Goal: Transaction & Acquisition: Book appointment/travel/reservation

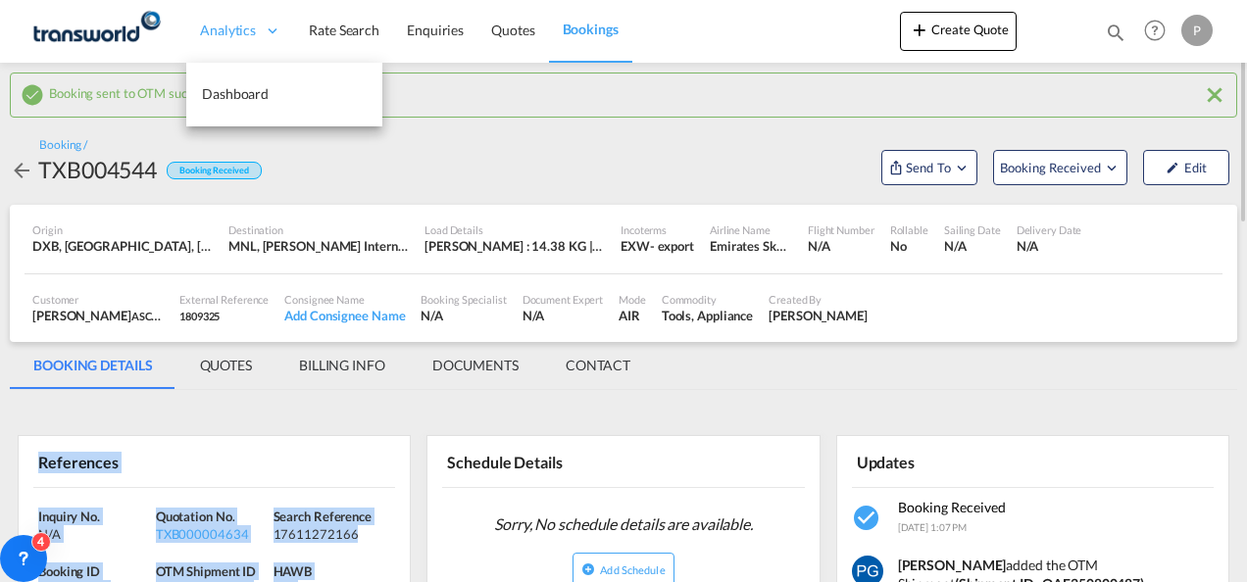
click at [221, 25] on span "Analytics" at bounding box center [228, 31] width 56 height 20
click at [247, 92] on span "Dashboard" at bounding box center [235, 93] width 67 height 17
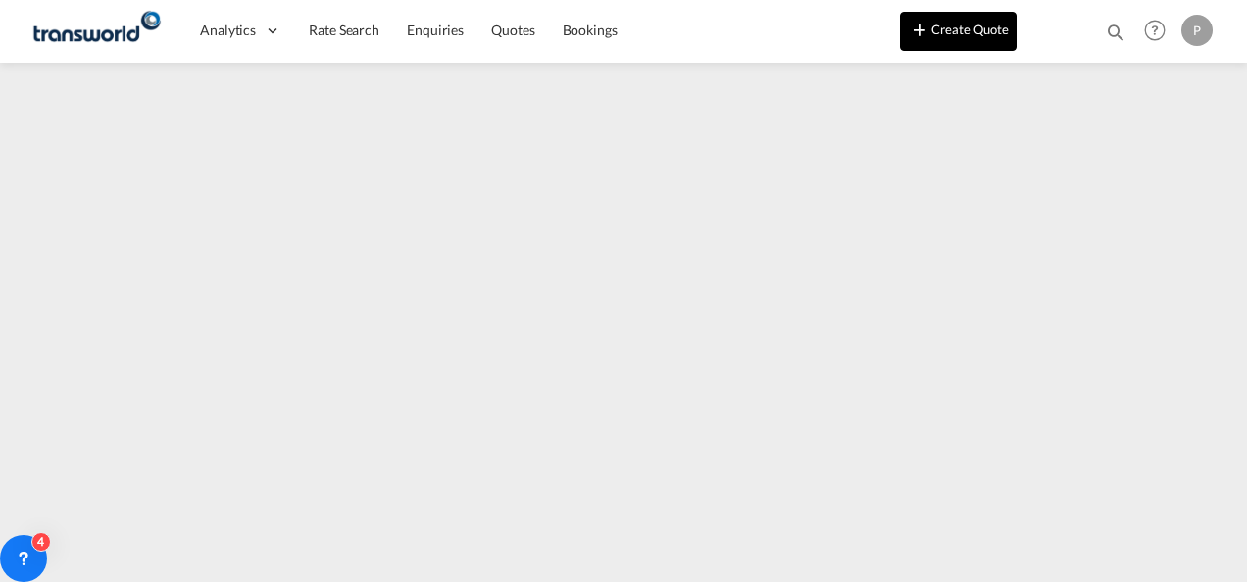
click at [919, 19] on md-icon "icon-plus 400-fg" at bounding box center [920, 30] width 24 height 24
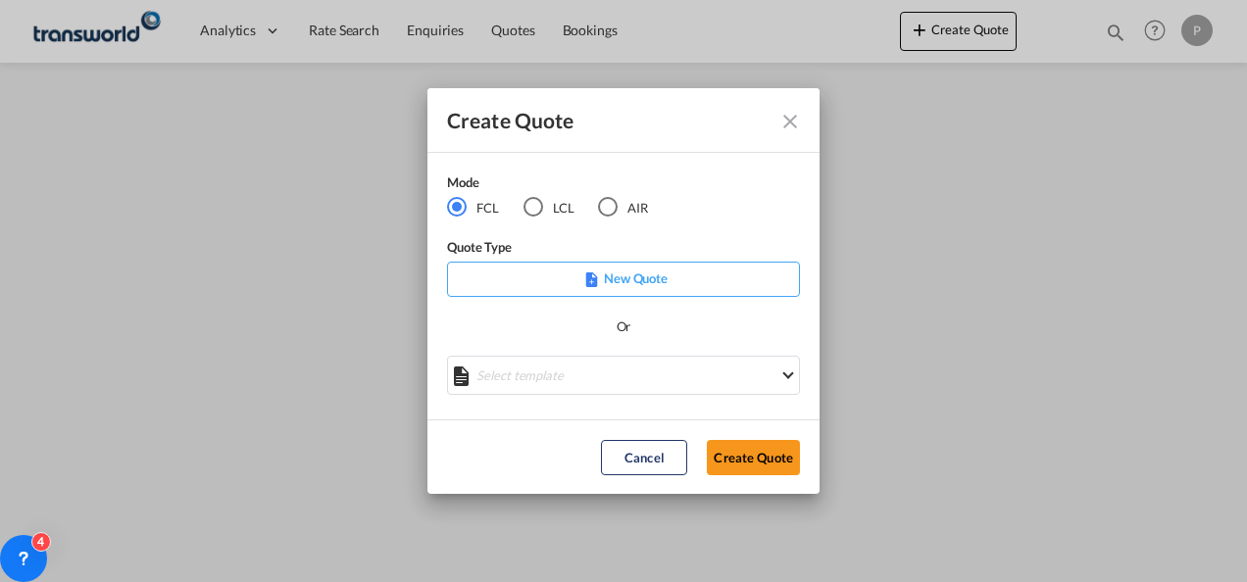
click at [874, 194] on div "Create Quote Mode FCL LCL AIR Quote Type New Quote Or Select template No Result…" at bounding box center [623, 291] width 1247 height 582
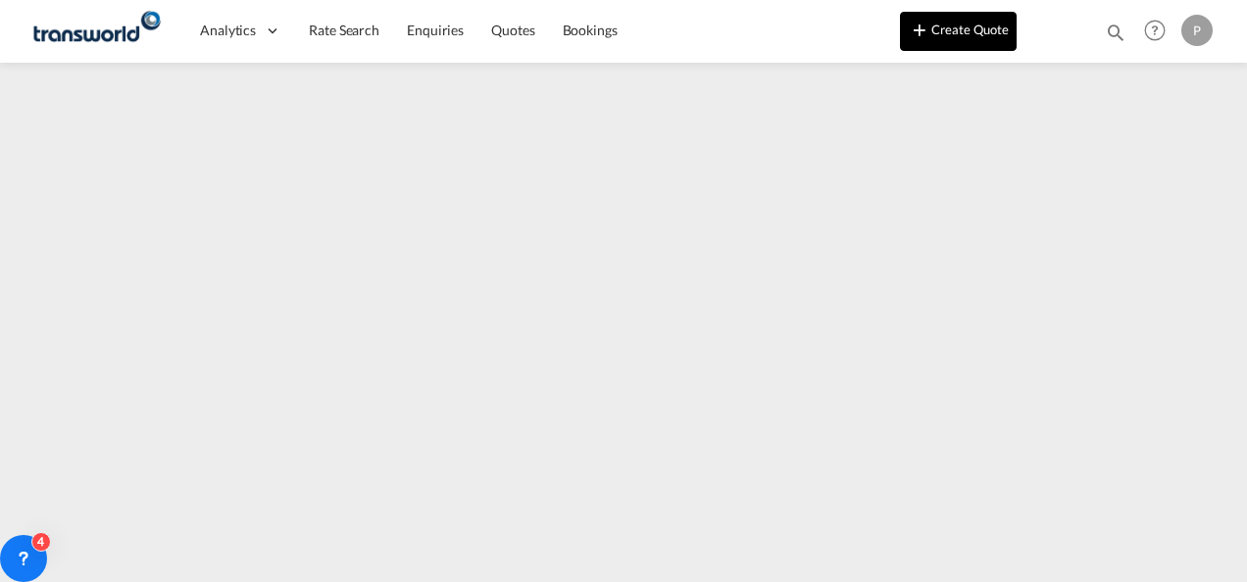
click at [963, 47] on button "Create Quote" at bounding box center [958, 31] width 117 height 39
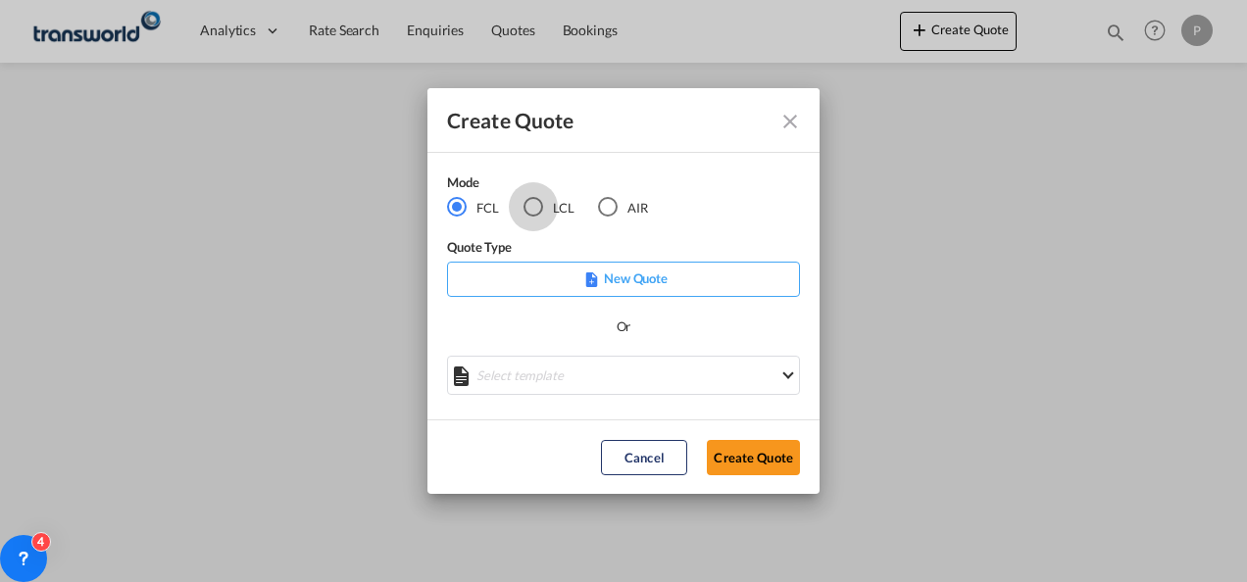
click at [533, 202] on div "LCL" at bounding box center [534, 207] width 20 height 20
click at [735, 455] on button "Create Quote" at bounding box center [753, 457] width 93 height 35
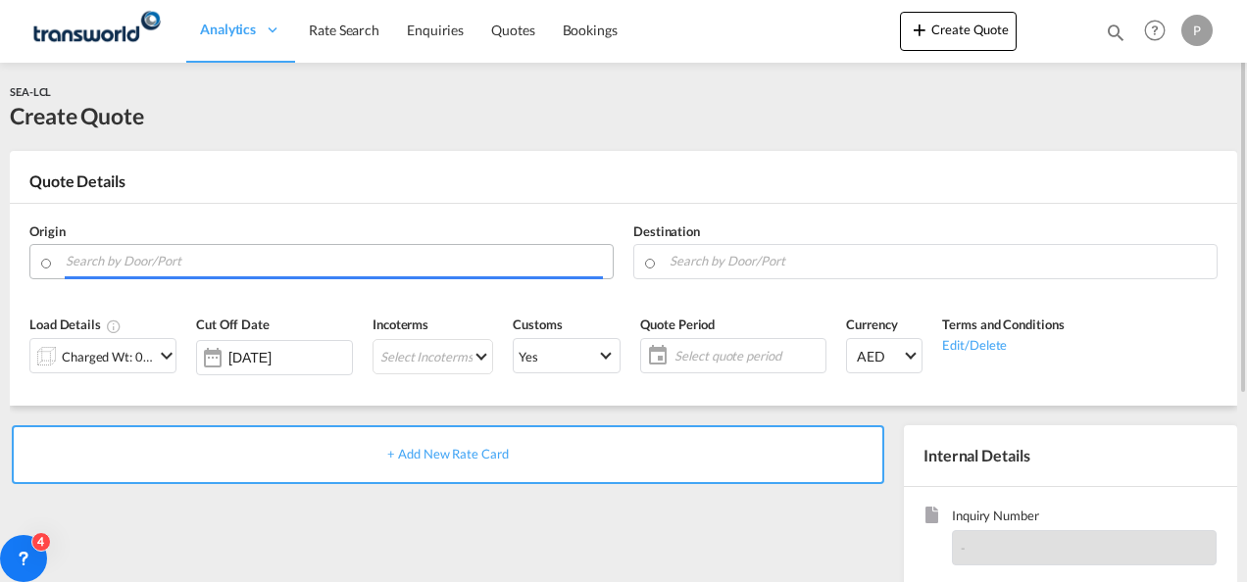
click at [222, 253] on input "Search by Door/Port" at bounding box center [334, 261] width 537 height 34
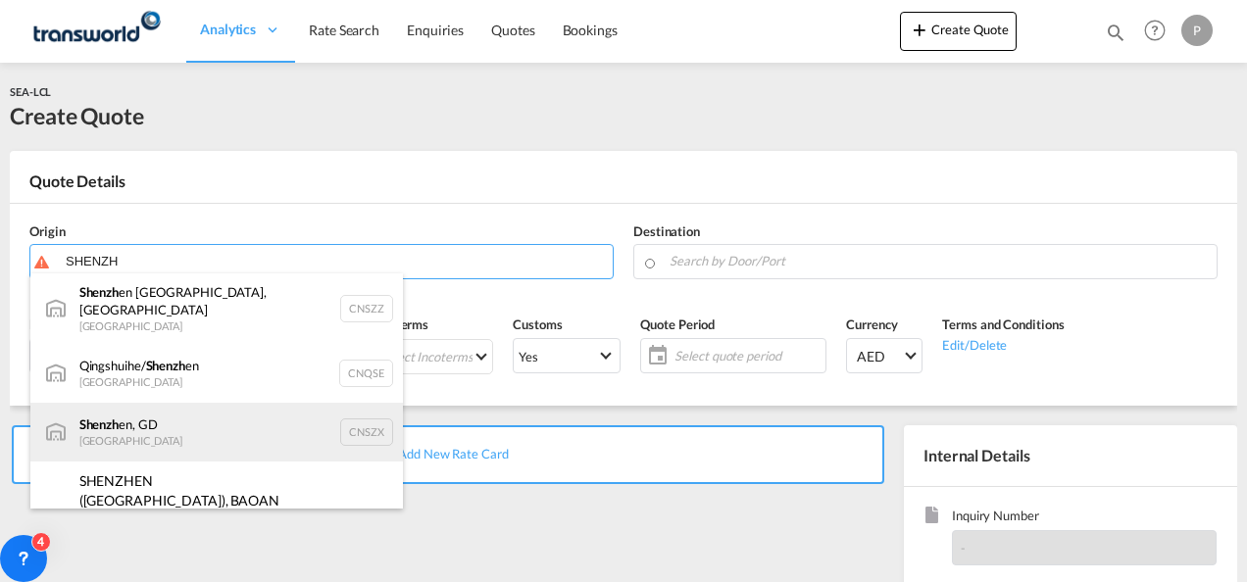
click at [175, 425] on div "Shenzh en, GD [GEOGRAPHIC_DATA] CNSZX" at bounding box center [216, 432] width 373 height 59
type input "[GEOGRAPHIC_DATA], GD, CNSZX"
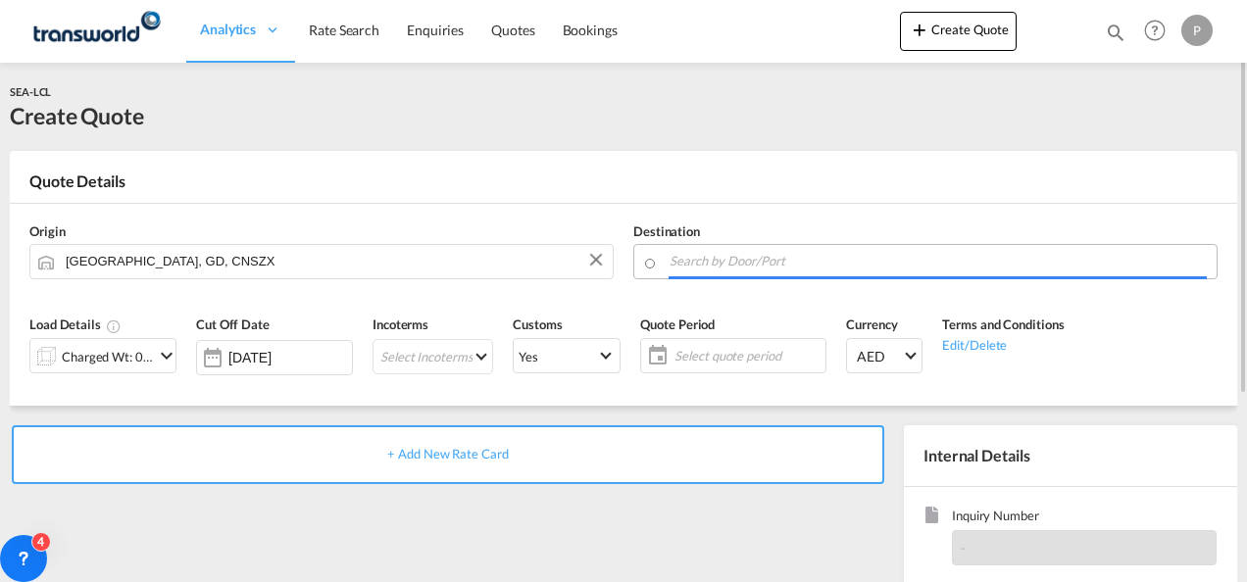
click at [770, 263] on input "Search by Door/Port" at bounding box center [938, 261] width 537 height 34
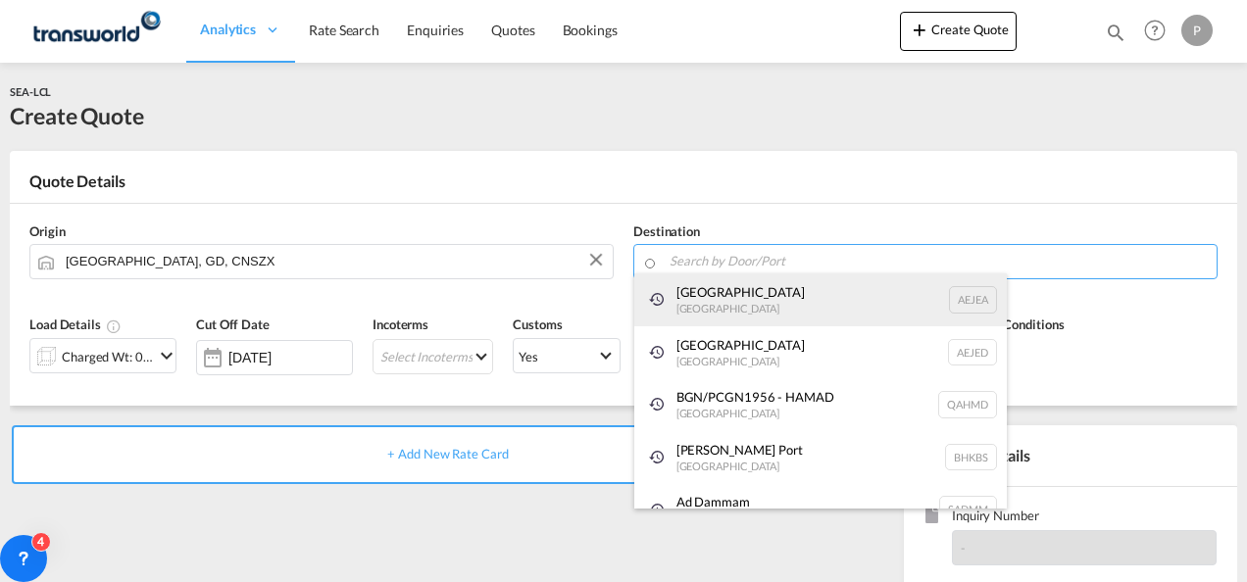
click at [727, 312] on div "[GEOGRAPHIC_DATA] [GEOGRAPHIC_DATA]" at bounding box center [820, 300] width 373 height 53
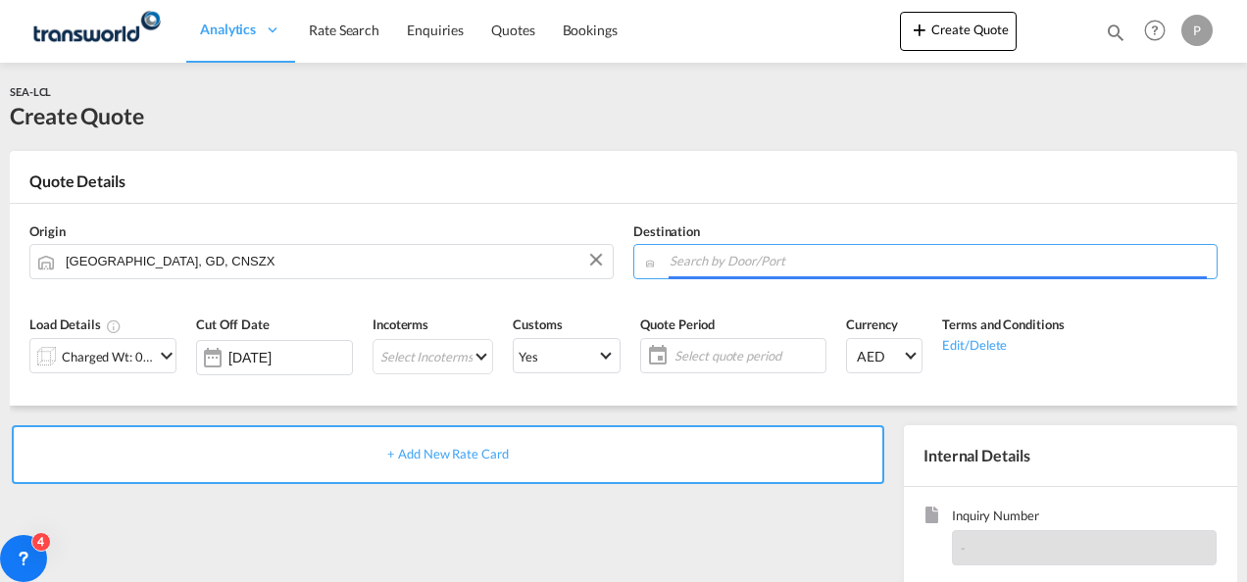
type input "[GEOGRAPHIC_DATA], [GEOGRAPHIC_DATA]"
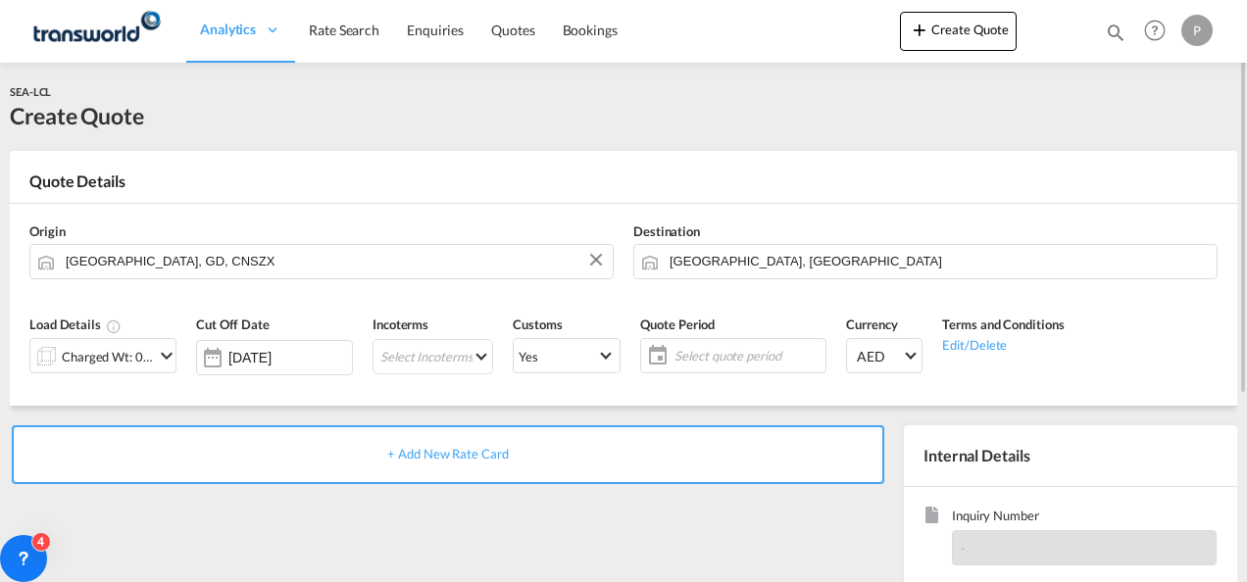
click at [161, 365] on md-icon "icon-chevron-down" at bounding box center [167, 356] width 24 height 24
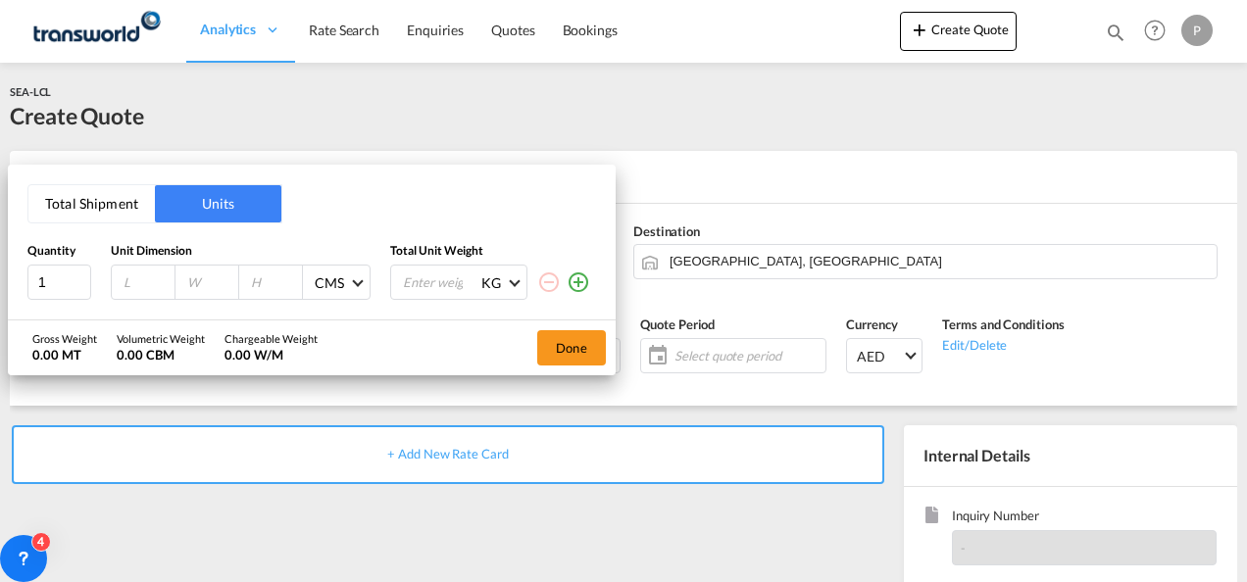
click at [118, 209] on button "Total Shipment" at bounding box center [91, 203] width 126 height 37
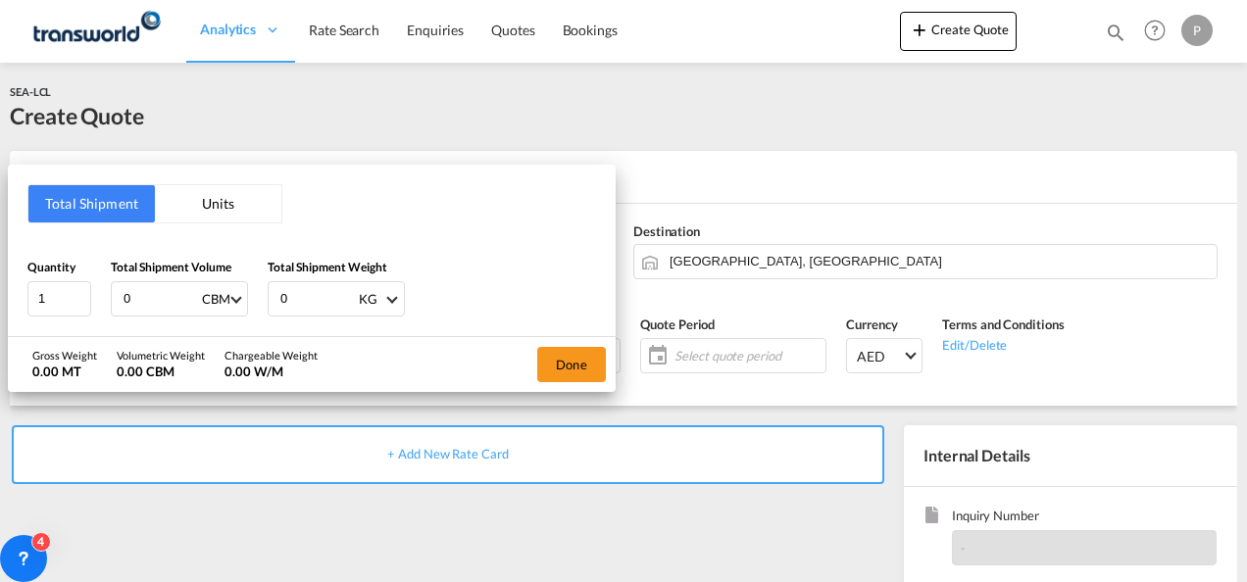
click at [136, 288] on input "0" at bounding box center [161, 298] width 78 height 33
type input "16.80"
click at [315, 304] on input "0" at bounding box center [317, 298] width 78 height 33
type input "2022"
click at [577, 355] on button "Done" at bounding box center [571, 364] width 69 height 35
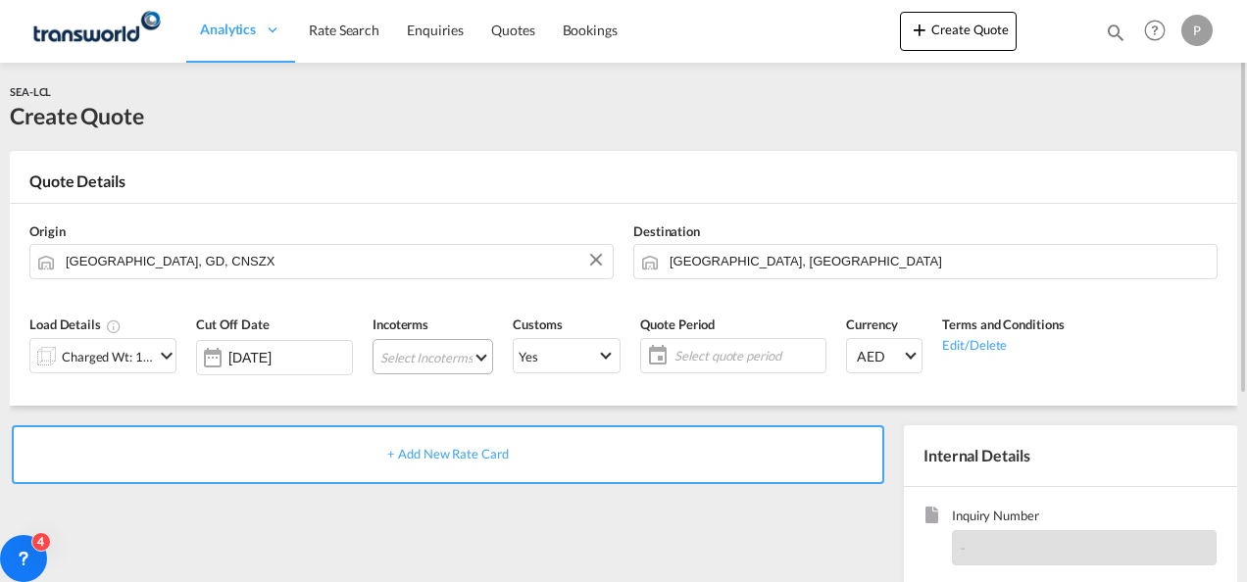
click at [435, 341] on md-select "Select Incoterms CIP - export Carriage and Insurance Paid to DAP - import Deliv…" at bounding box center [433, 356] width 121 height 35
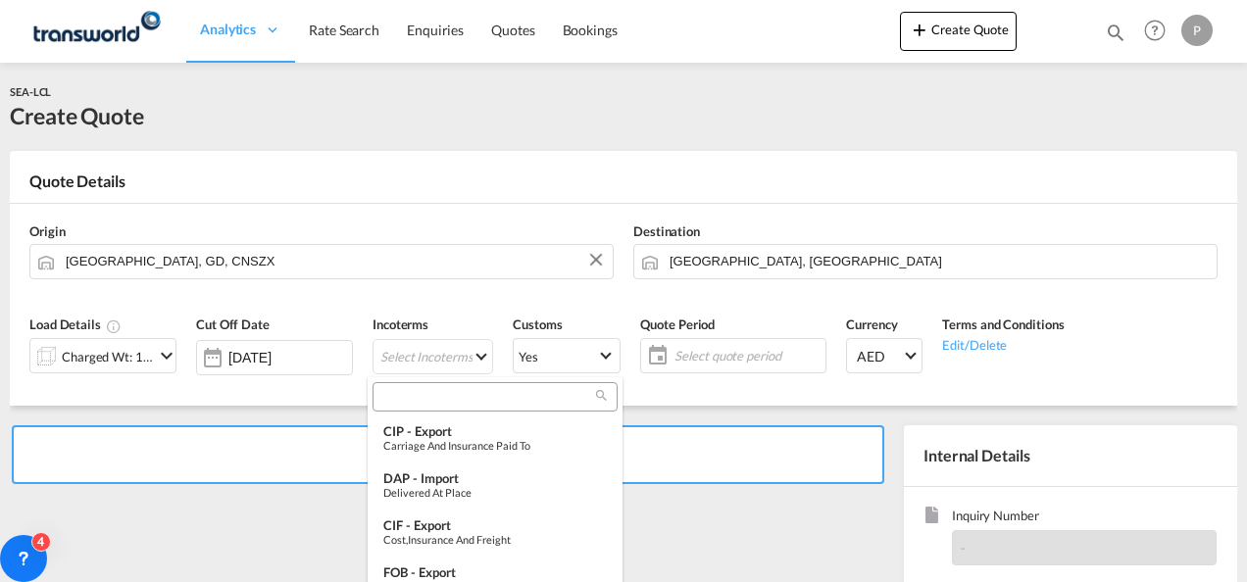
click at [388, 398] on input "search" at bounding box center [487, 397] width 218 height 18
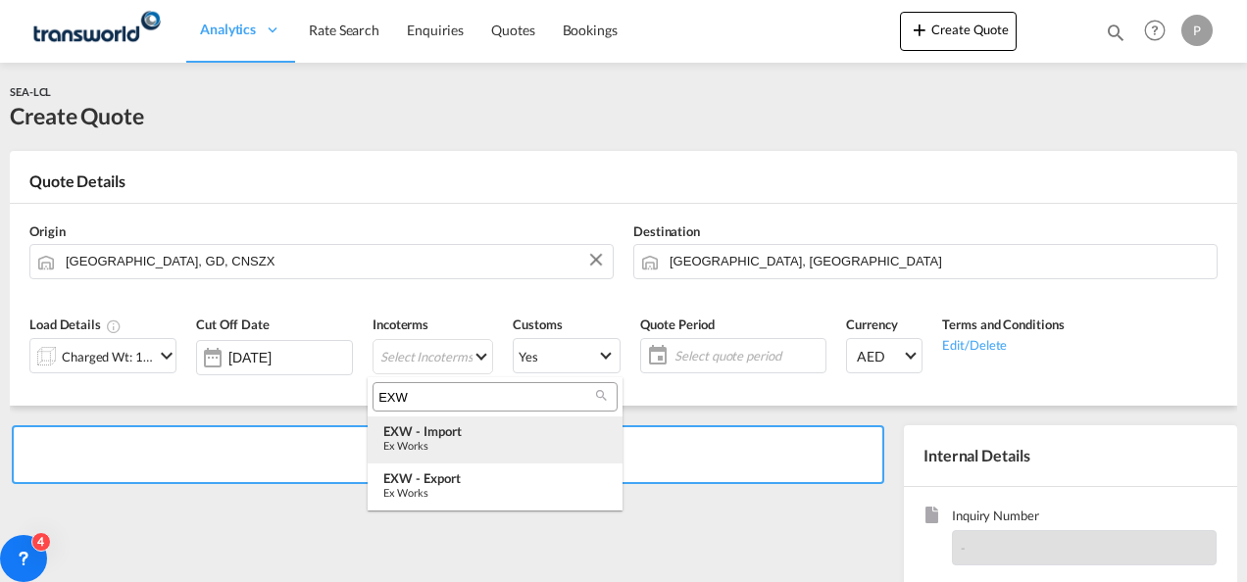
type input "EXW"
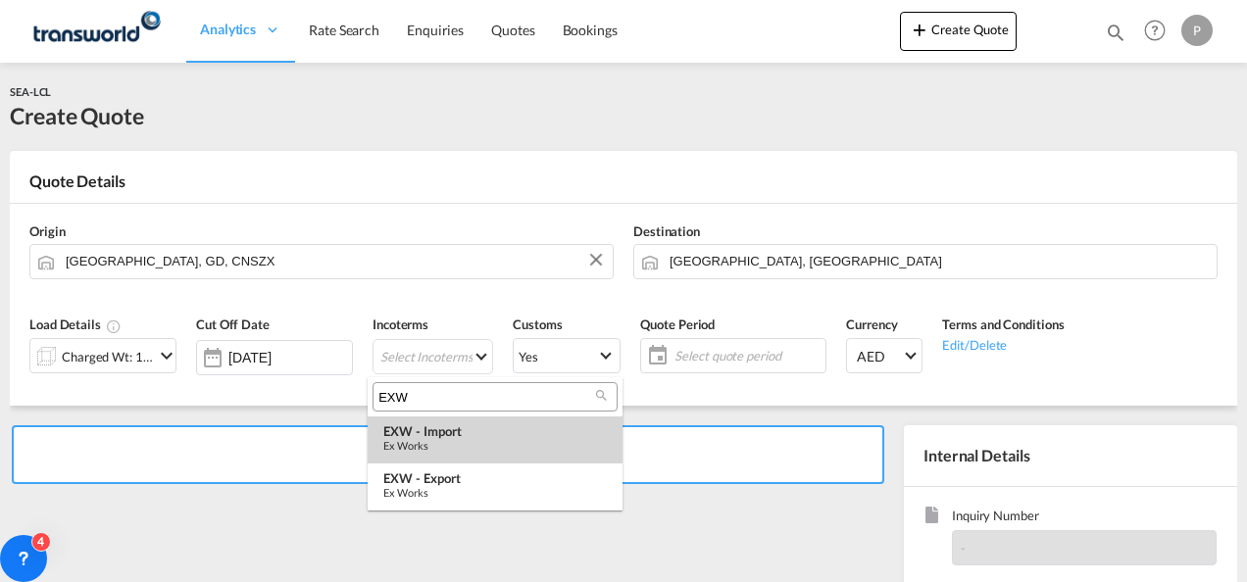
click at [505, 460] on md-option "EXW - import Ex Works" at bounding box center [495, 440] width 255 height 47
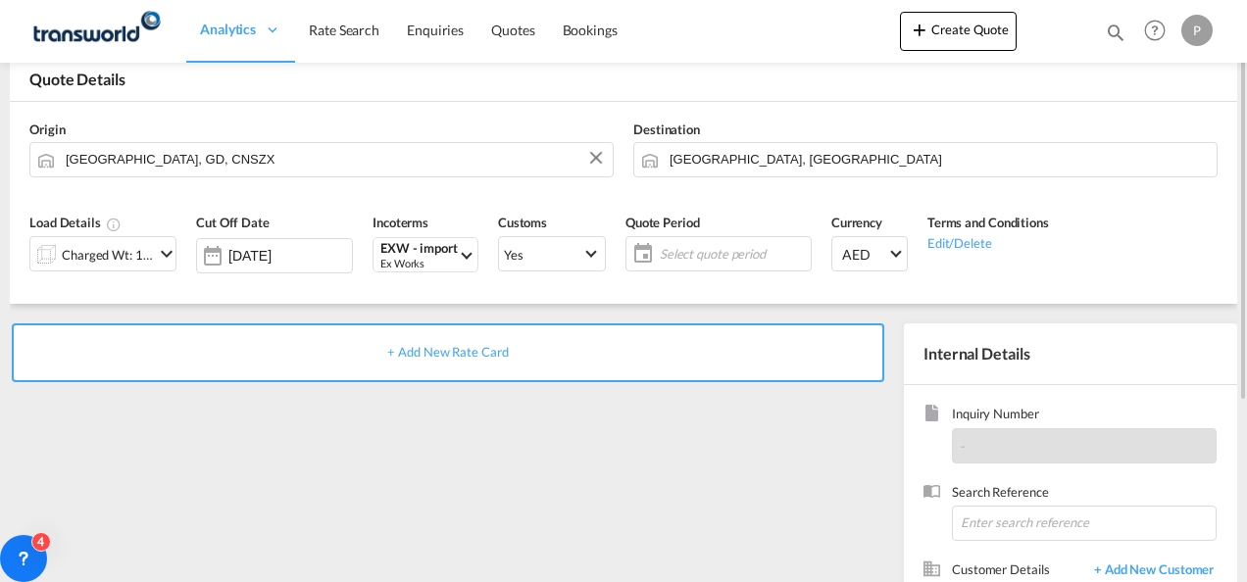
scroll to position [104, 0]
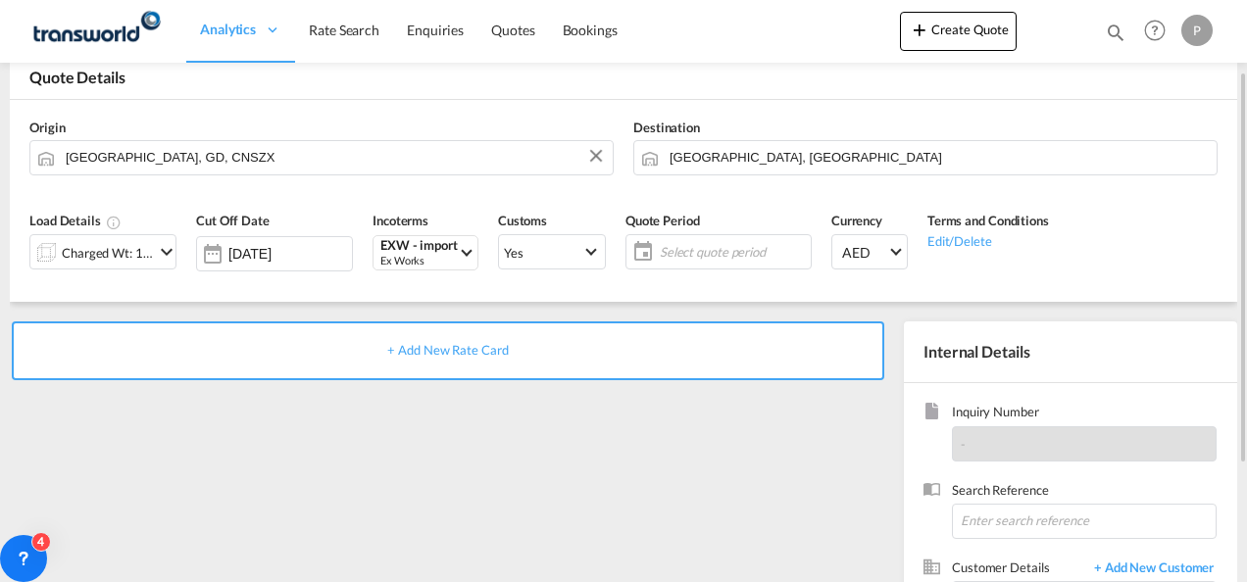
click at [688, 250] on span "Select quote period" at bounding box center [733, 252] width 146 height 18
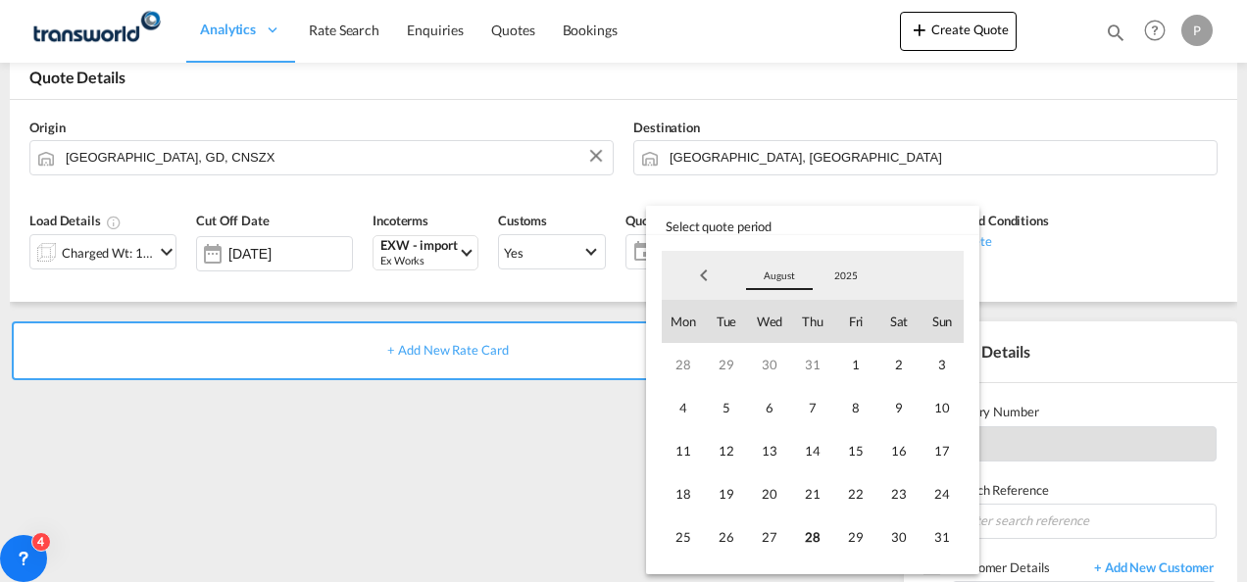
click at [767, 270] on span "August" at bounding box center [779, 276] width 63 height 14
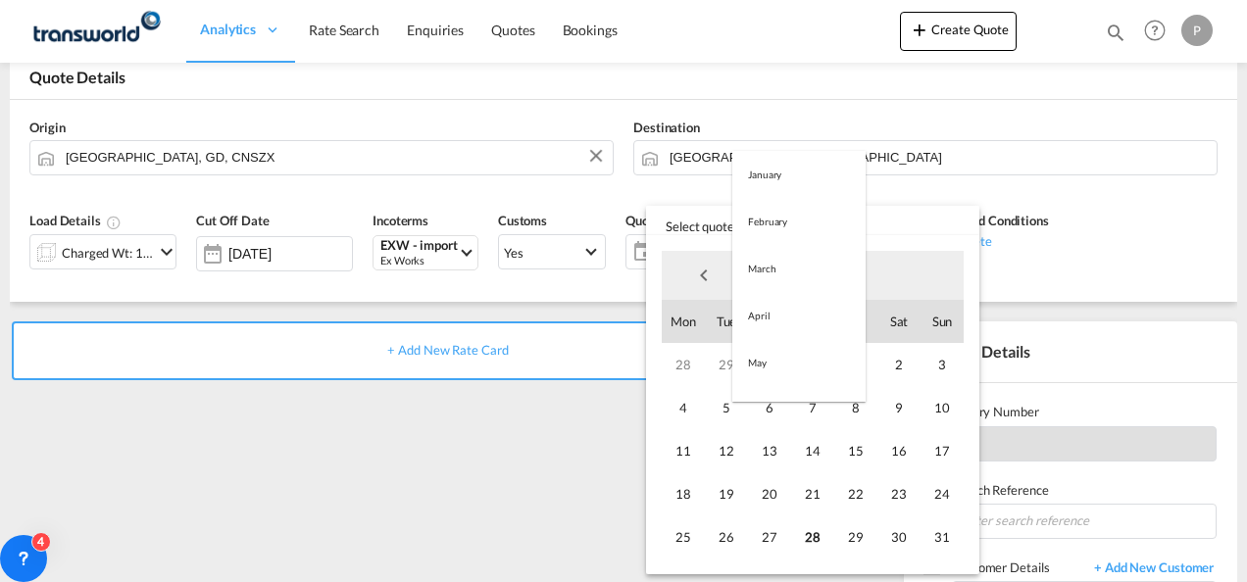
scroll to position [227, 0]
click at [775, 314] on md-option "September" at bounding box center [798, 323] width 133 height 47
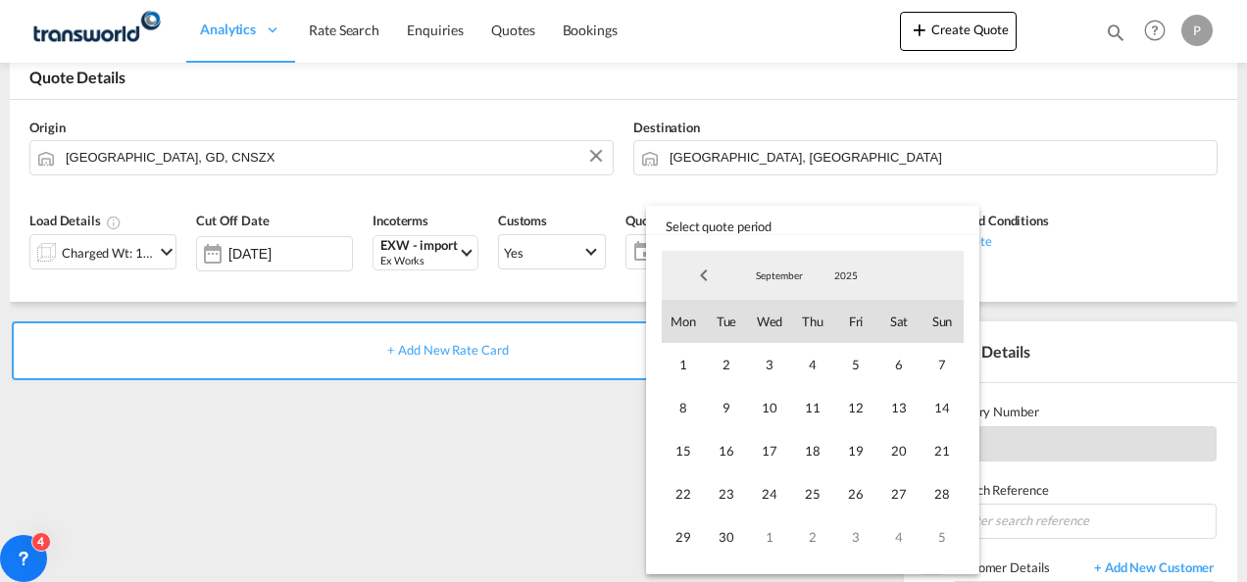
click at [702, 276] on span "Previous Month" at bounding box center [703, 275] width 39 height 39
click at [812, 530] on span "28" at bounding box center [812, 537] width 43 height 43
click at [931, 531] on span "31" at bounding box center [942, 537] width 43 height 43
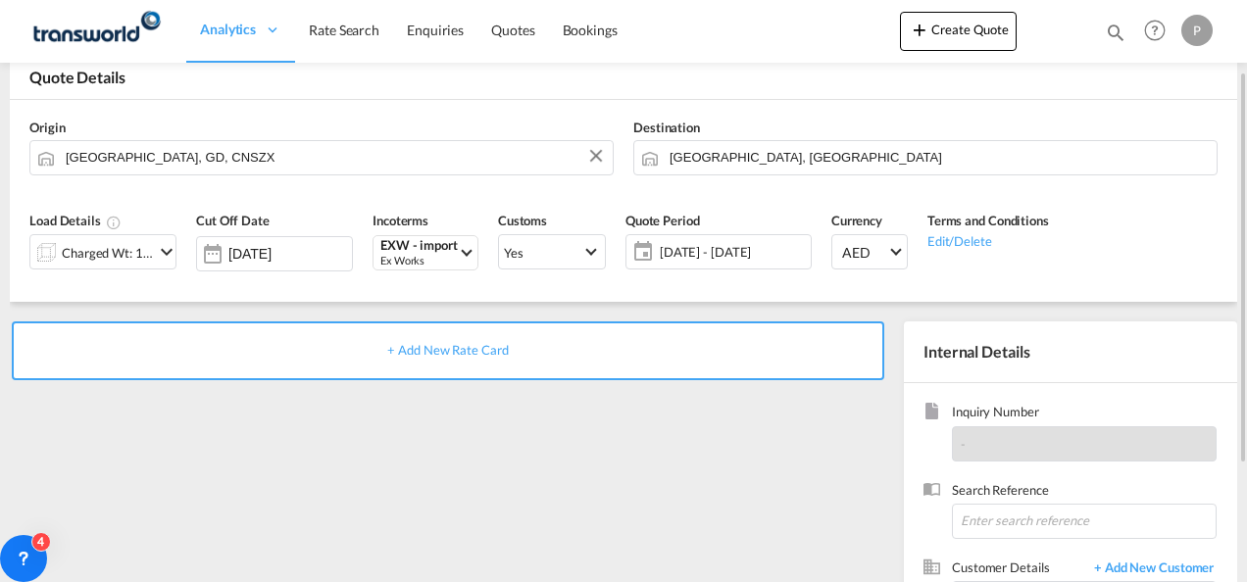
click at [730, 255] on span "[DATE] - [DATE]" at bounding box center [733, 252] width 146 height 18
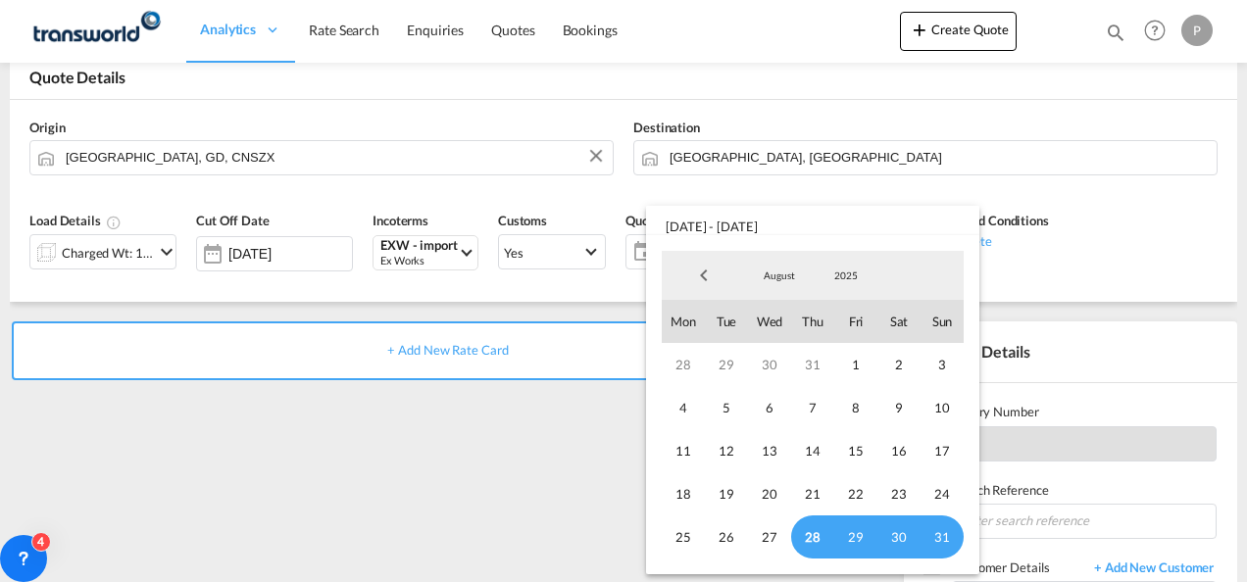
click at [1098, 357] on md-backdrop at bounding box center [623, 291] width 1247 height 582
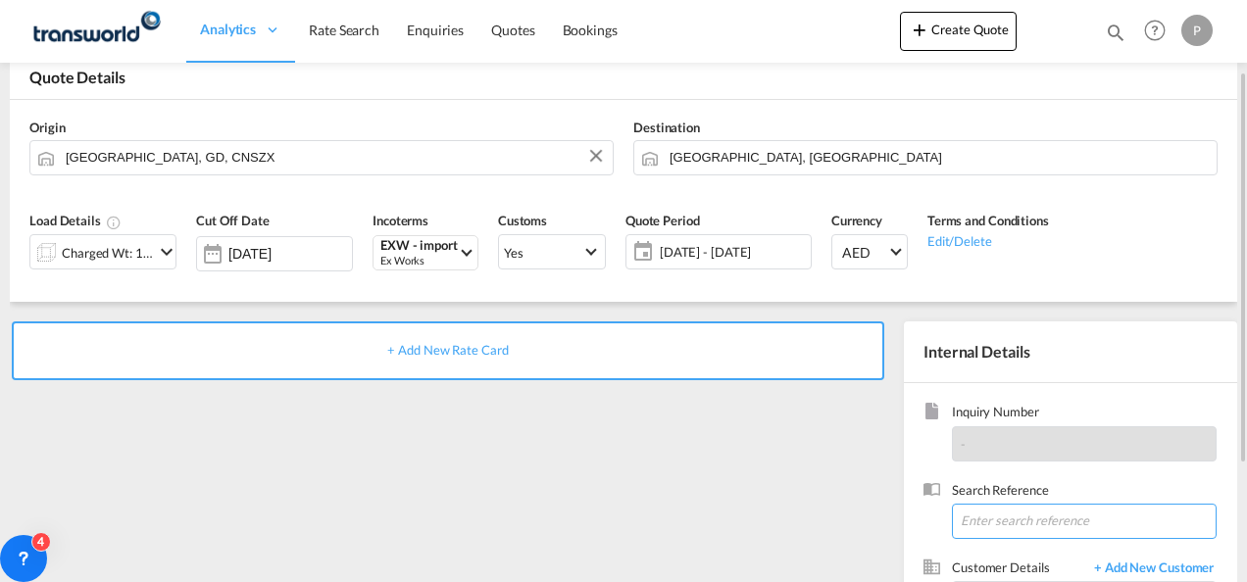
click at [992, 516] on input at bounding box center [1084, 521] width 265 height 35
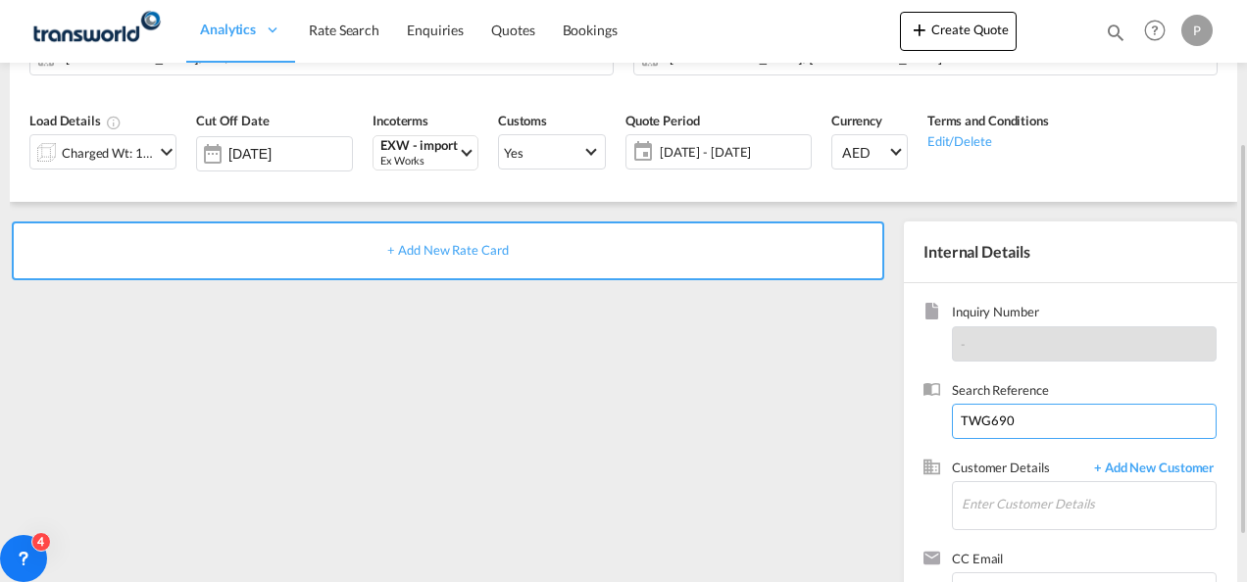
scroll to position [208, 0]
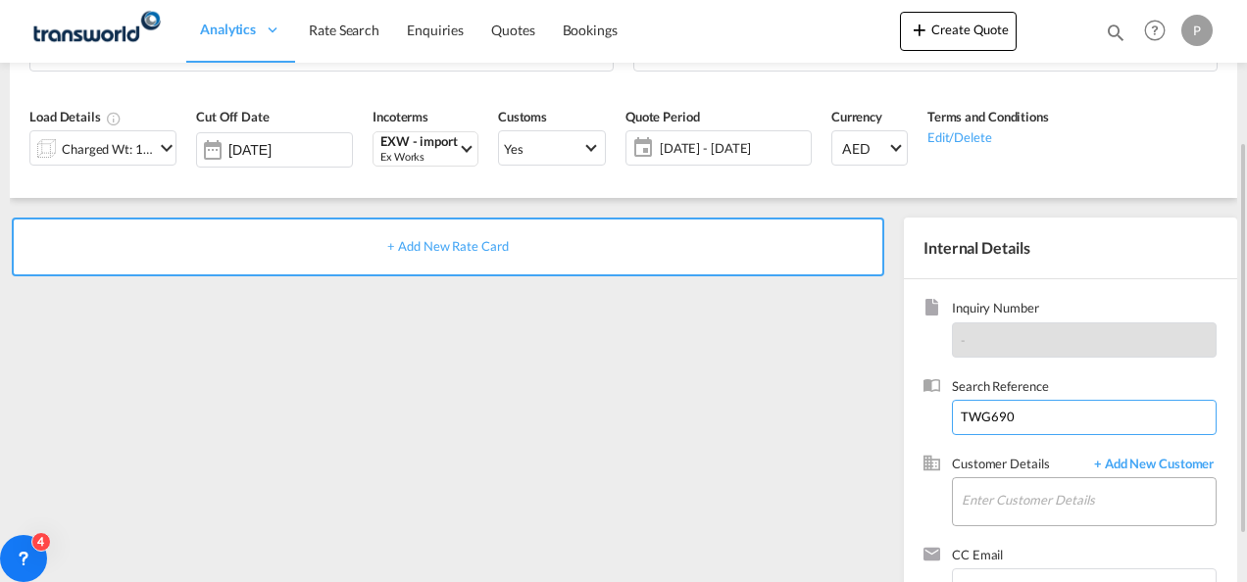
type input "TWG690"
click at [973, 489] on input "Enter Customer Details" at bounding box center [1089, 500] width 254 height 44
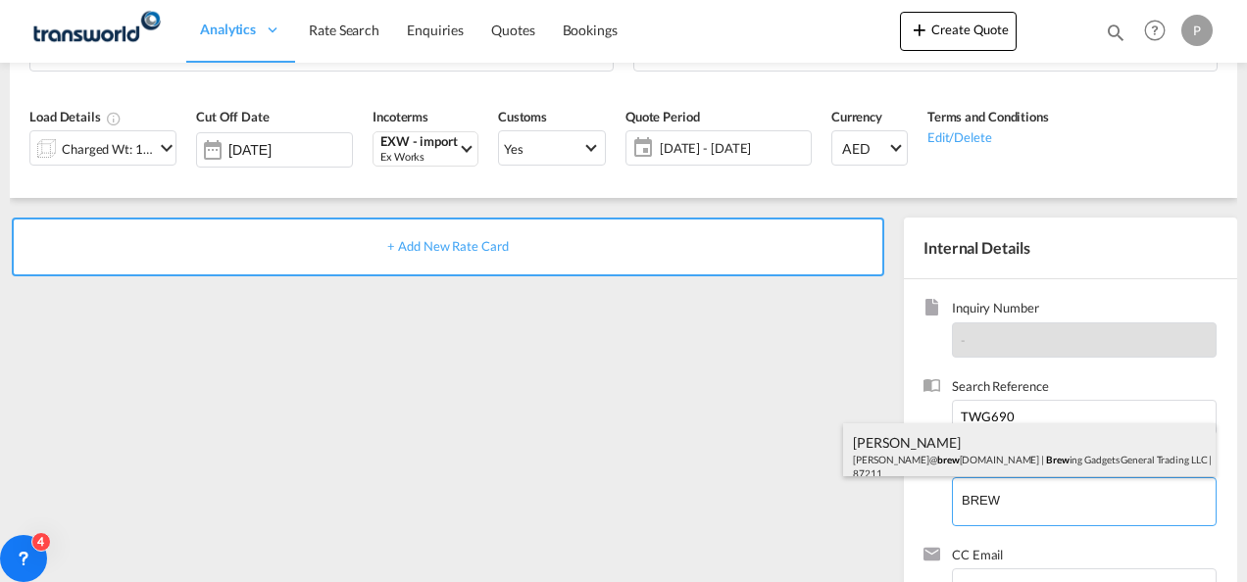
click at [1005, 465] on div "[PERSON_NAME] [PERSON_NAME]@ brew [DOMAIN_NAME] | Brew ing Gadgets General Trad…" at bounding box center [1029, 457] width 373 height 67
type input "Brewing Gadgets General Trading LLC, [PERSON_NAME], [PERSON_NAME][EMAIL_ADDRESS…"
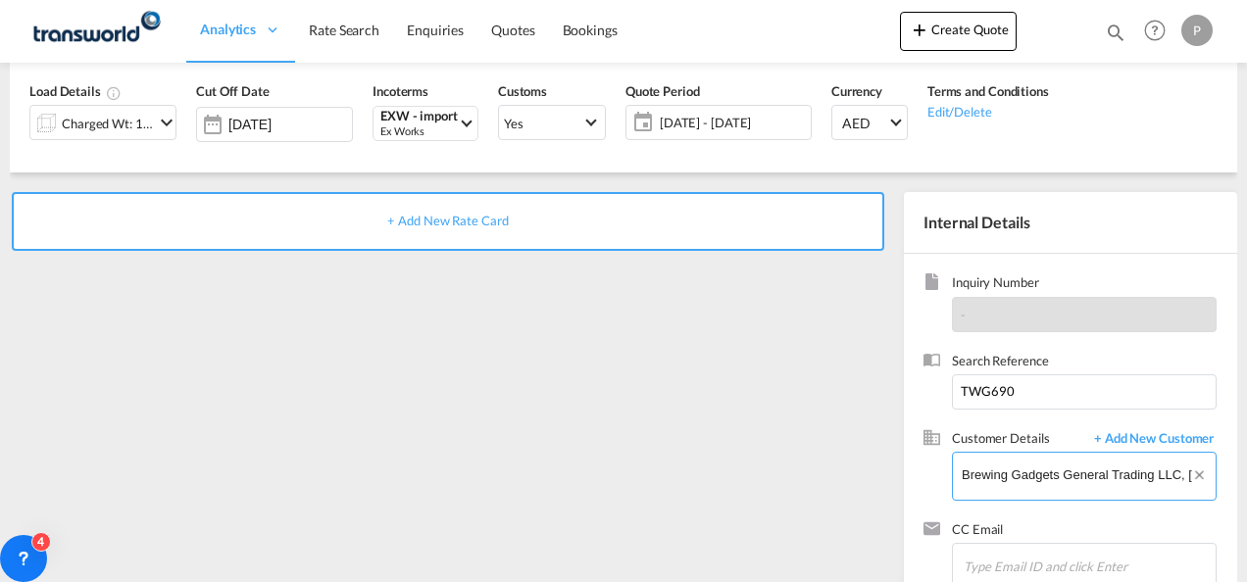
scroll to position [276, 0]
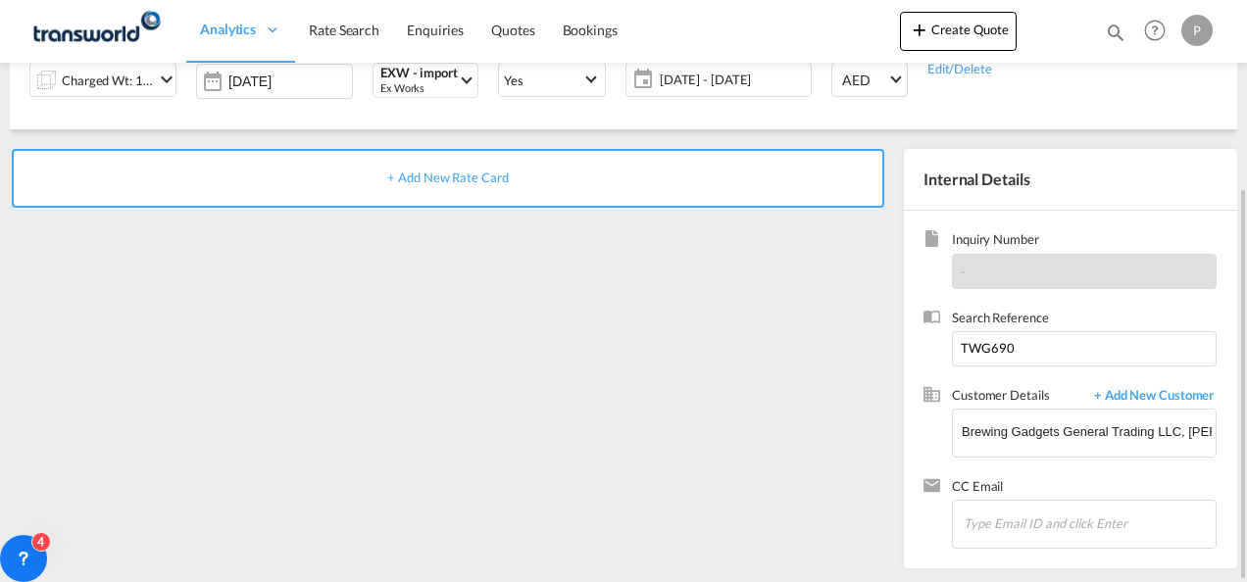
click at [458, 178] on span "+ Add New Rate Card" at bounding box center [447, 178] width 121 height 16
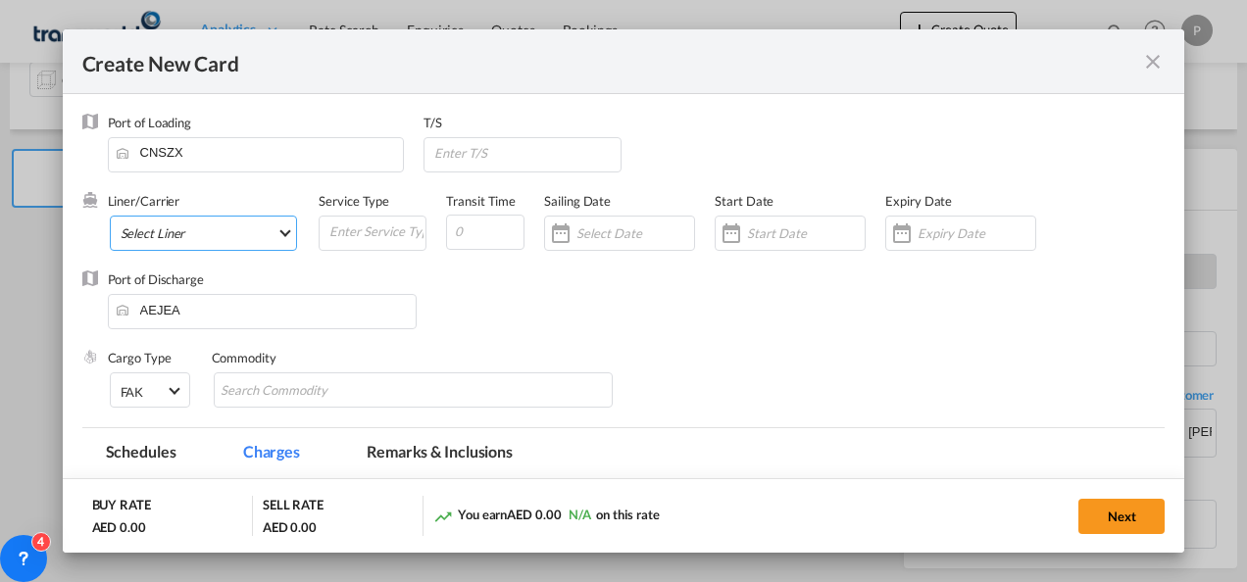
click at [212, 240] on md-select "Select Liner 2HM LOGISTICS D.O.O 2HM LOGISTICS D.O.O. / TDWC-CAPODISTRI 2HM LOG…" at bounding box center [204, 233] width 188 height 35
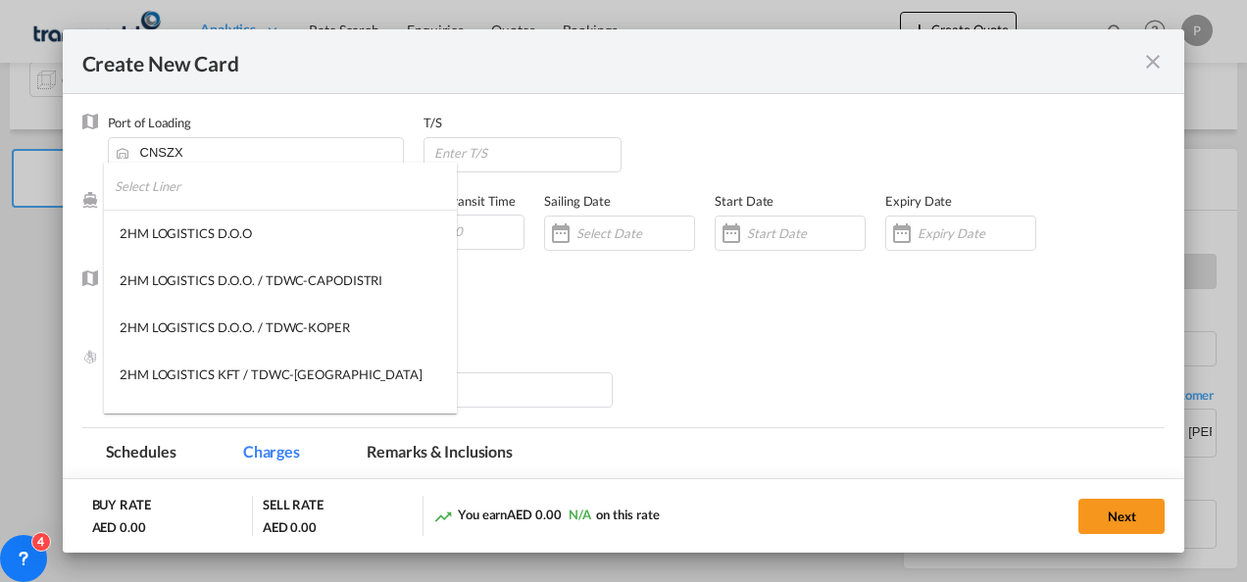
click at [146, 180] on input "search" at bounding box center [286, 186] width 342 height 47
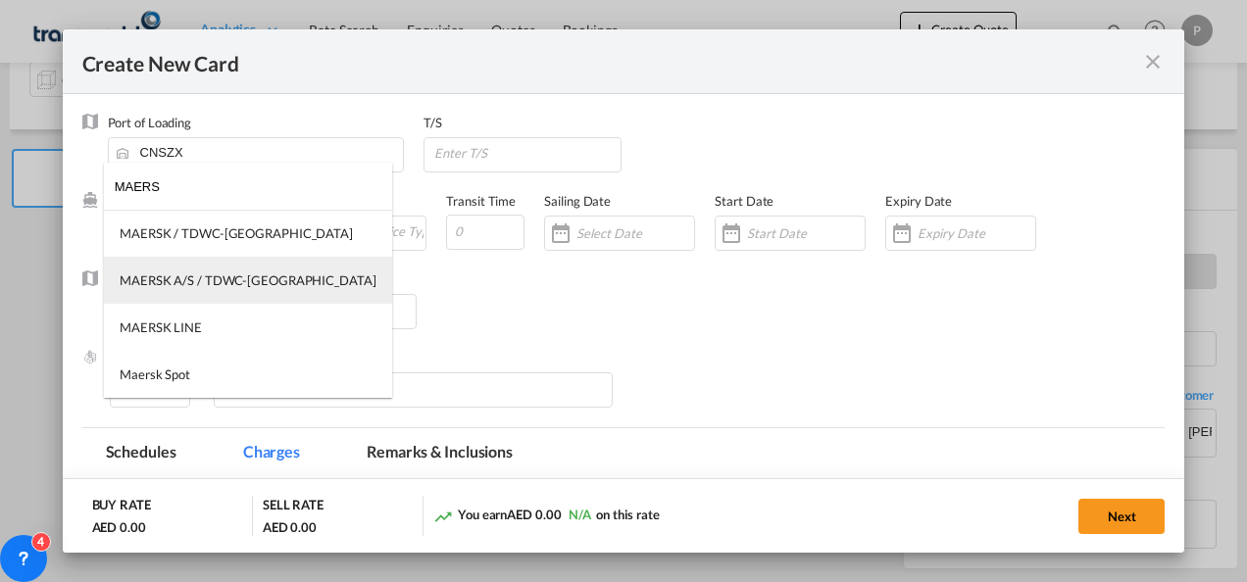
type input "MAERS"
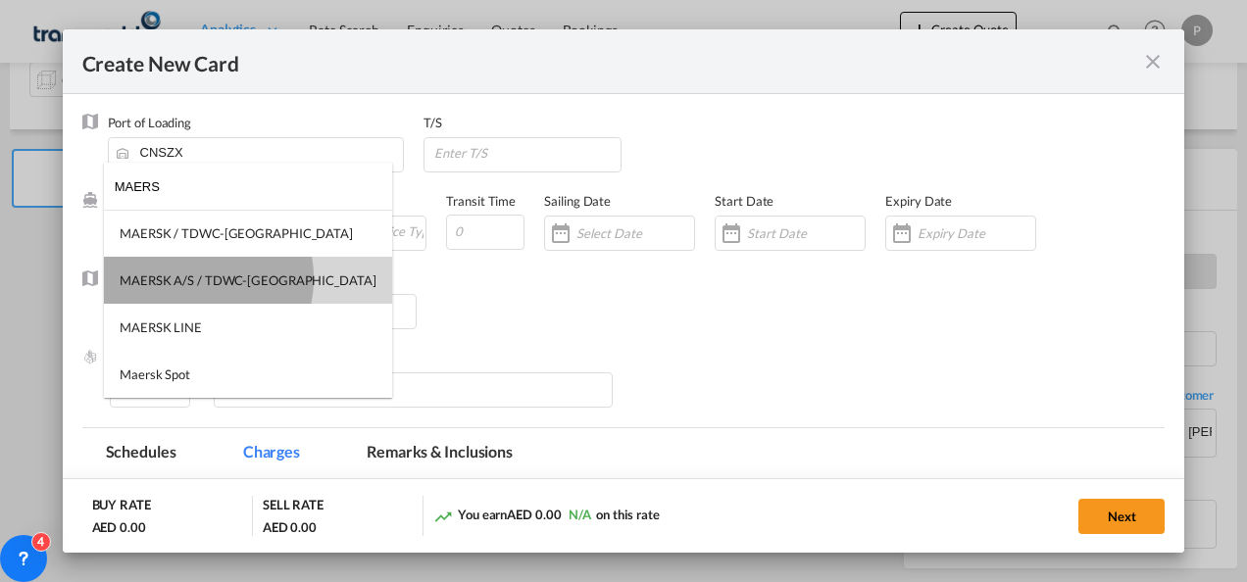
click at [196, 278] on div "MAERSK A/S / TDWC-[GEOGRAPHIC_DATA]" at bounding box center [248, 281] width 257 height 18
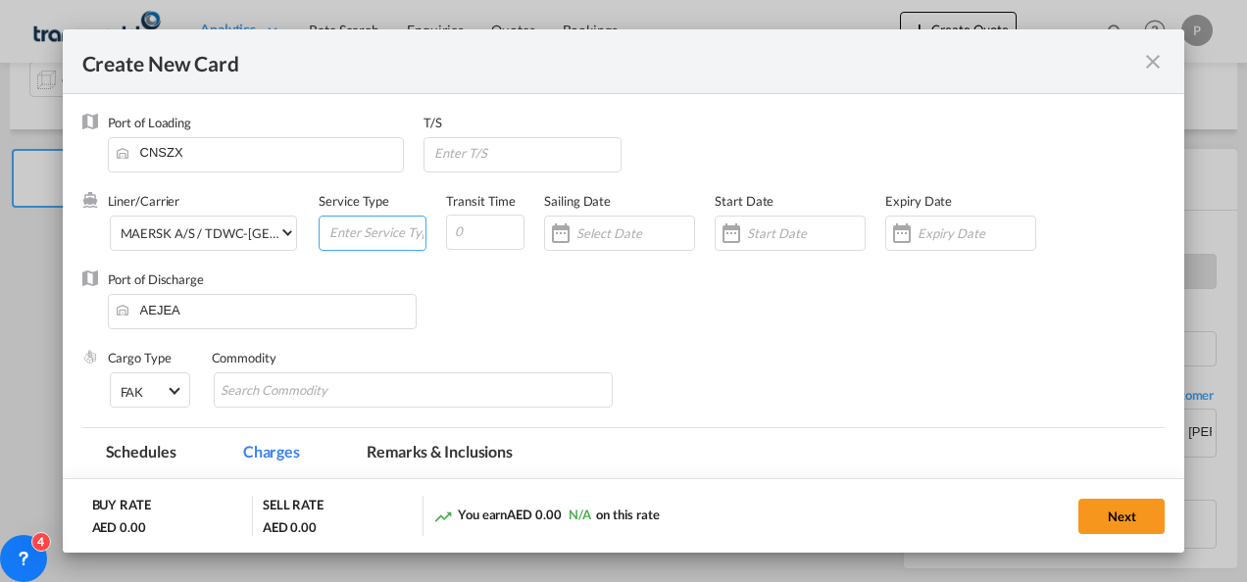
click at [343, 229] on input "Create New Card ..." at bounding box center [376, 231] width 98 height 29
type input "EXW IMPORT"
click at [930, 233] on input "Create New Card ..." at bounding box center [977, 234] width 118 height 16
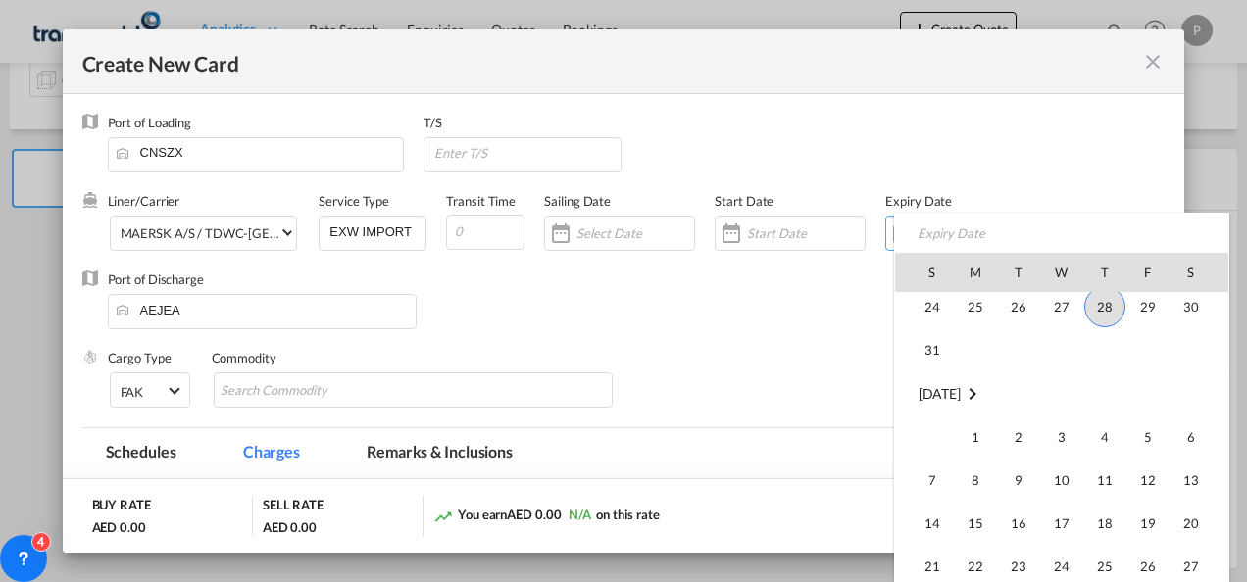
scroll to position [454111, 0]
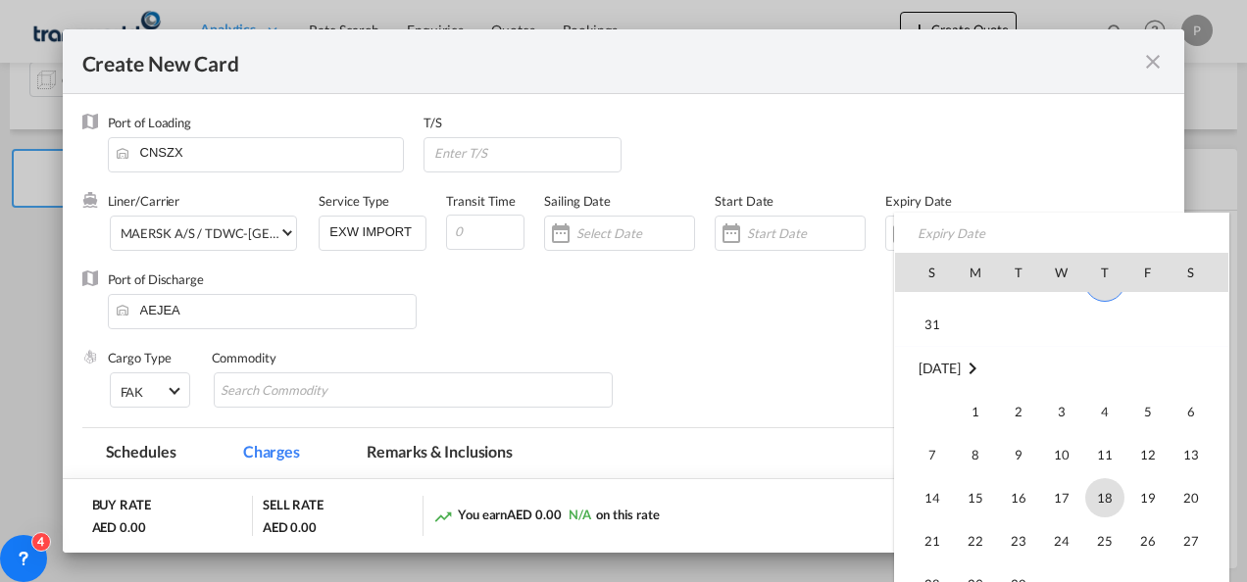
click at [1102, 485] on span "18" at bounding box center [1104, 497] width 39 height 39
type input "[DATE]"
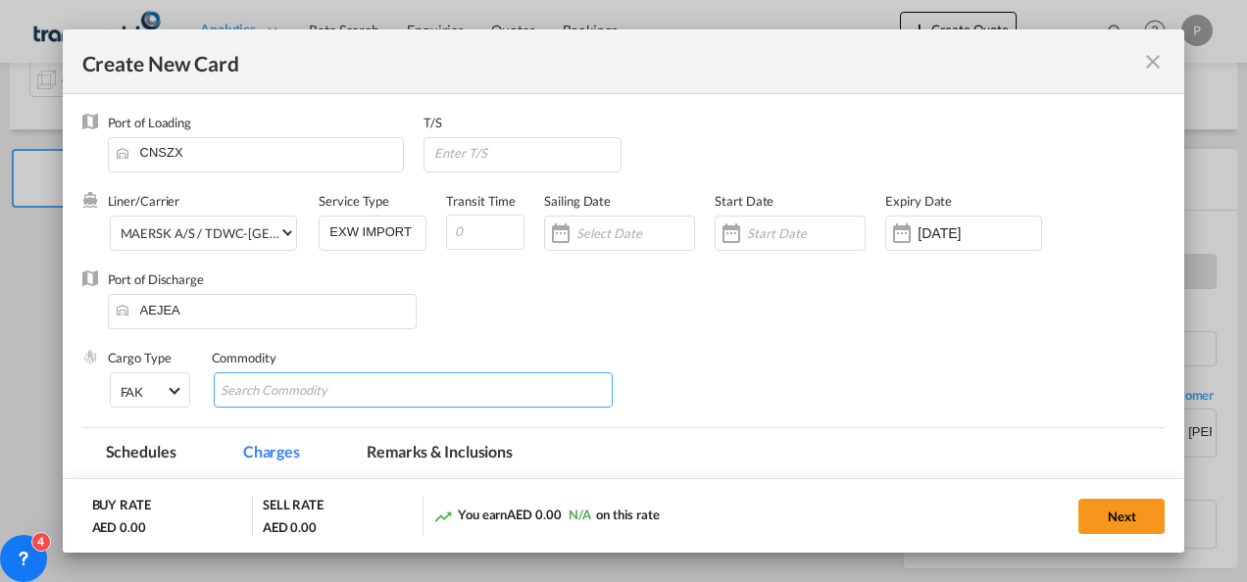
click at [435, 380] on md-chips-wrap "Chips container with autocompletion. Enter the text area, type text to search, …" at bounding box center [414, 390] width 400 height 35
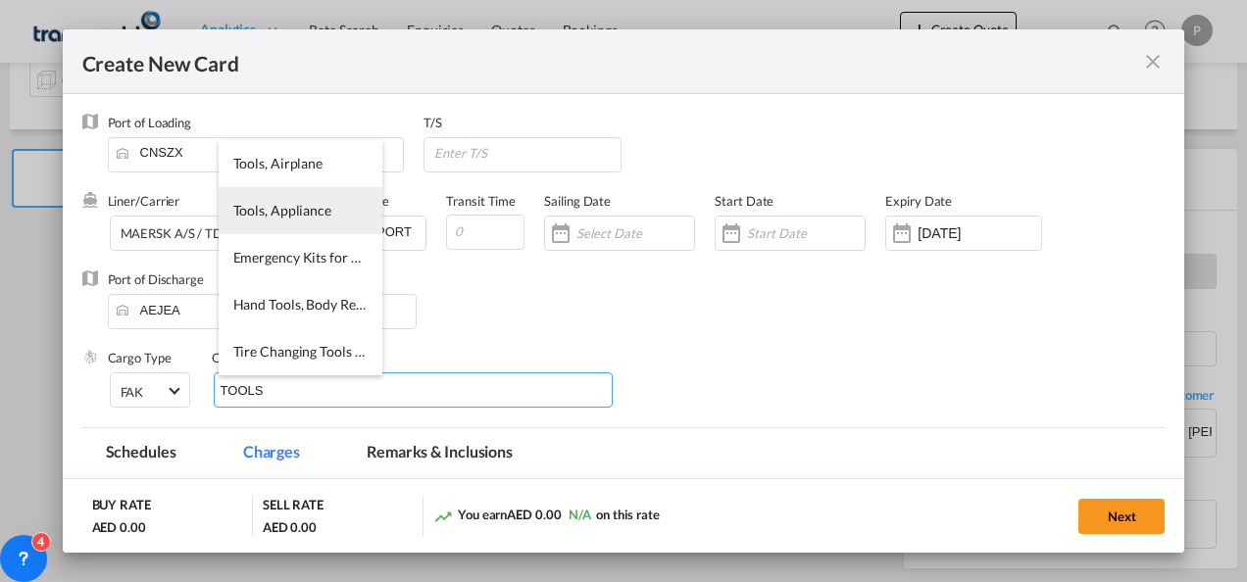
type input "TOOLS"
click at [267, 226] on li "Tools, Appliance" at bounding box center [301, 210] width 164 height 47
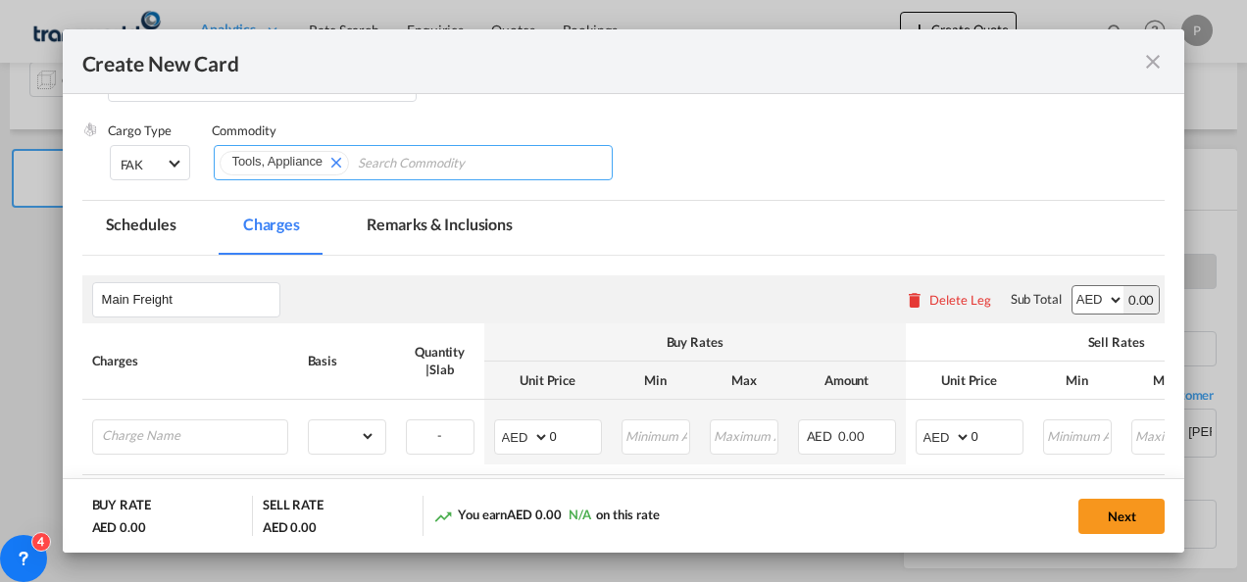
scroll to position [250, 0]
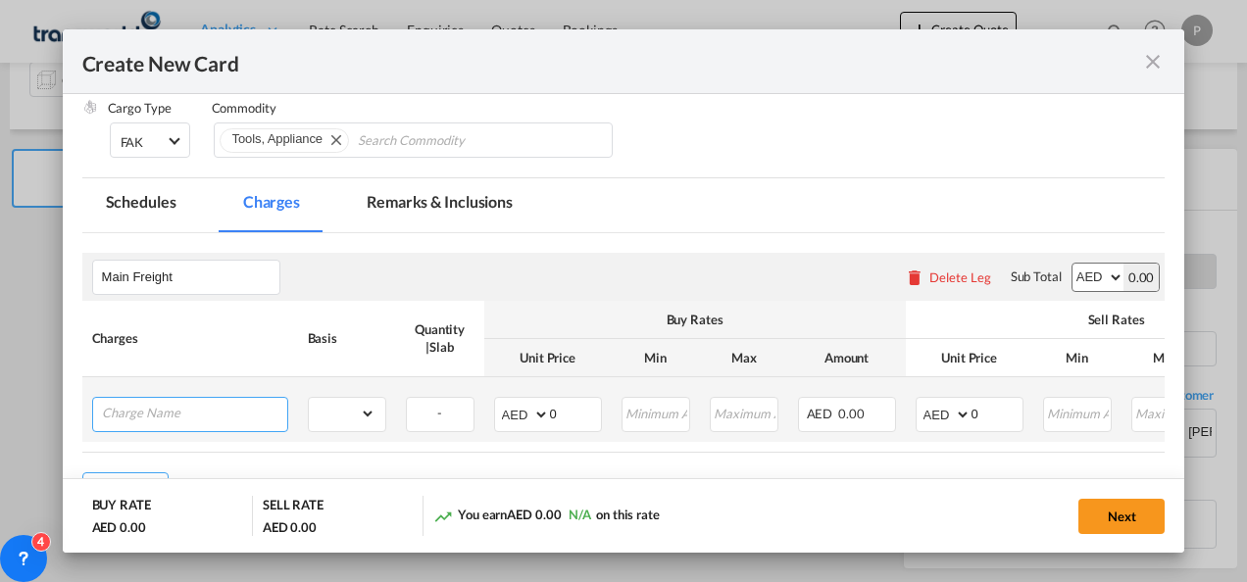
click at [191, 421] on input "Charge Name" at bounding box center [194, 412] width 185 height 29
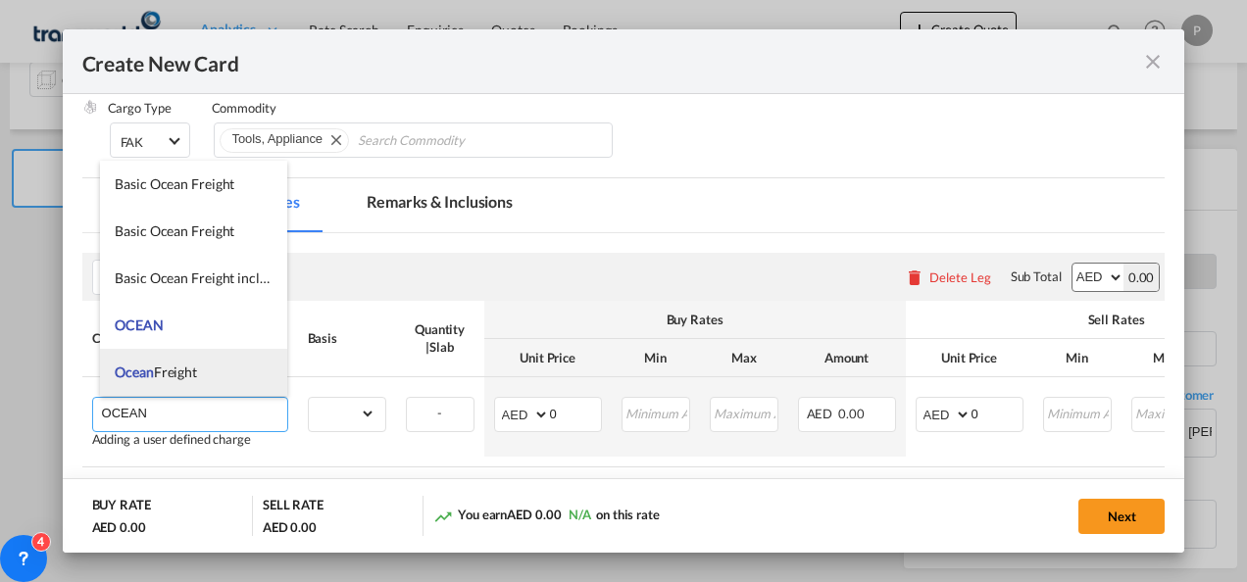
click at [207, 365] on li "Ocean Freight" at bounding box center [193, 372] width 187 height 47
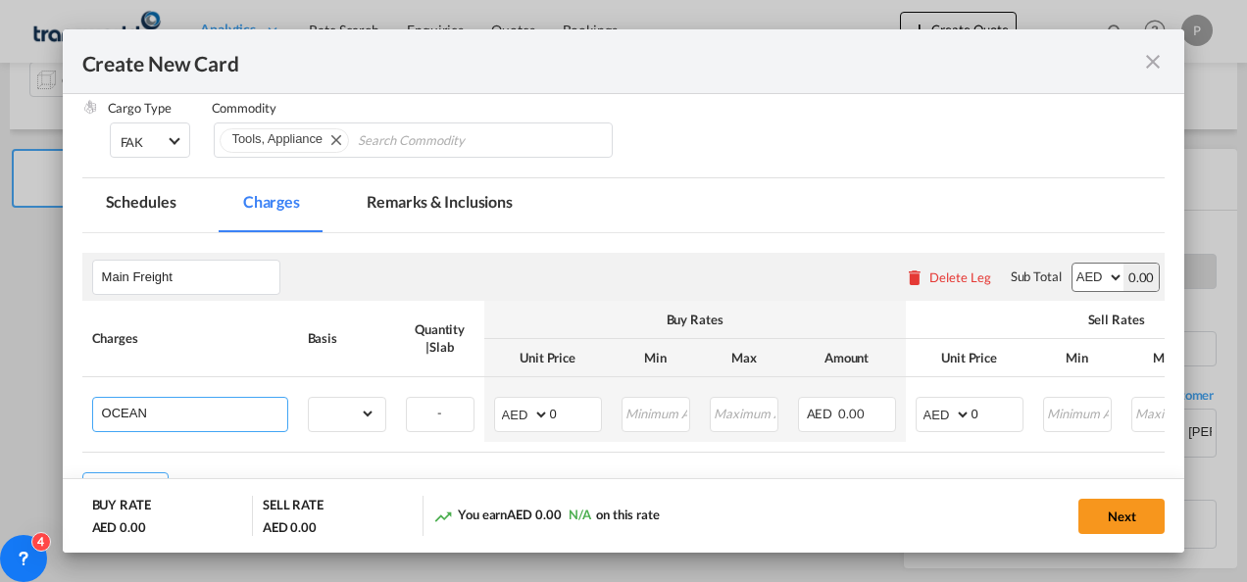
type input "Ocean Freight"
click at [352, 400] on select "gross_weight volumetric_weight per_shipment per_bl per_km per_hawb per_kg flat …" at bounding box center [342, 413] width 67 height 31
select select "per_shipment"
click at [309, 398] on select "gross_weight volumetric_weight per_shipment per_bl per_km per_hawb per_kg flat …" at bounding box center [342, 413] width 67 height 31
click at [561, 410] on input "0" at bounding box center [575, 412] width 51 height 29
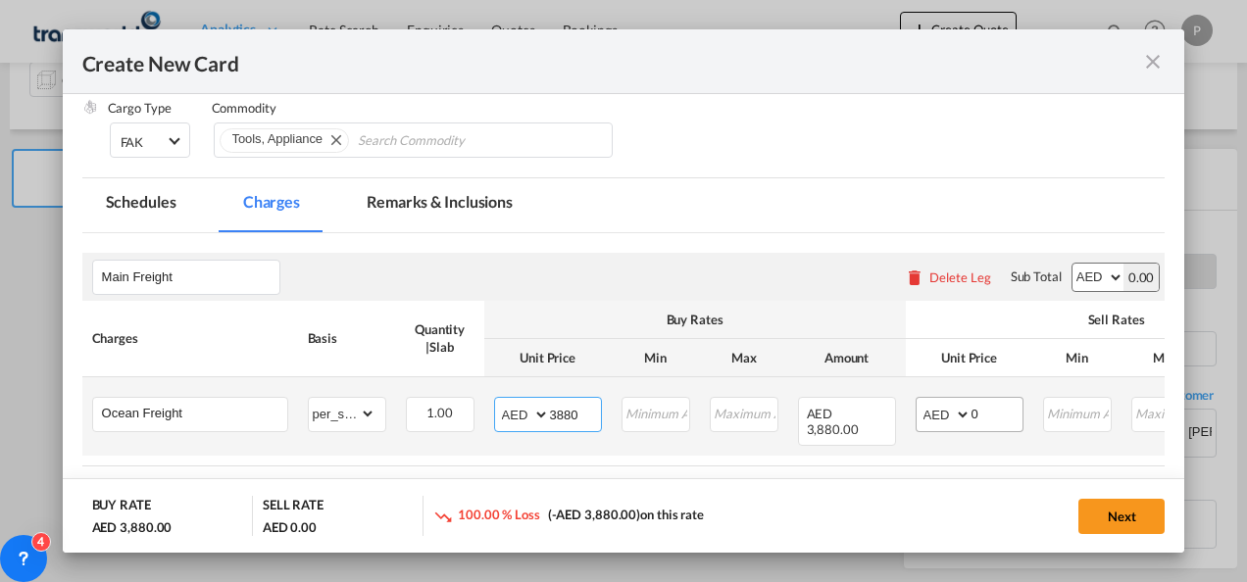
type input "3880"
click at [986, 408] on input "0" at bounding box center [997, 412] width 51 height 29
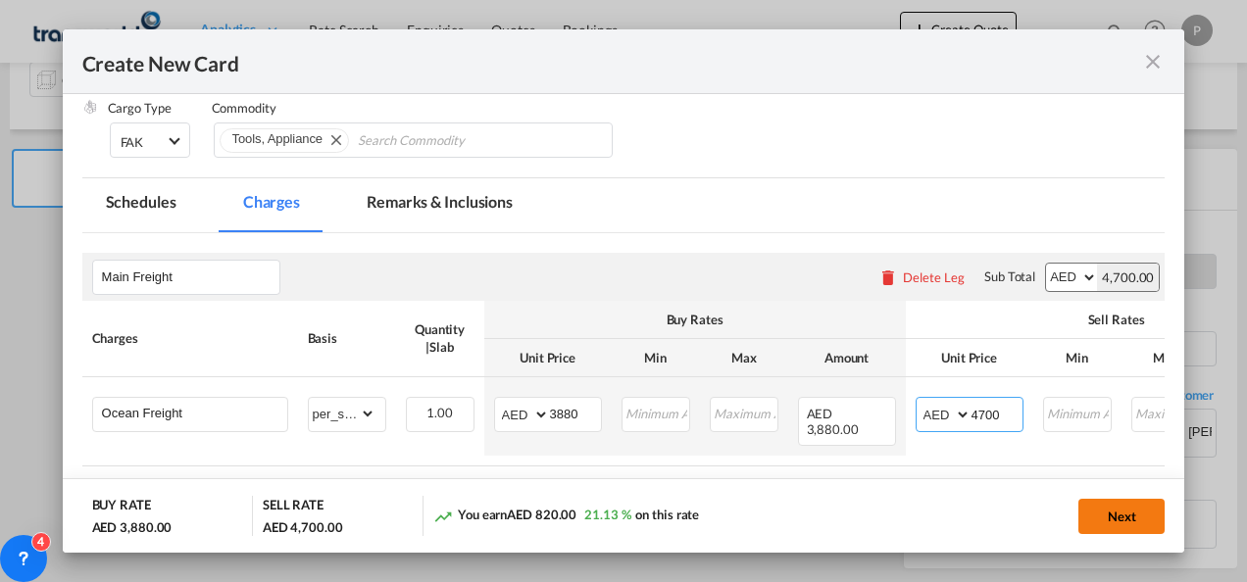
type input "4700"
click at [1128, 516] on button "Next" at bounding box center [1121, 516] width 86 height 35
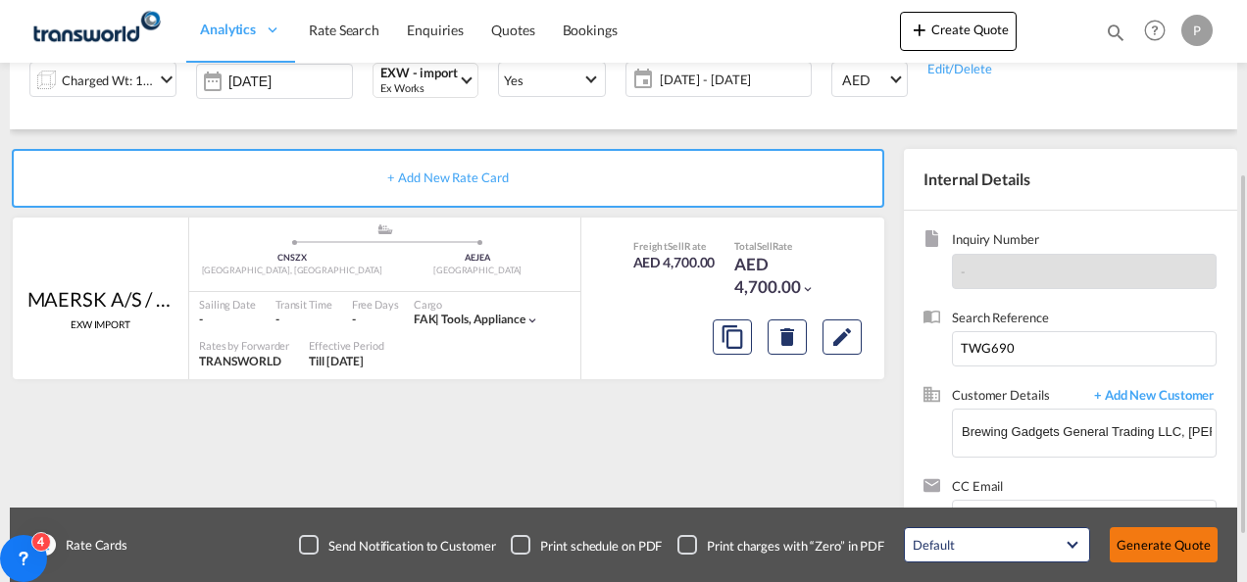
click at [1163, 557] on button "Generate Quote" at bounding box center [1164, 544] width 108 height 35
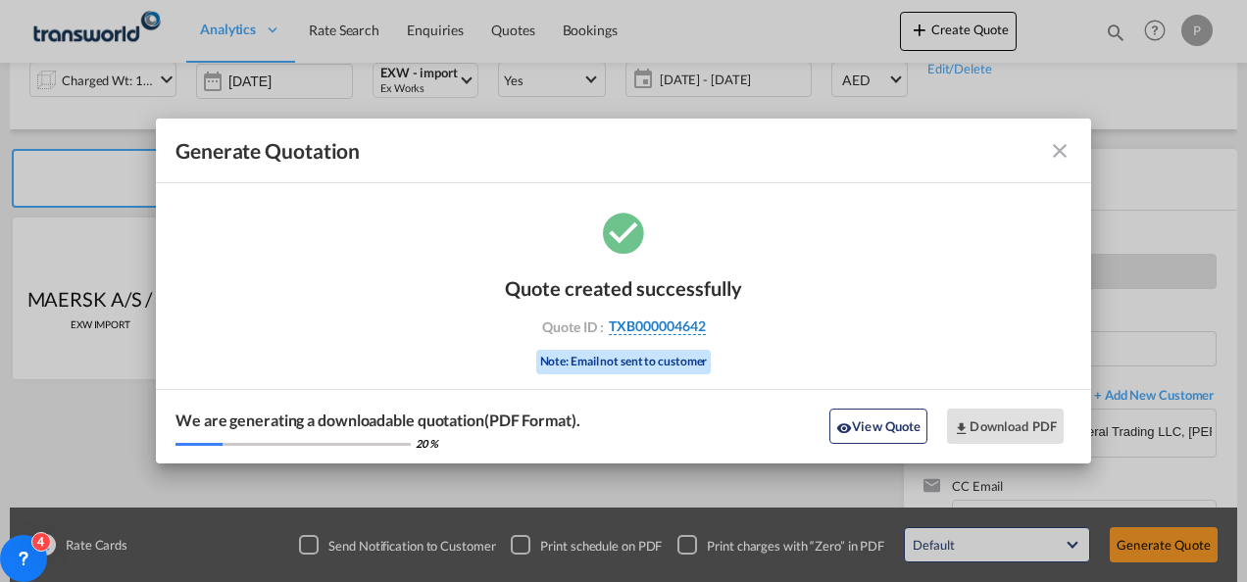
click at [673, 326] on span "TXB000004642" at bounding box center [657, 327] width 97 height 18
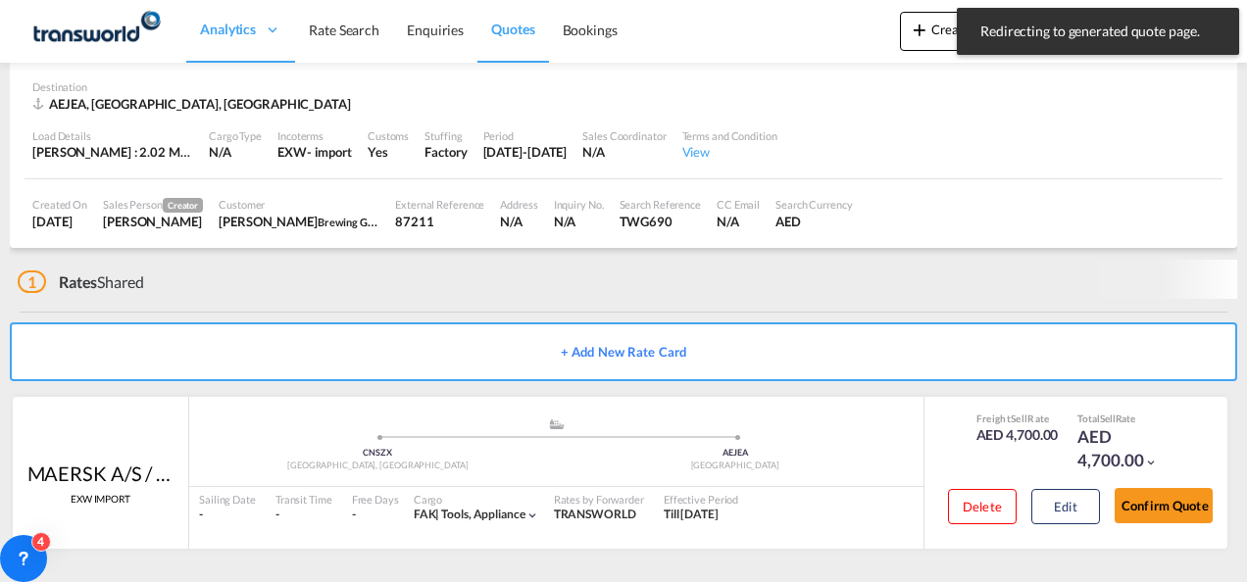
scroll to position [120, 0]
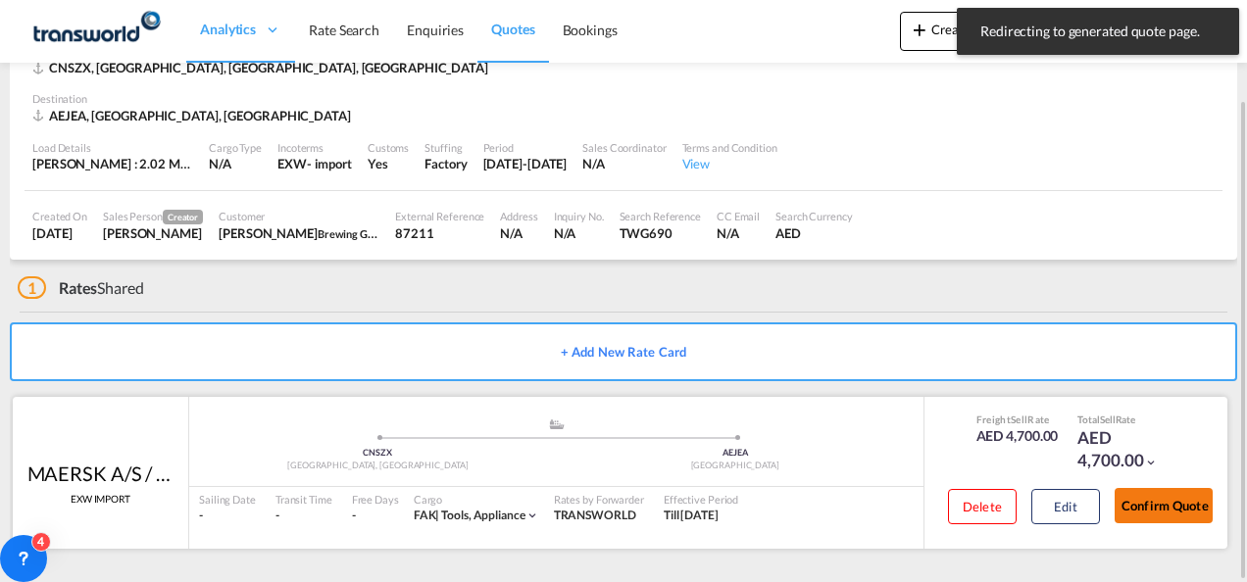
click at [1158, 501] on button "Confirm Quote" at bounding box center [1164, 505] width 98 height 35
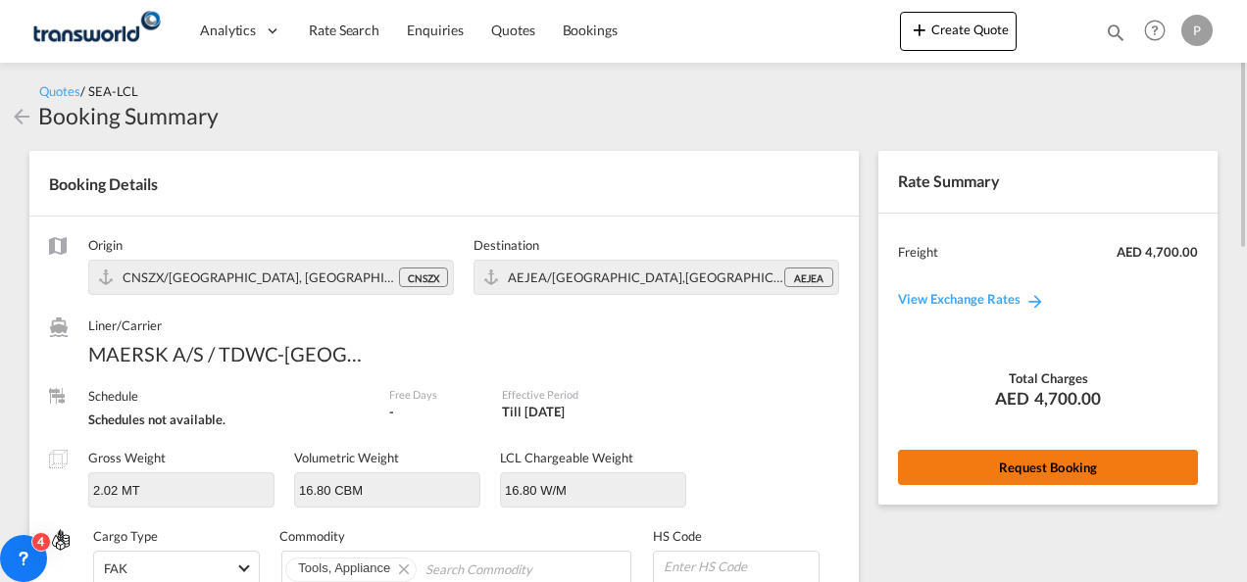
click at [1033, 461] on button "Request Booking" at bounding box center [1048, 467] width 300 height 35
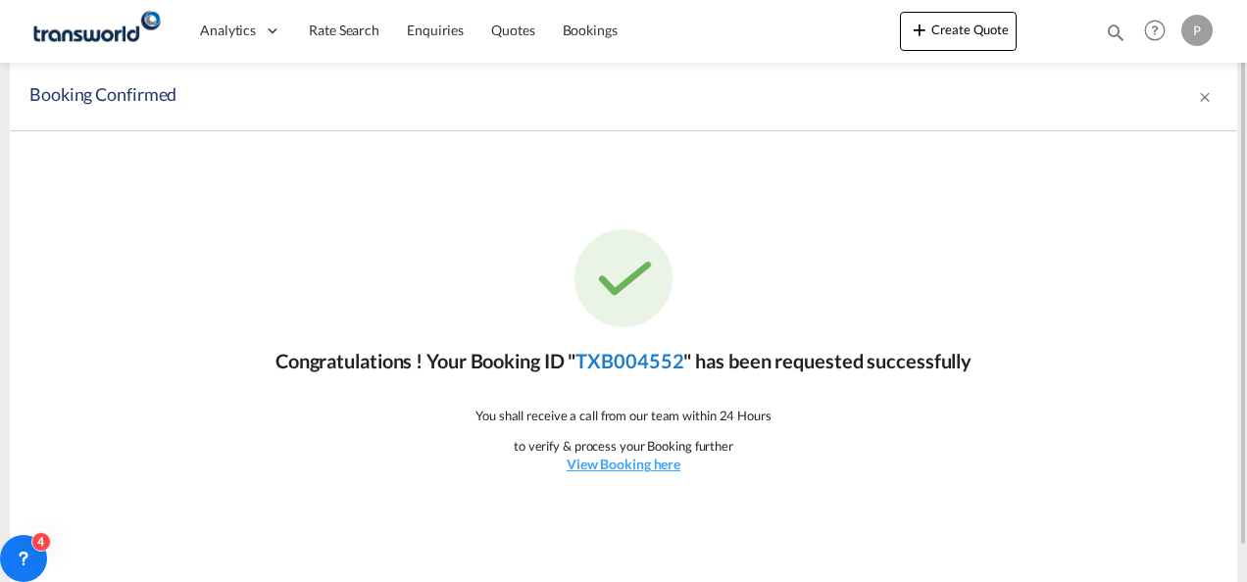
click at [606, 363] on link "TXB004552" at bounding box center [630, 361] width 108 height 24
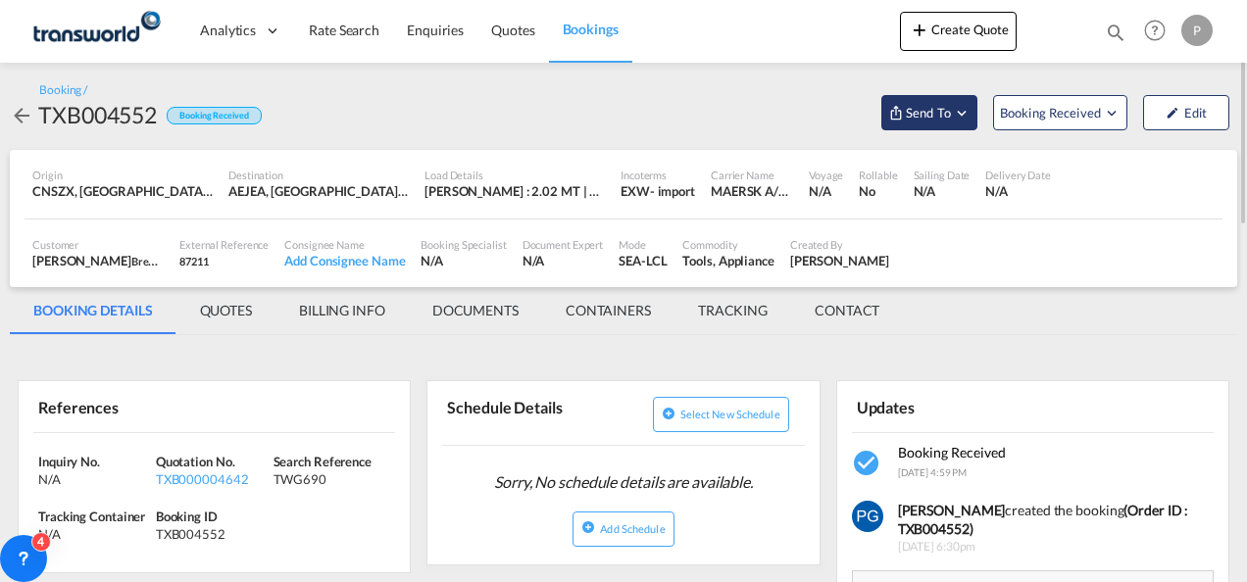
click at [912, 114] on span "Send To" at bounding box center [928, 113] width 49 height 20
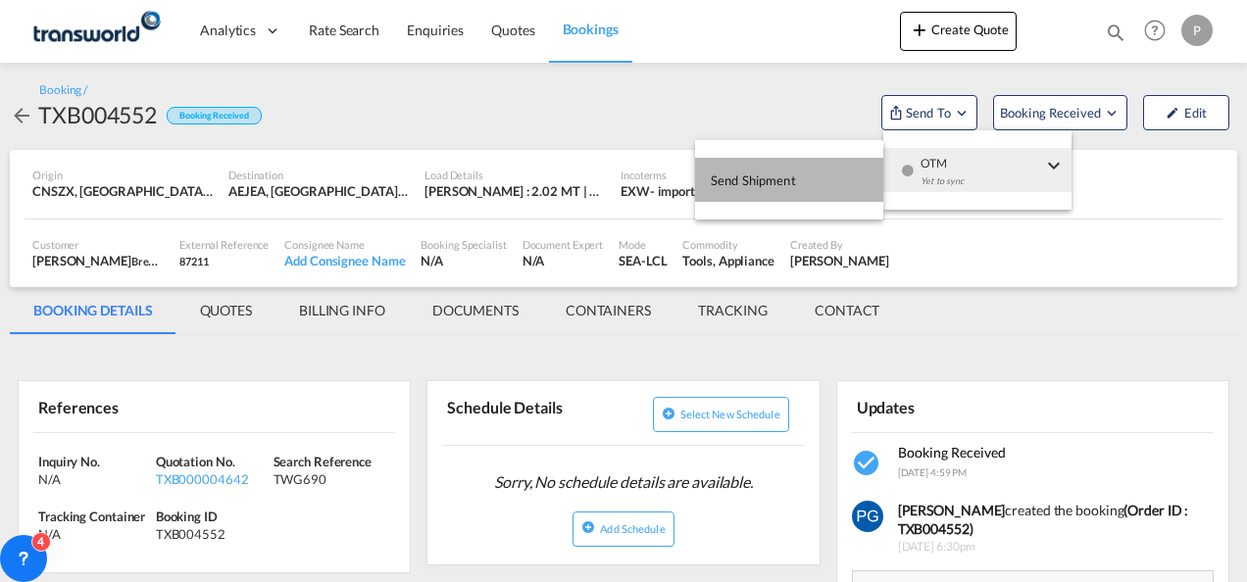
click at [723, 167] on span "Send Shipment" at bounding box center [753, 180] width 85 height 31
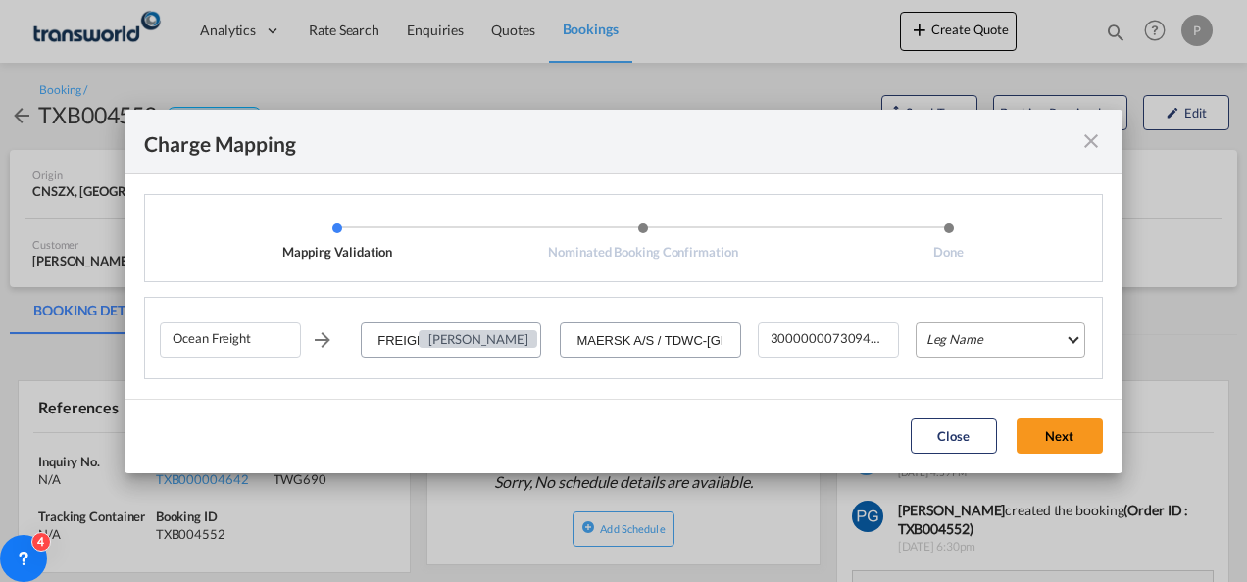
click at [951, 331] on md-select "Leg Name HANDLING ORIGIN VESSEL HANDLING DESTINATION OTHERS TL PICK UP CUSTOMS …" at bounding box center [1001, 340] width 170 height 35
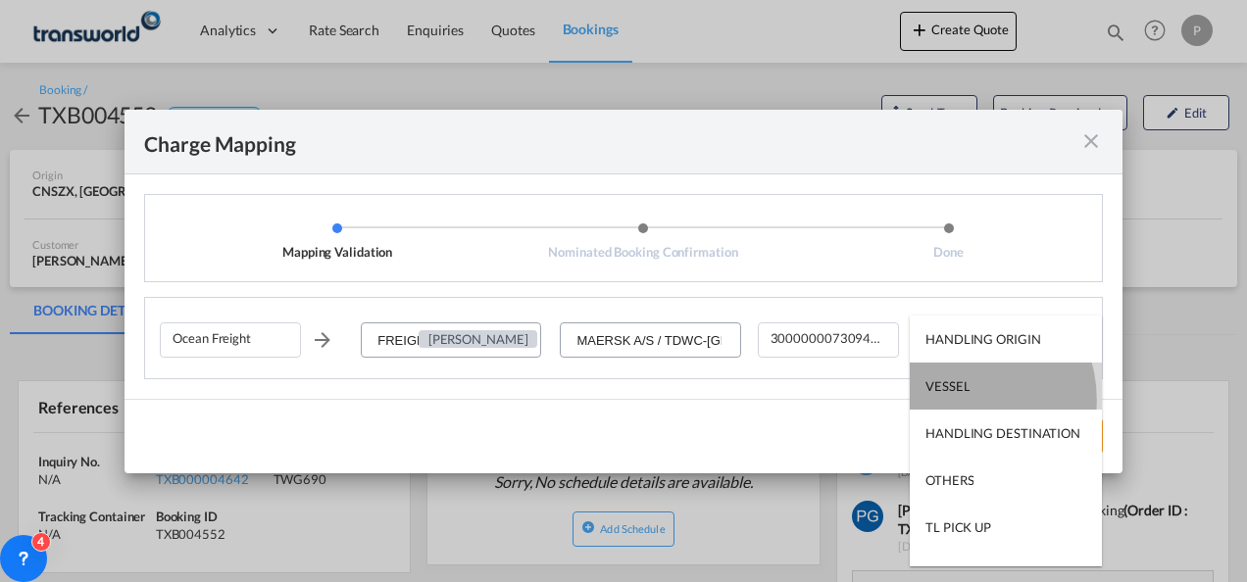
click at [959, 400] on md-option "VESSEL" at bounding box center [1006, 386] width 192 height 47
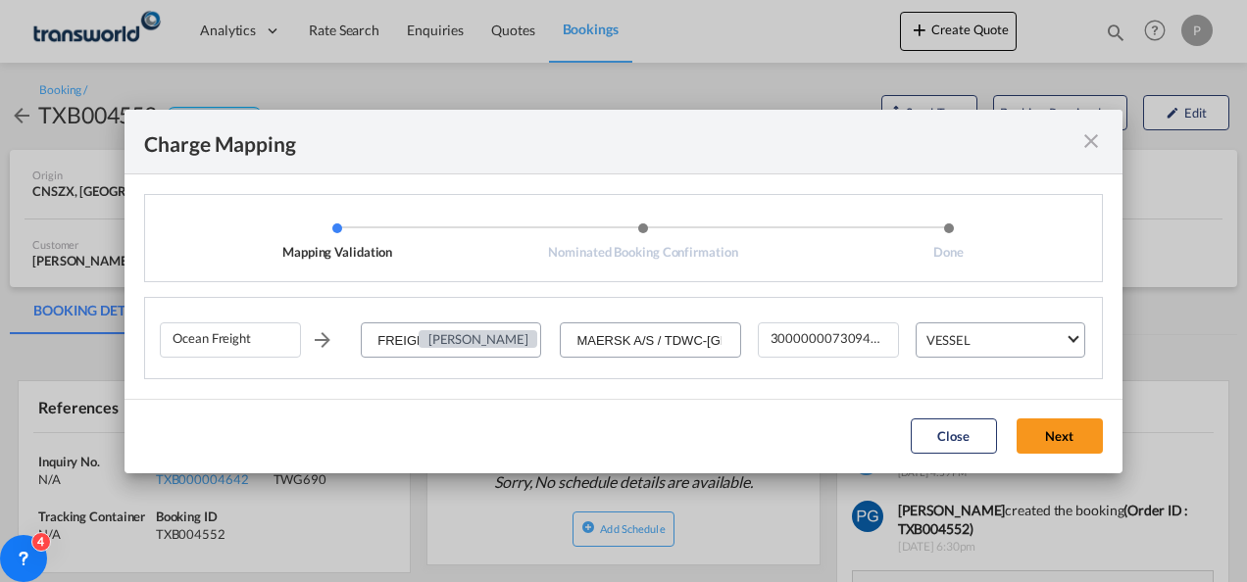
click at [1082, 139] on md-icon "icon-close fg-AAA8AD cursor" at bounding box center [1091, 141] width 24 height 24
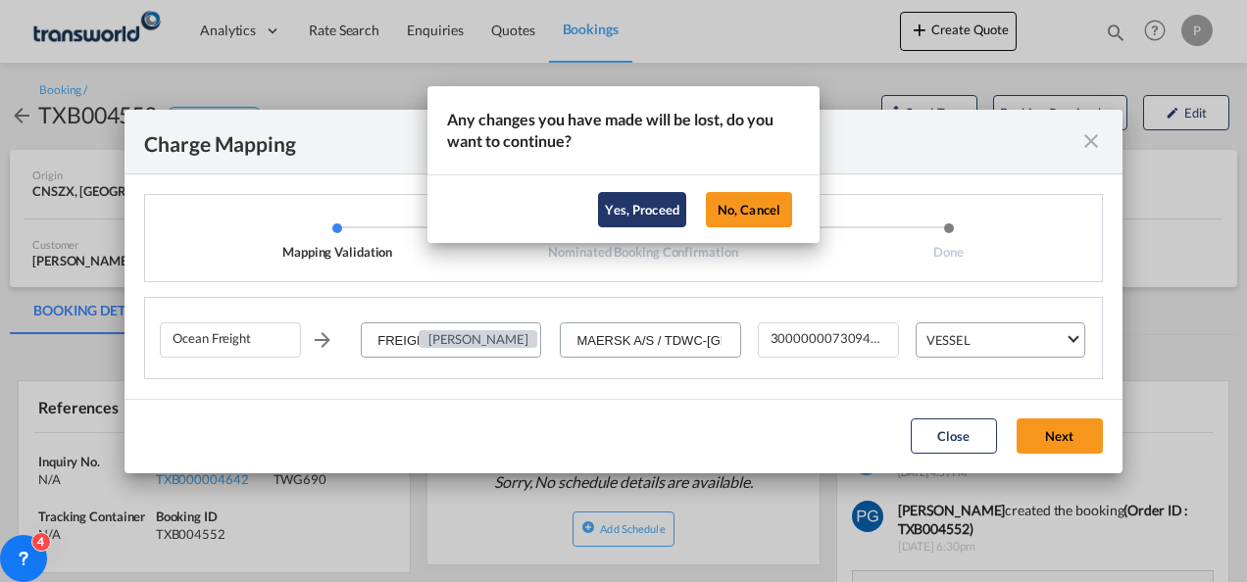
click at [647, 208] on button "Yes, Proceed" at bounding box center [642, 209] width 88 height 35
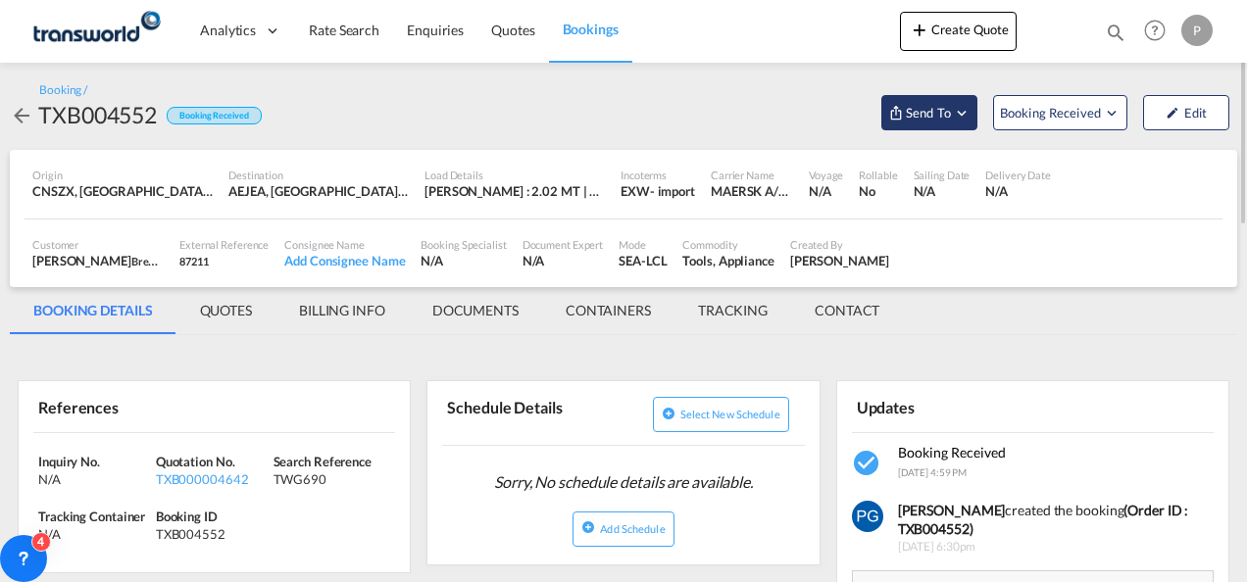
click at [920, 122] on span "Send To" at bounding box center [928, 113] width 49 height 20
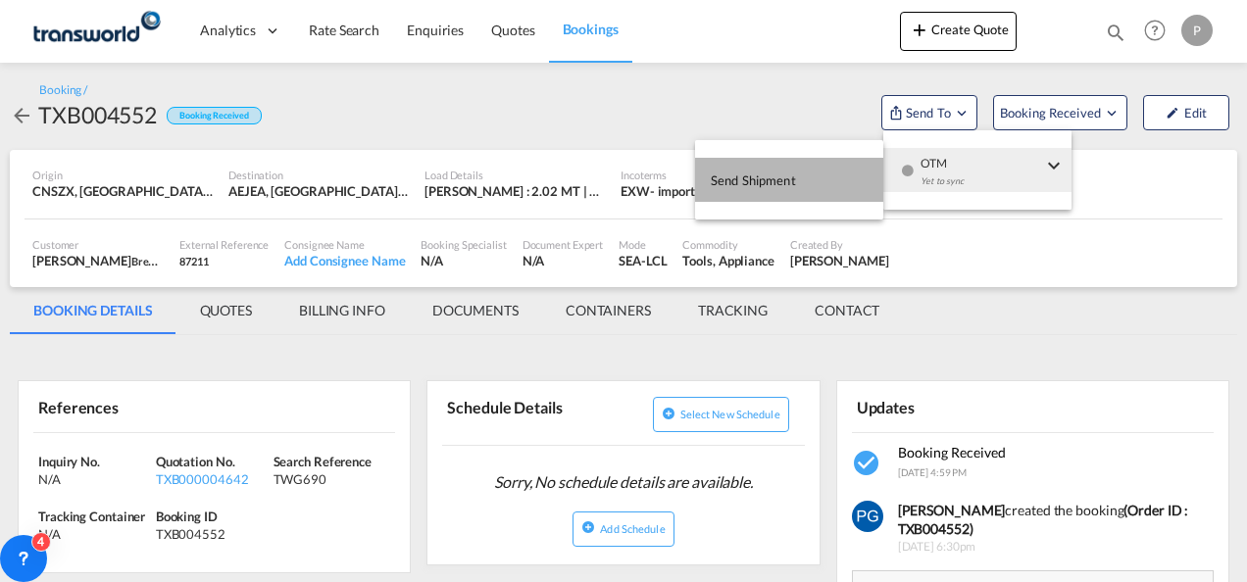
click at [794, 176] on span "Send Shipment" at bounding box center [753, 180] width 85 height 31
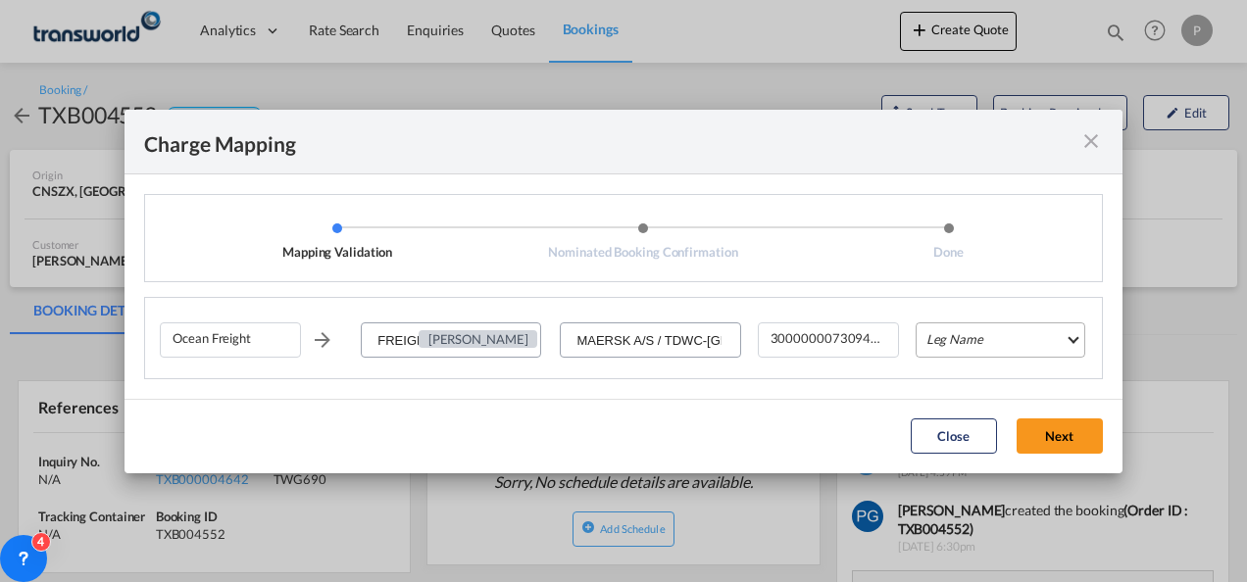
click at [950, 345] on md-select "Leg Name HANDLING ORIGIN VESSEL HANDLING DESTINATION OTHERS TL PICK UP CUSTOMS …" at bounding box center [1001, 340] width 170 height 35
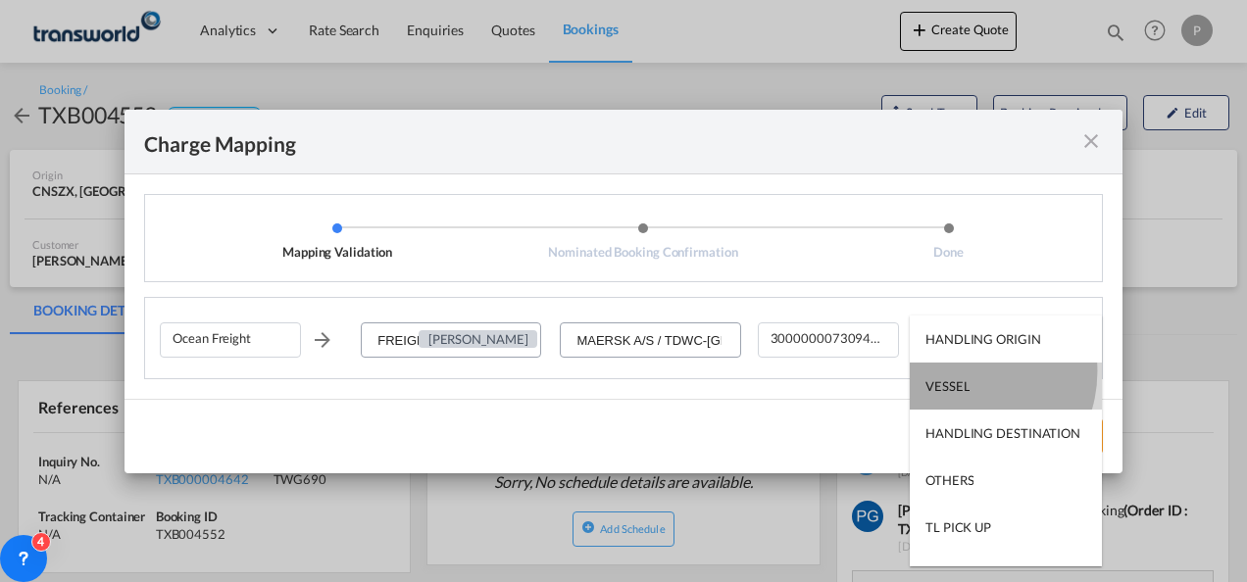
click at [961, 372] on md-option "VESSEL" at bounding box center [1006, 386] width 192 height 47
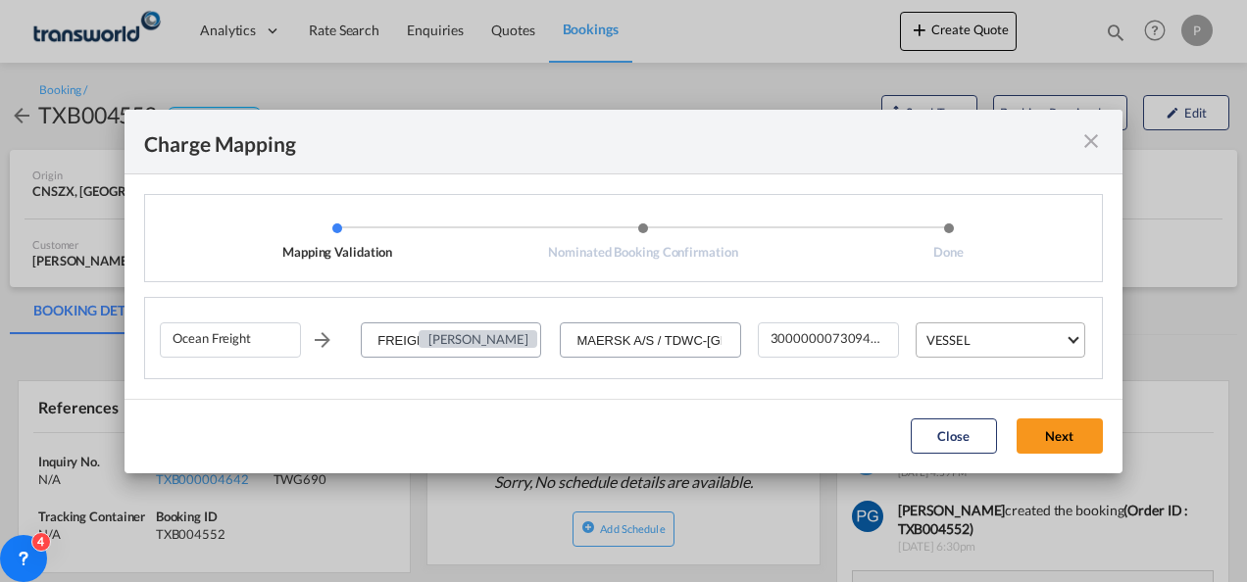
click at [1040, 347] on span "VESSEL" at bounding box center [996, 340] width 138 height 18
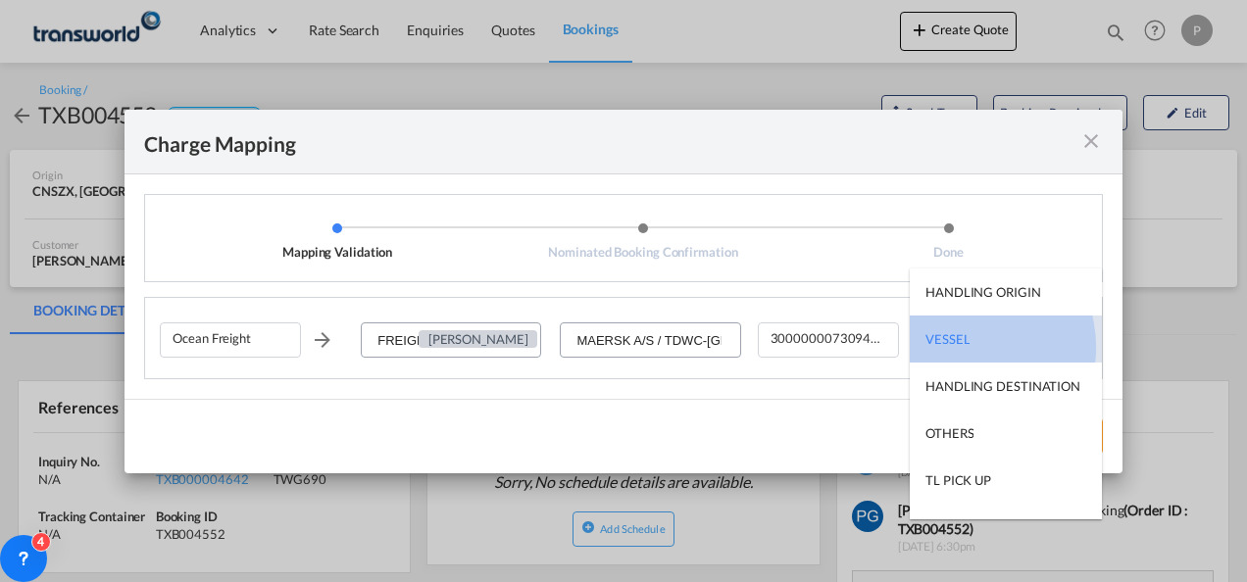
click at [965, 347] on div "VESSEL" at bounding box center [948, 339] width 44 height 18
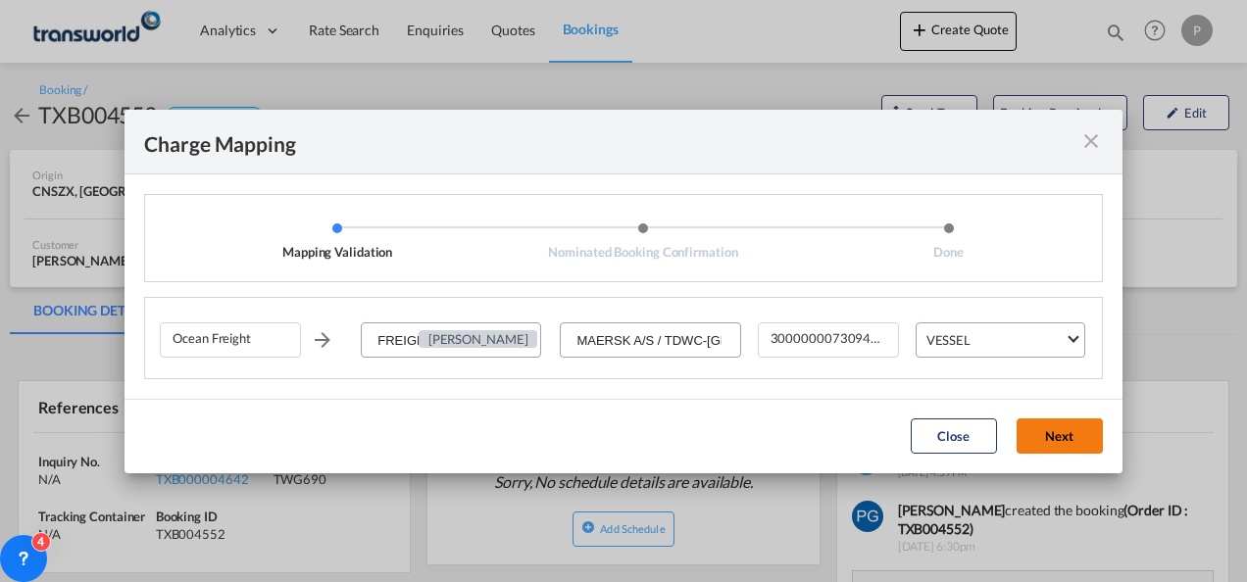
click at [1059, 437] on button "Next" at bounding box center [1060, 436] width 86 height 35
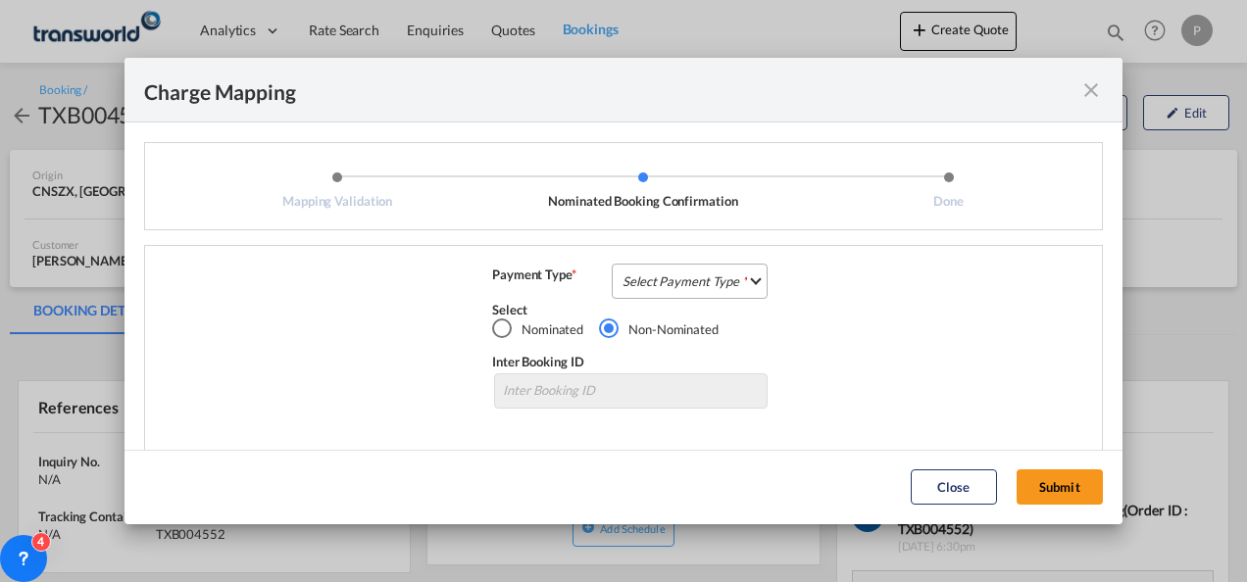
click at [720, 270] on md-select "Select Payment Type COLLECT PREPAID" at bounding box center [690, 281] width 156 height 35
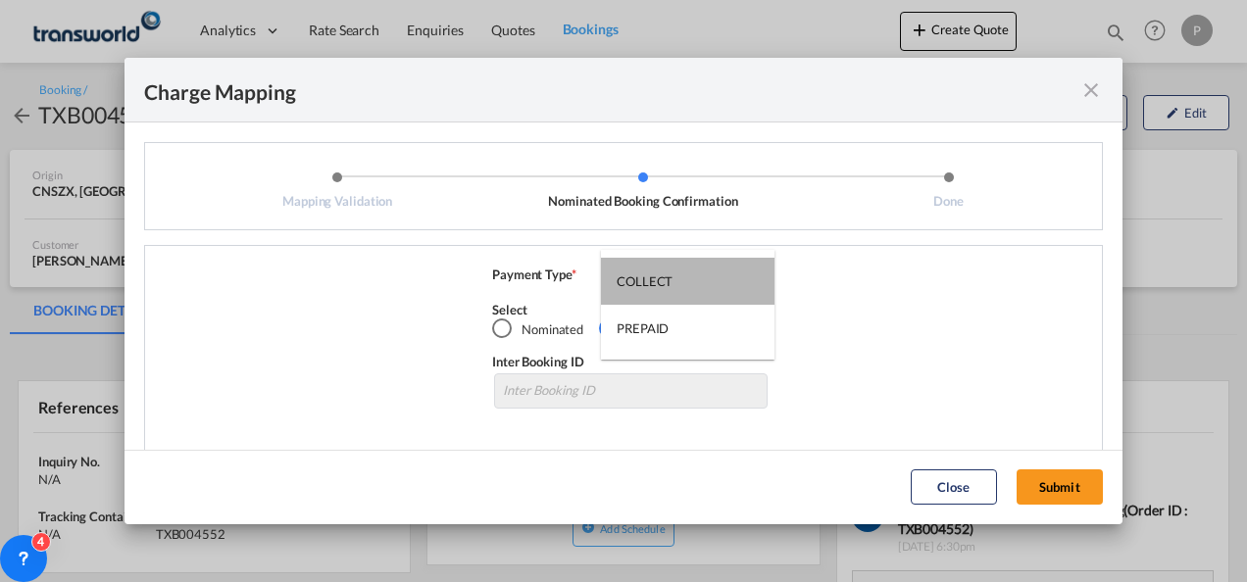
click at [720, 270] on md-option "COLLECT" at bounding box center [688, 281] width 174 height 47
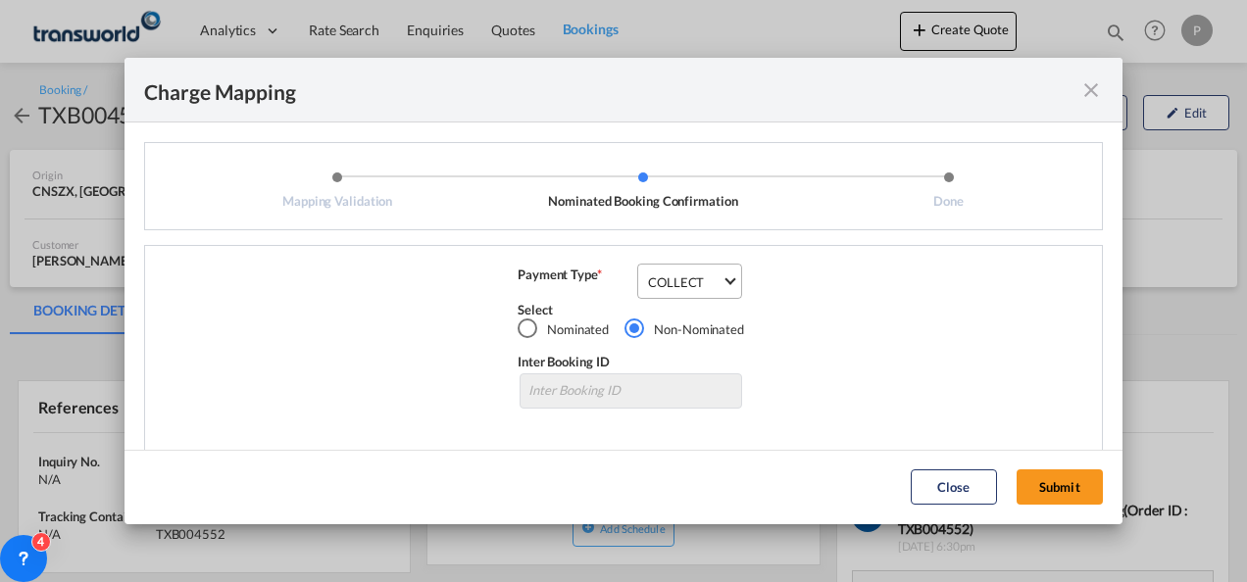
click at [697, 288] on span "COLLECT" at bounding box center [685, 283] width 74 height 18
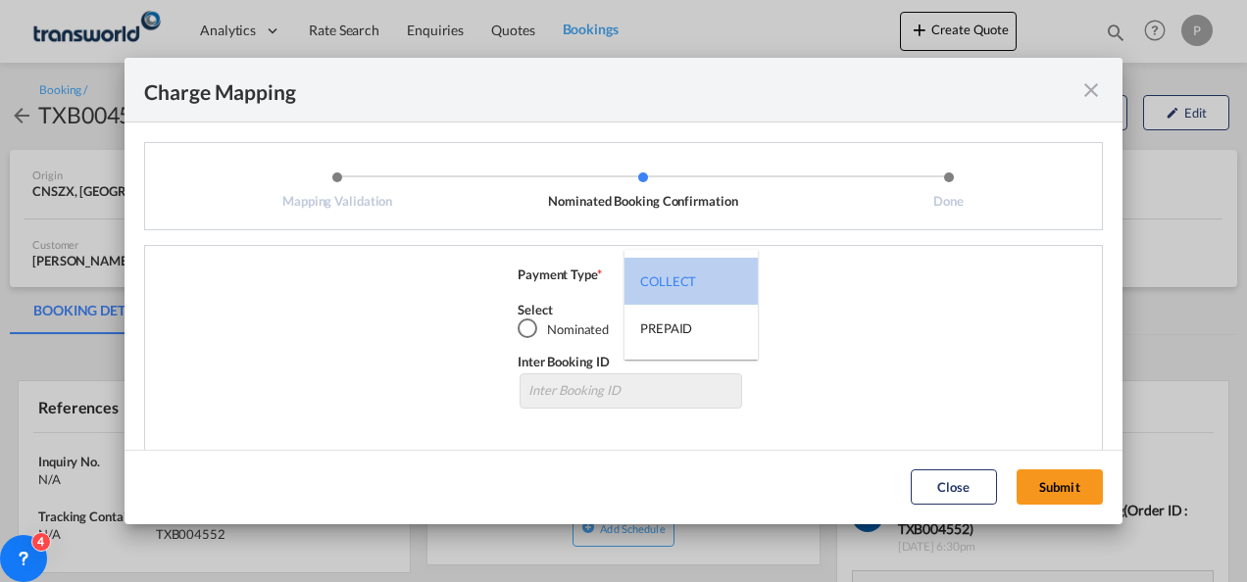
click at [666, 289] on div "COLLECT" at bounding box center [668, 282] width 56 height 18
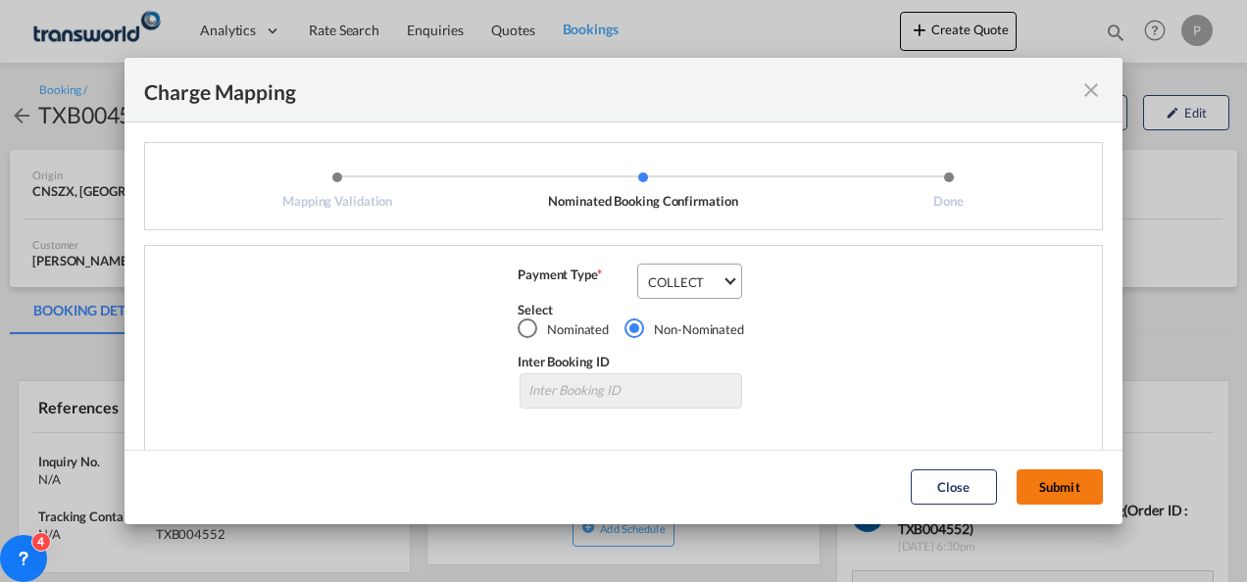
click at [1038, 483] on button "Submit" at bounding box center [1060, 487] width 86 height 35
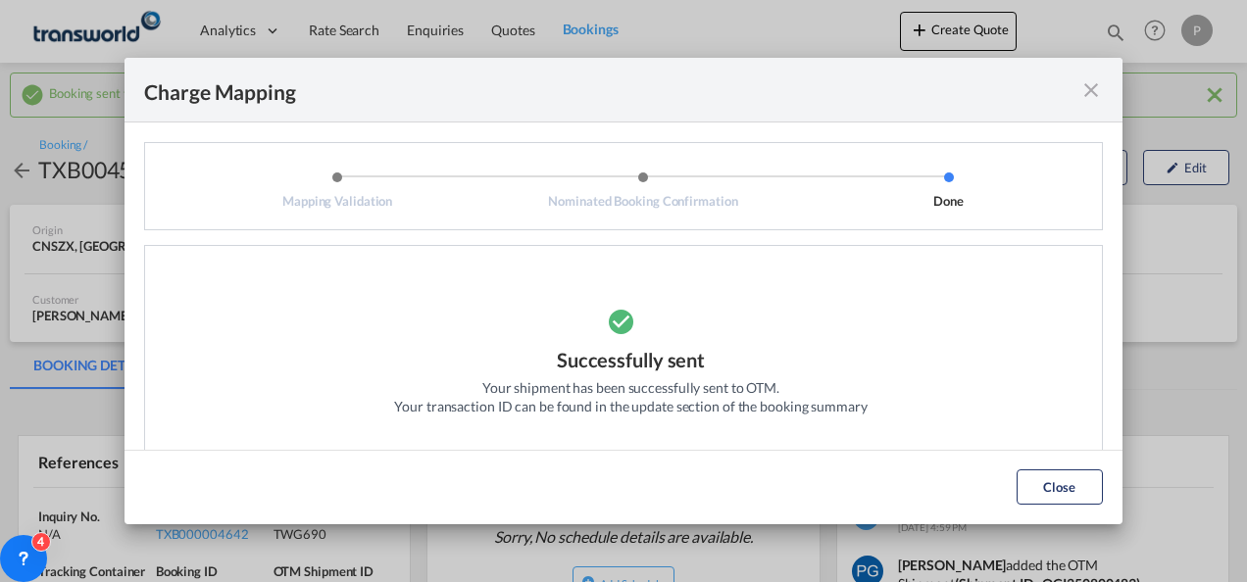
click at [759, 421] on div "Successfully sent Your shipment has been successfully sent to OTM. Your transac…" at bounding box center [630, 388] width 473 height 85
click at [1093, 90] on md-icon "icon-close fg-AAA8AD cursor" at bounding box center [1091, 90] width 24 height 24
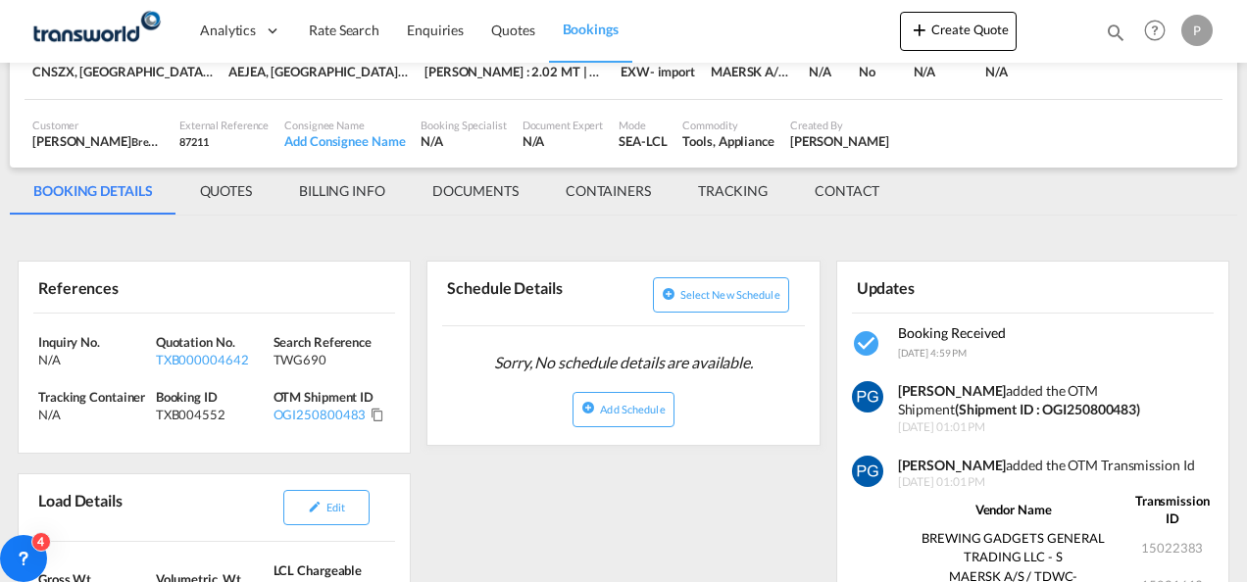
scroll to position [187, 0]
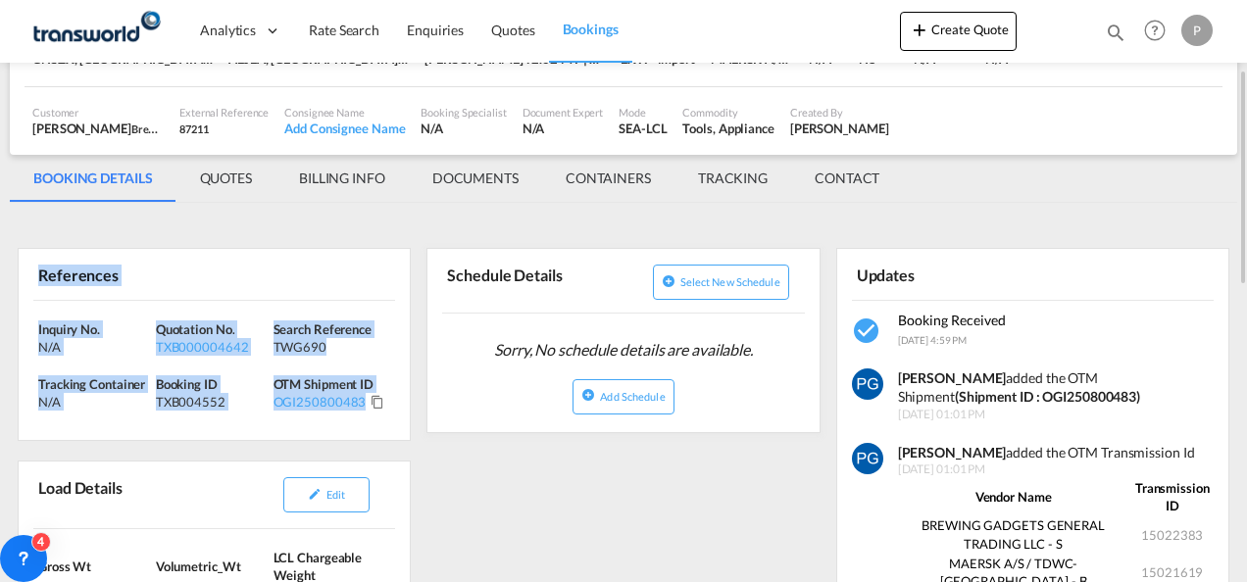
drag, startPoint x: 38, startPoint y: 272, endPoint x: 365, endPoint y: 418, distance: 357.7
click at [365, 418] on div "References Inquiry No. N/A Quotation No. TXB000004642 Search Reference TWG690 T…" at bounding box center [214, 344] width 393 height 193
copy div "References Inquiry No. N/A Quotation No. TXB000004642 Search Reference TWG690 T…"
click at [920, 35] on md-icon "icon-plus 400-fg" at bounding box center [920, 30] width 24 height 24
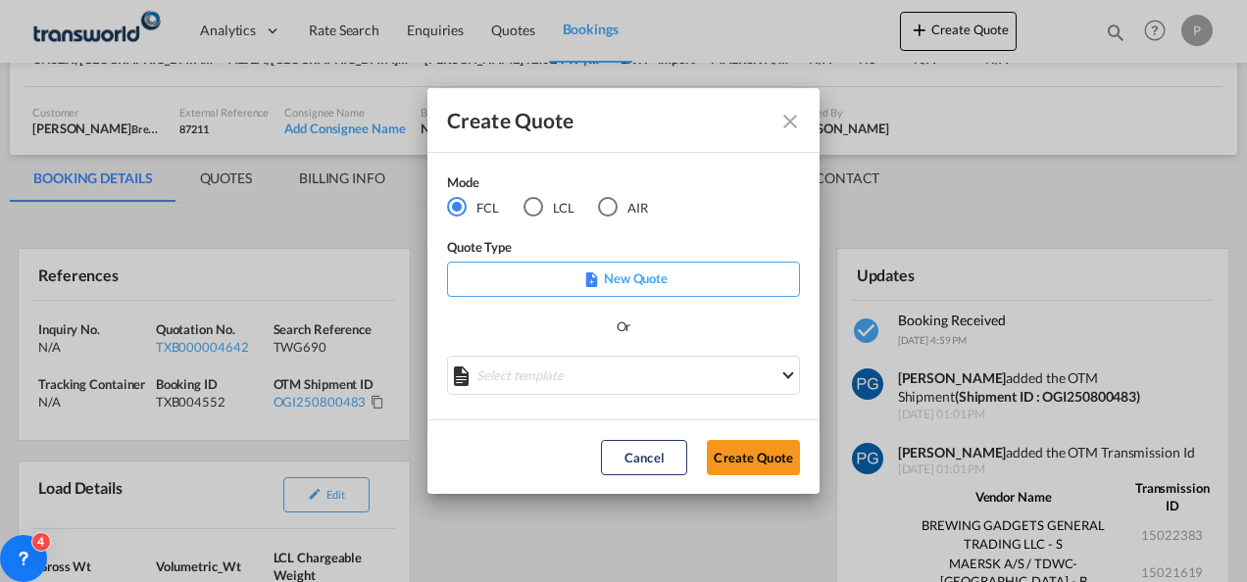
click at [622, 208] on md-radio-button "AIR" at bounding box center [623, 208] width 50 height 22
click at [760, 470] on button "Create Quote" at bounding box center [753, 457] width 93 height 35
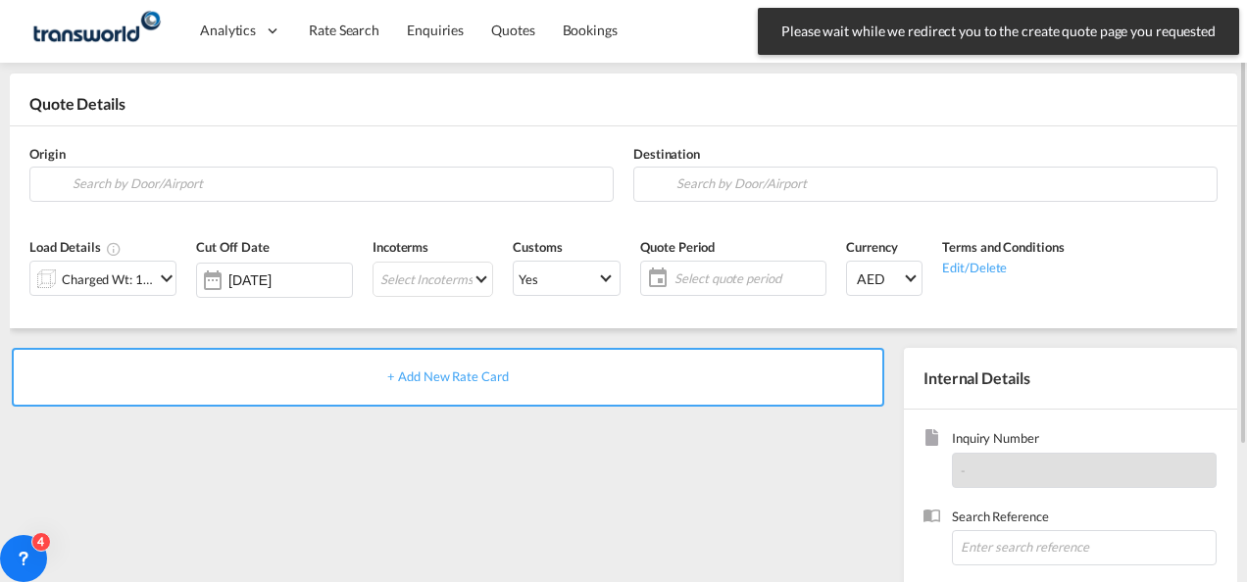
scroll to position [76, 0]
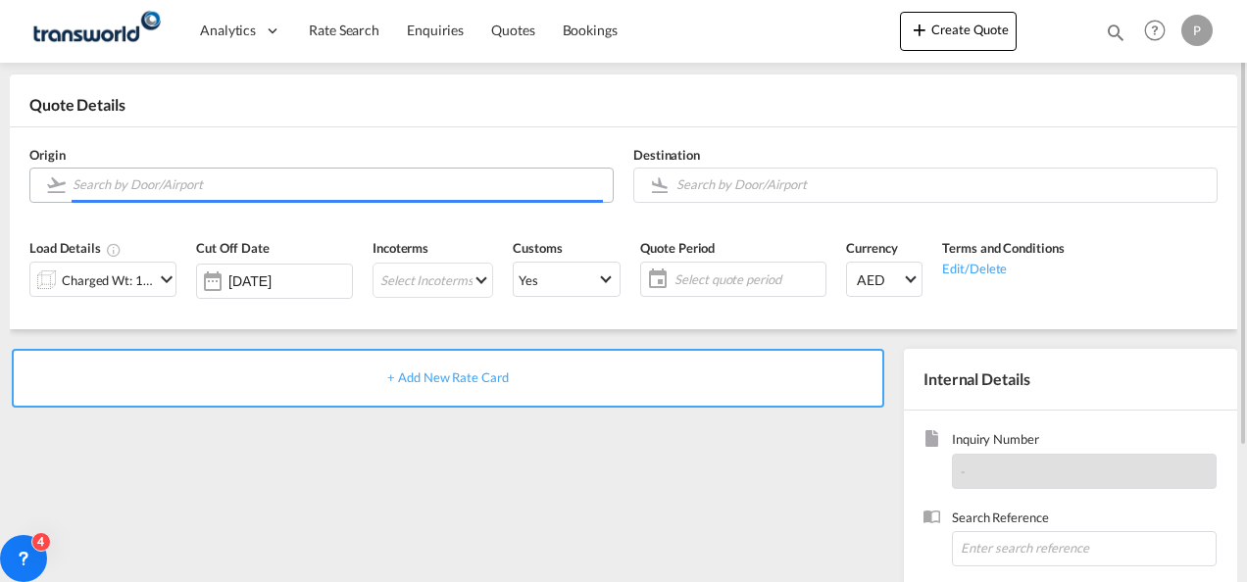
click at [194, 189] on input "Search by Door/Airport" at bounding box center [338, 185] width 530 height 34
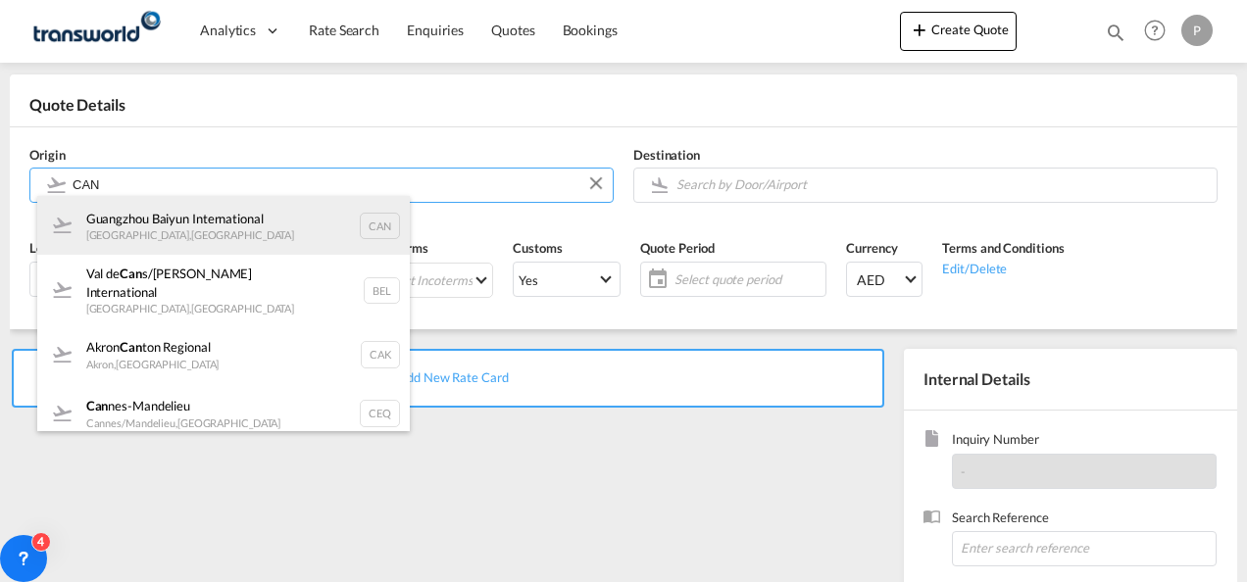
click at [296, 220] on div "Guangzhou Baiyun International [GEOGRAPHIC_DATA] , [GEOGRAPHIC_DATA] CAN" at bounding box center [223, 225] width 373 height 59
type input "Guangzhou Baiyun International, [GEOGRAPHIC_DATA], [GEOGRAPHIC_DATA]"
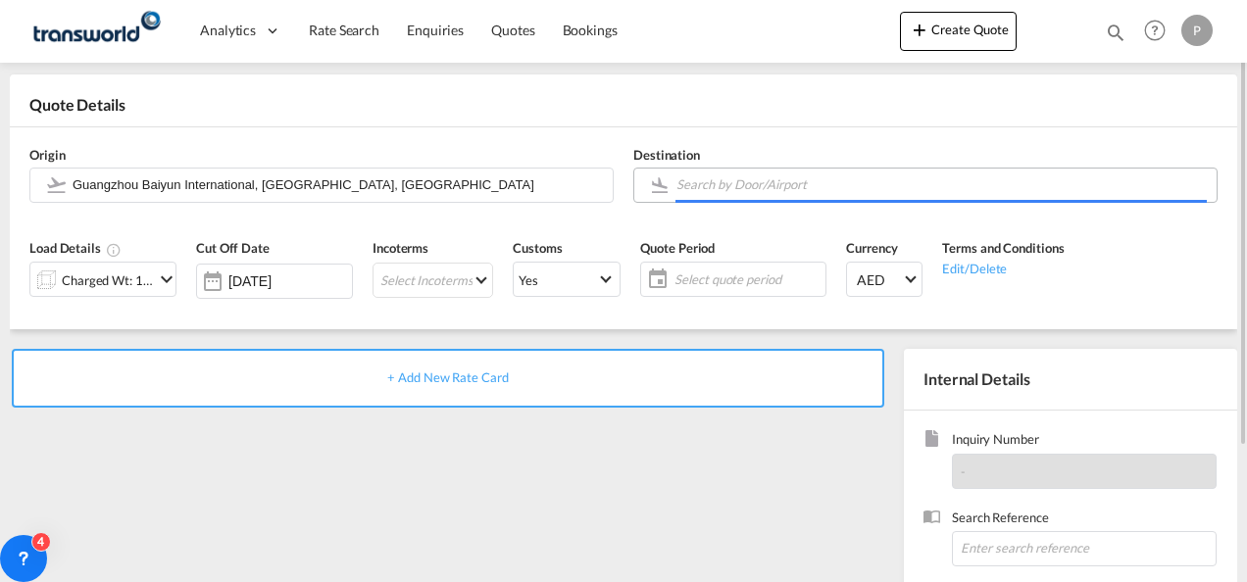
click at [886, 184] on input "Search by Door/Airport" at bounding box center [942, 185] width 530 height 34
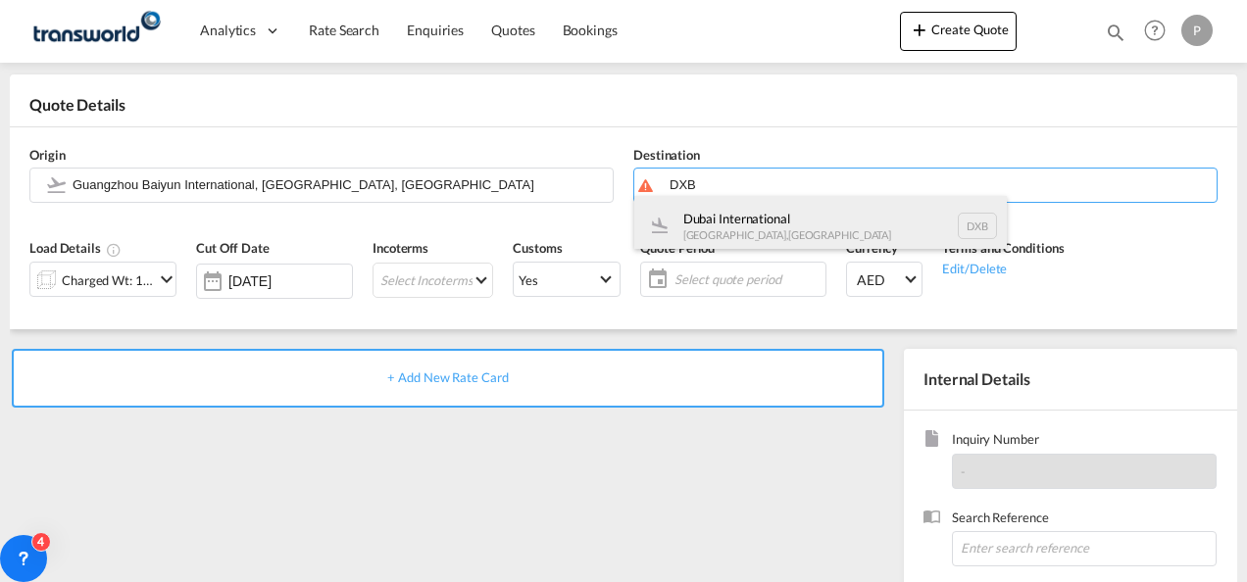
click at [769, 220] on div "Dubai International [GEOGRAPHIC_DATA] , [GEOGRAPHIC_DATA] DXB" at bounding box center [820, 225] width 373 height 59
type input "Dubai International, [GEOGRAPHIC_DATA], DXB"
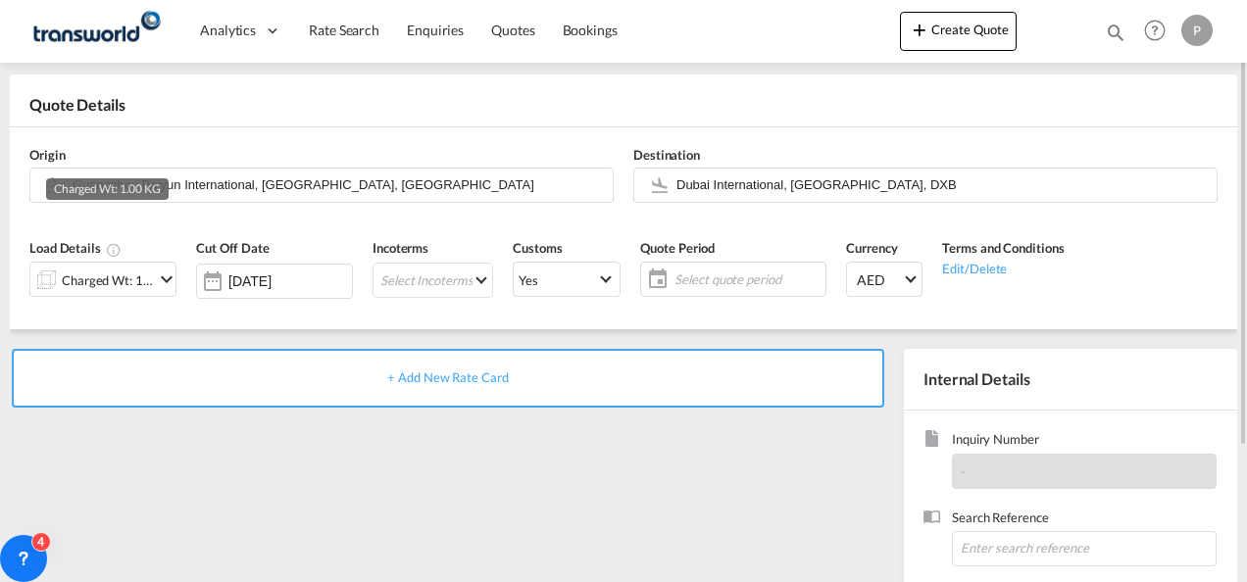
click at [131, 273] on div "Charged Wt: 1.00 KG" at bounding box center [108, 280] width 92 height 27
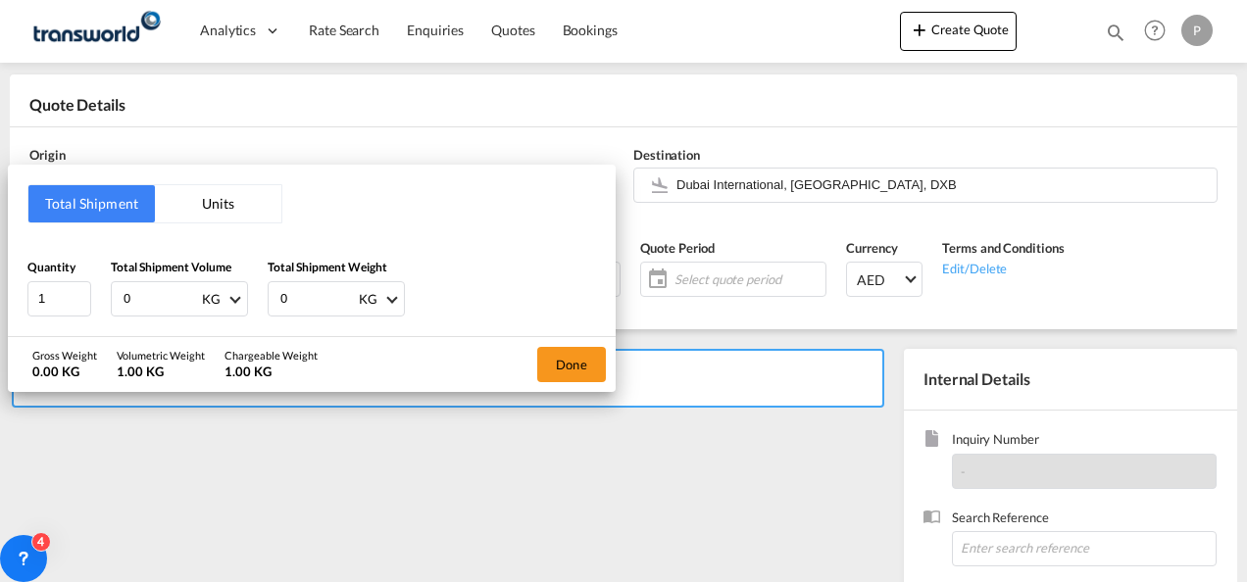
click at [166, 288] on input "0" at bounding box center [161, 298] width 78 height 33
type input "0"
type input "264"
click at [332, 296] on input "0" at bounding box center [317, 298] width 78 height 33
type input "0"
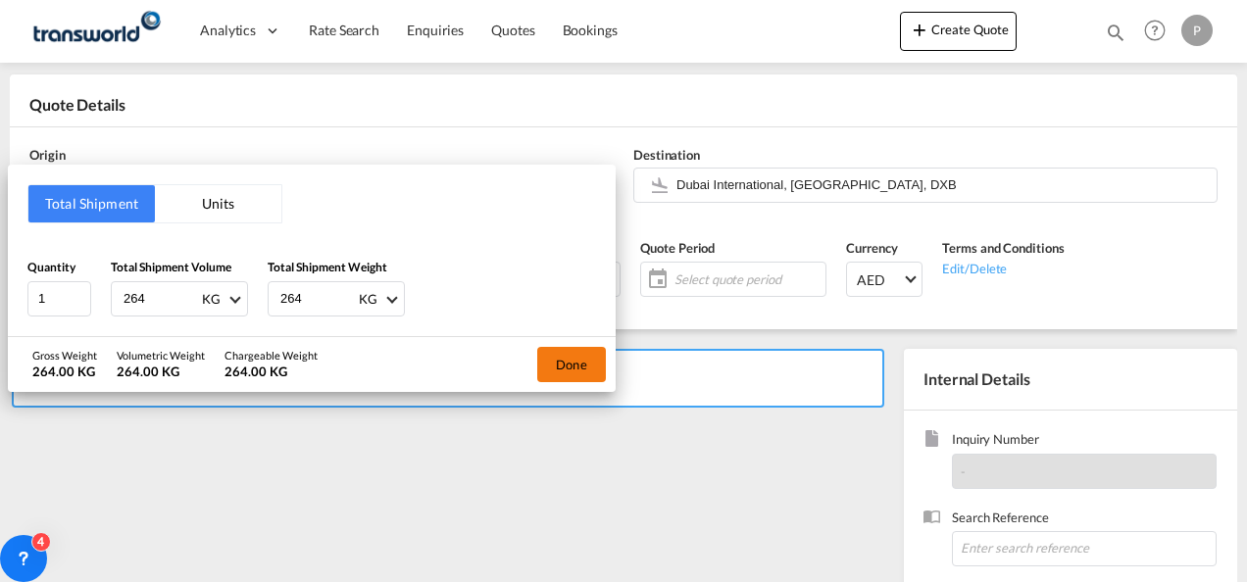
type input "264"
click at [561, 354] on button "Done" at bounding box center [571, 364] width 69 height 35
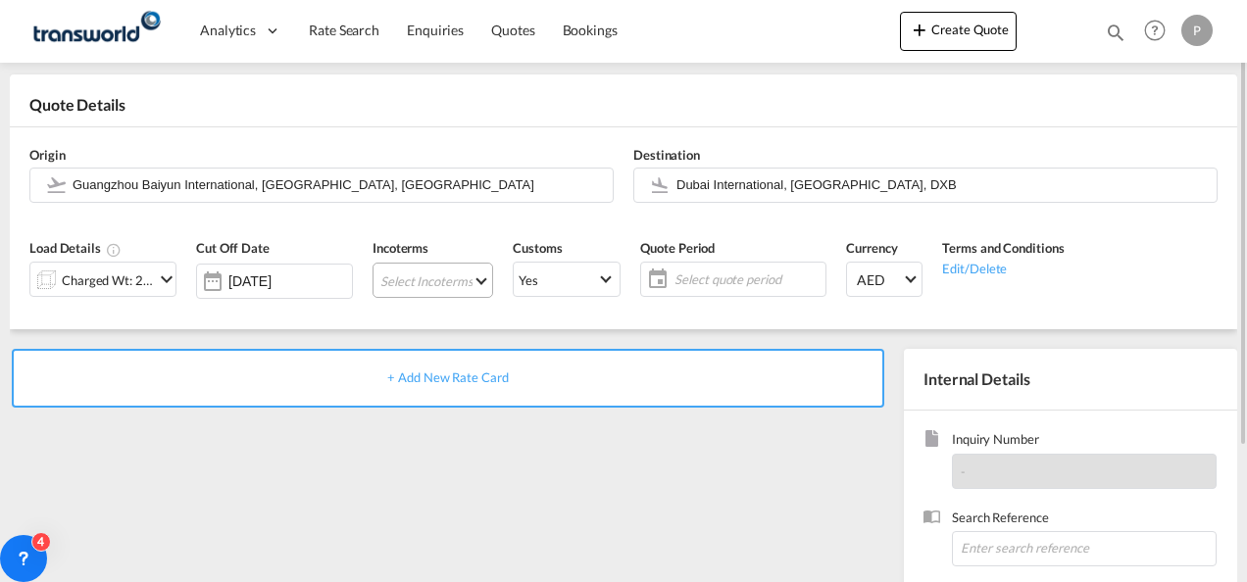
click at [398, 276] on md-select "Select Incoterms CIP - export Carriage and Insurance Paid to DAP - import Deliv…" at bounding box center [433, 280] width 121 height 35
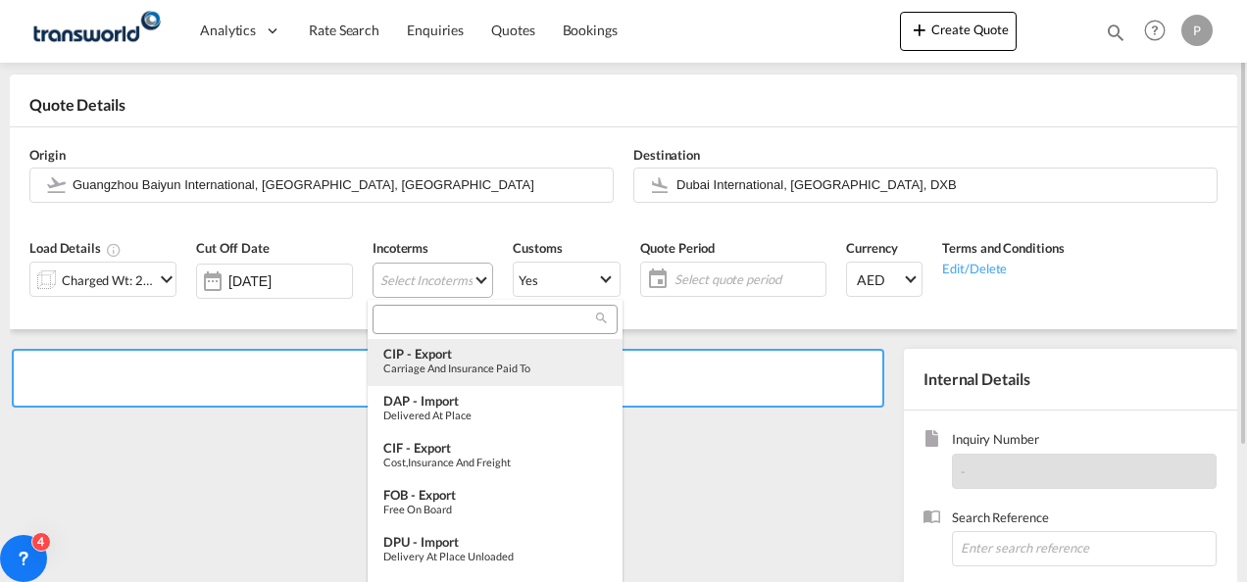
type md-option "[object Object]"
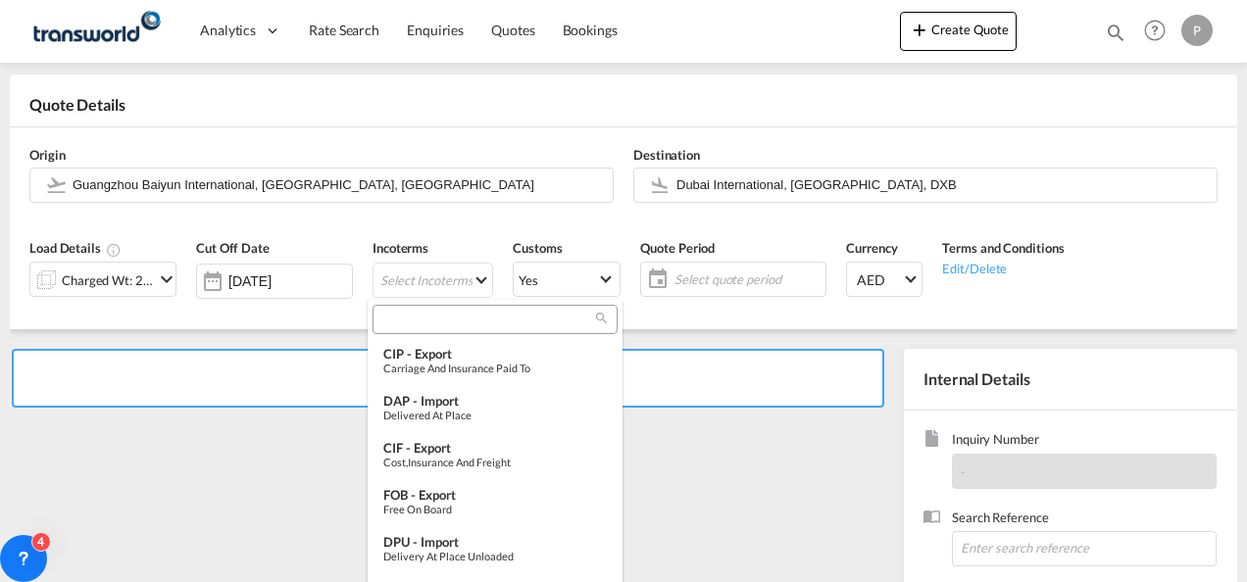
click at [413, 320] on input "search" at bounding box center [487, 320] width 218 height 18
type input "E"
type input "X"
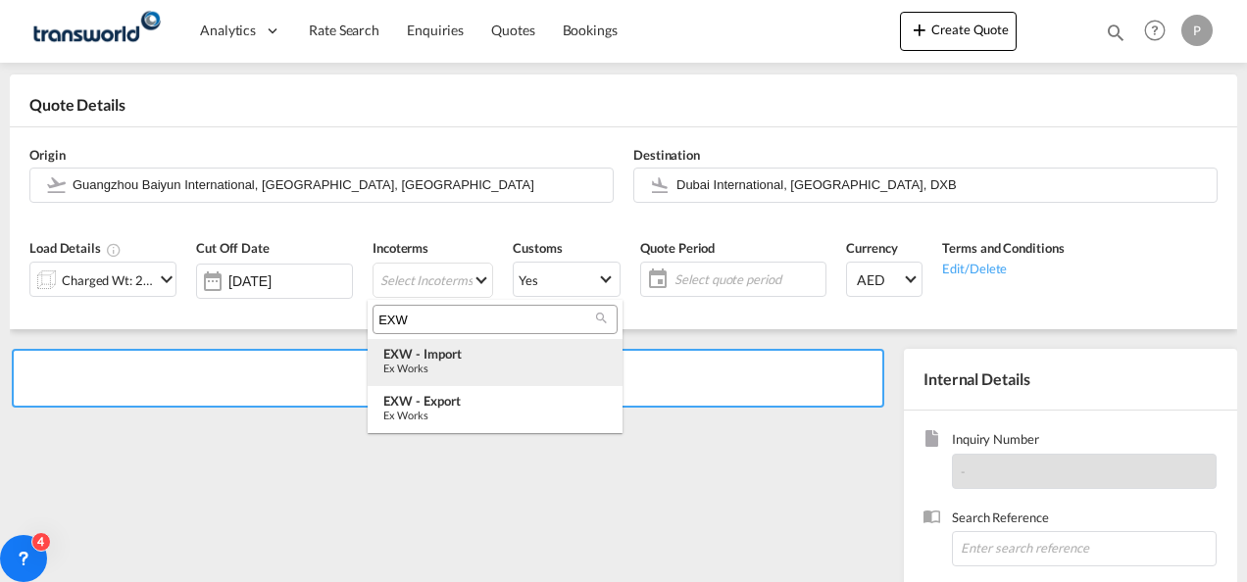
type input "EXW"
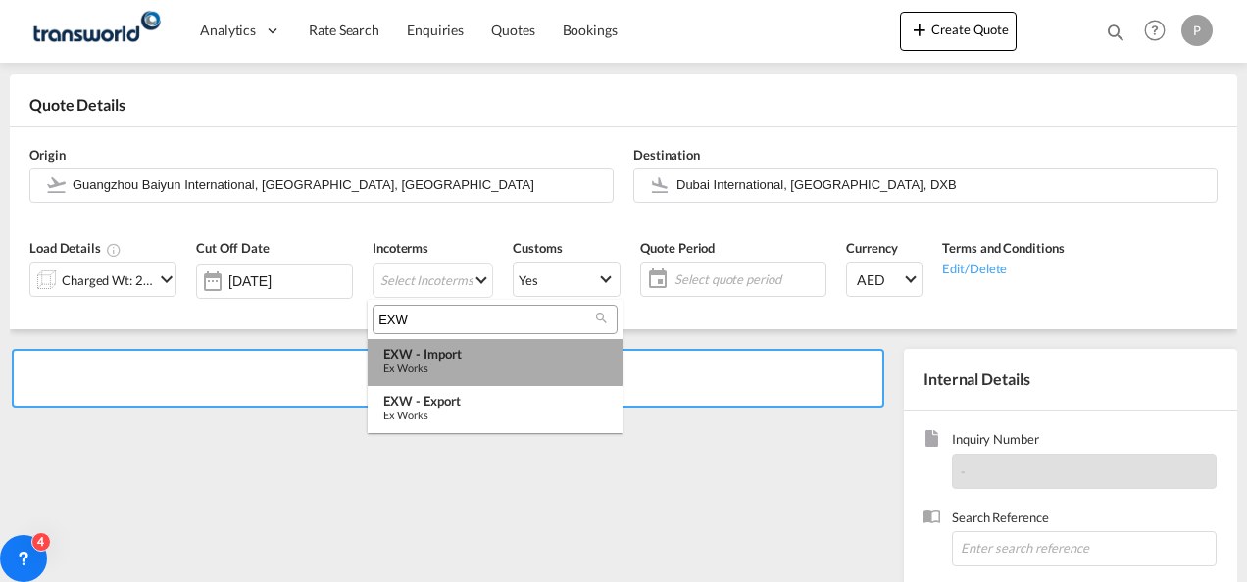
click at [410, 360] on div "EXW - import" at bounding box center [495, 354] width 224 height 16
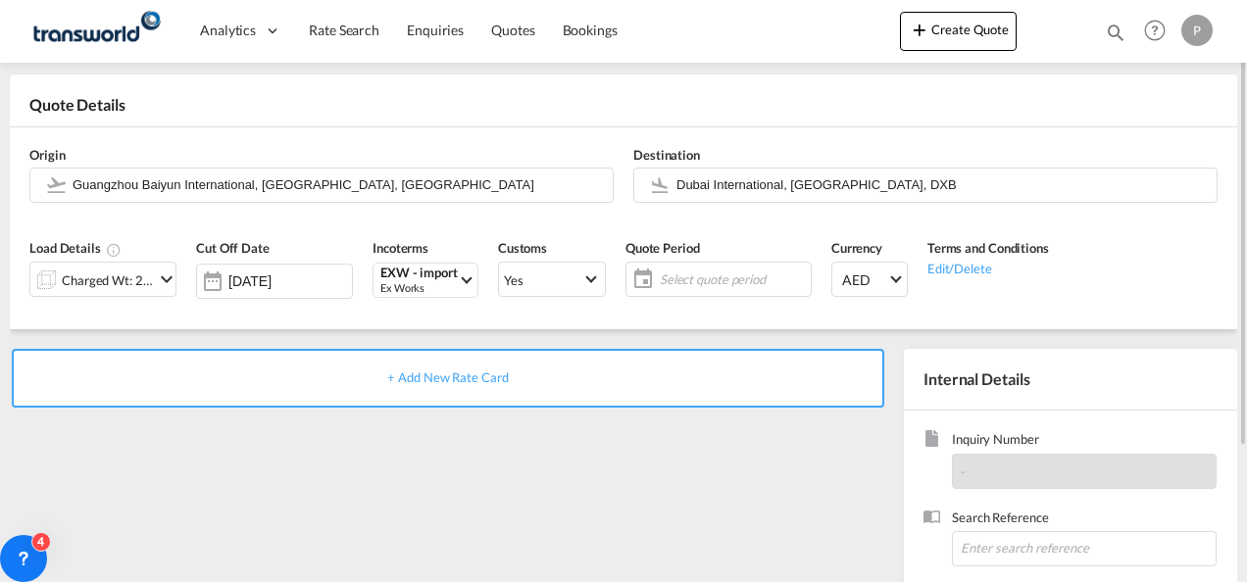
click at [675, 267] on span "Select quote period" at bounding box center [733, 279] width 156 height 27
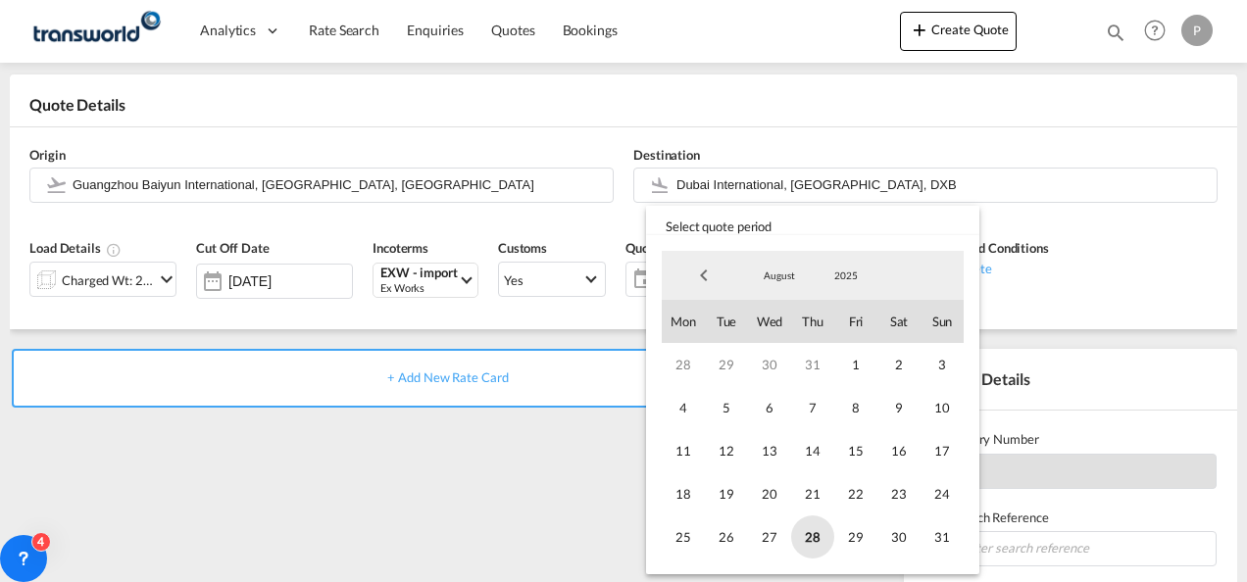
click at [824, 533] on span "28" at bounding box center [812, 537] width 43 height 43
click at [951, 536] on span "31" at bounding box center [942, 537] width 43 height 43
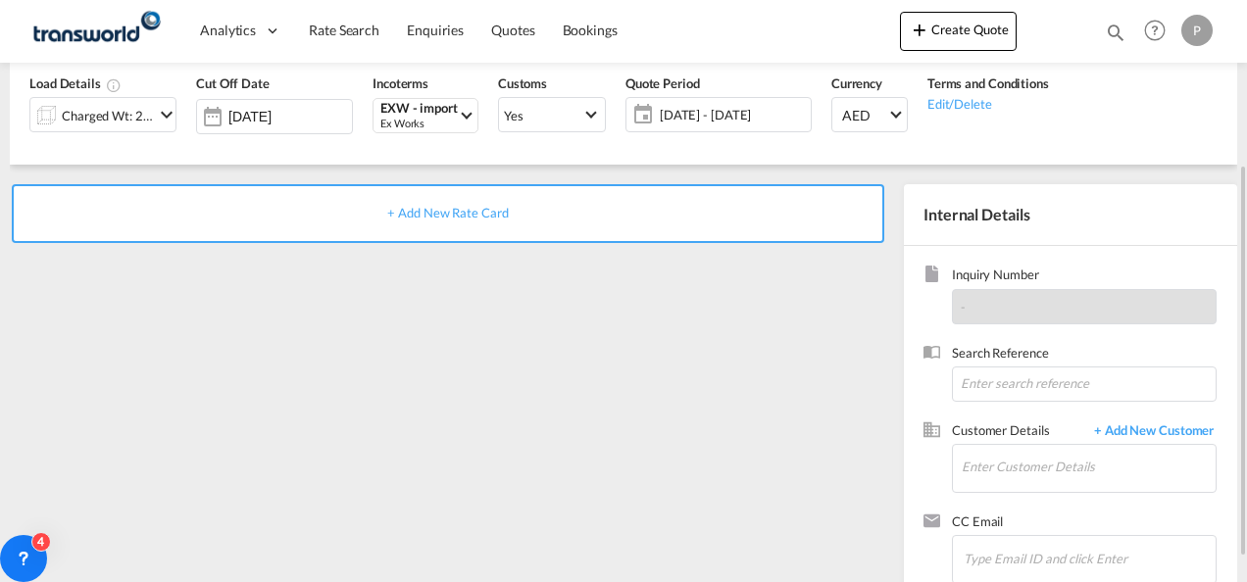
scroll to position [276, 0]
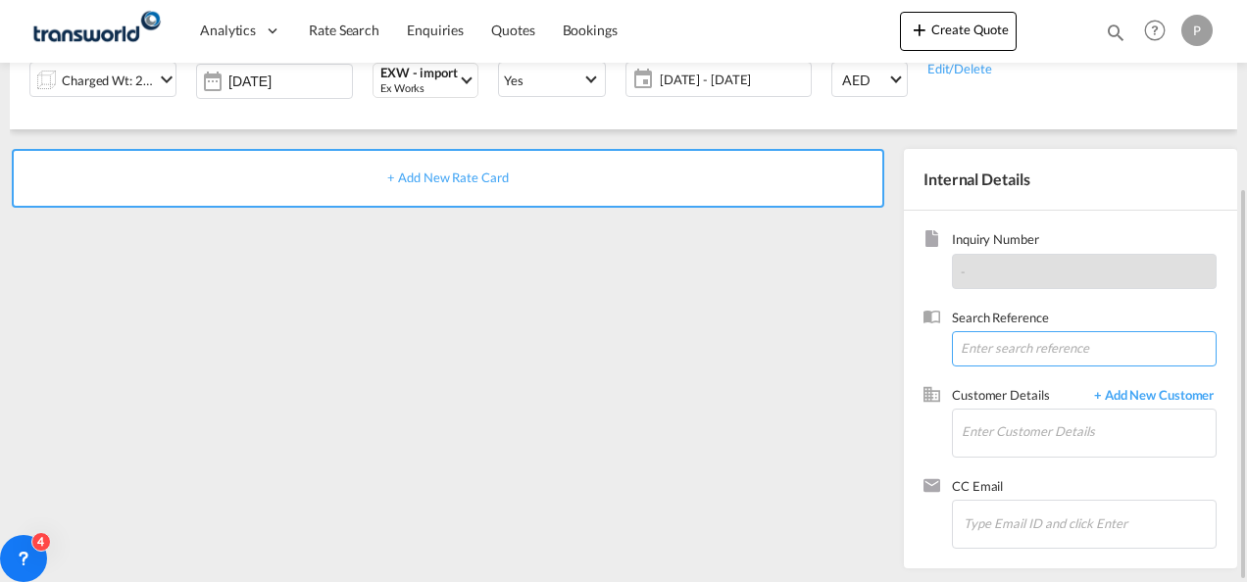
click at [1008, 347] on input at bounding box center [1084, 348] width 265 height 35
type input "TWG693"
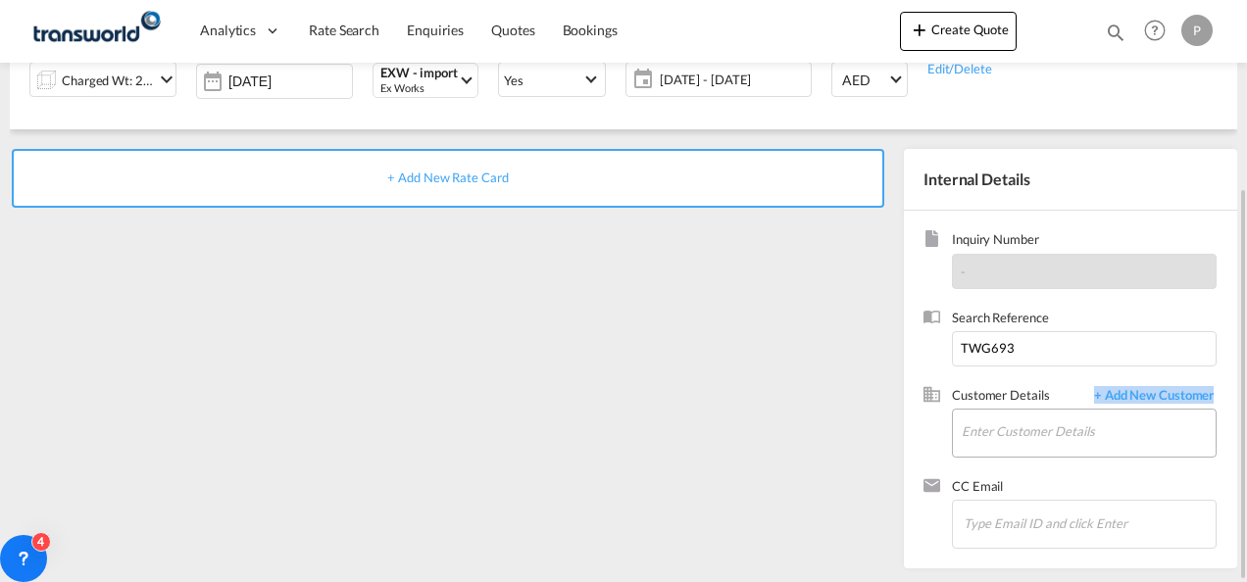
drag, startPoint x: 1059, startPoint y: 405, endPoint x: 1043, endPoint y: 436, distance: 35.1
click at [1043, 436] on div "Customer Details + Add New Customer Enter Customer Details" at bounding box center [1082, 422] width 270 height 72
click at [1043, 436] on input "Enter Customer Details" at bounding box center [1089, 432] width 254 height 44
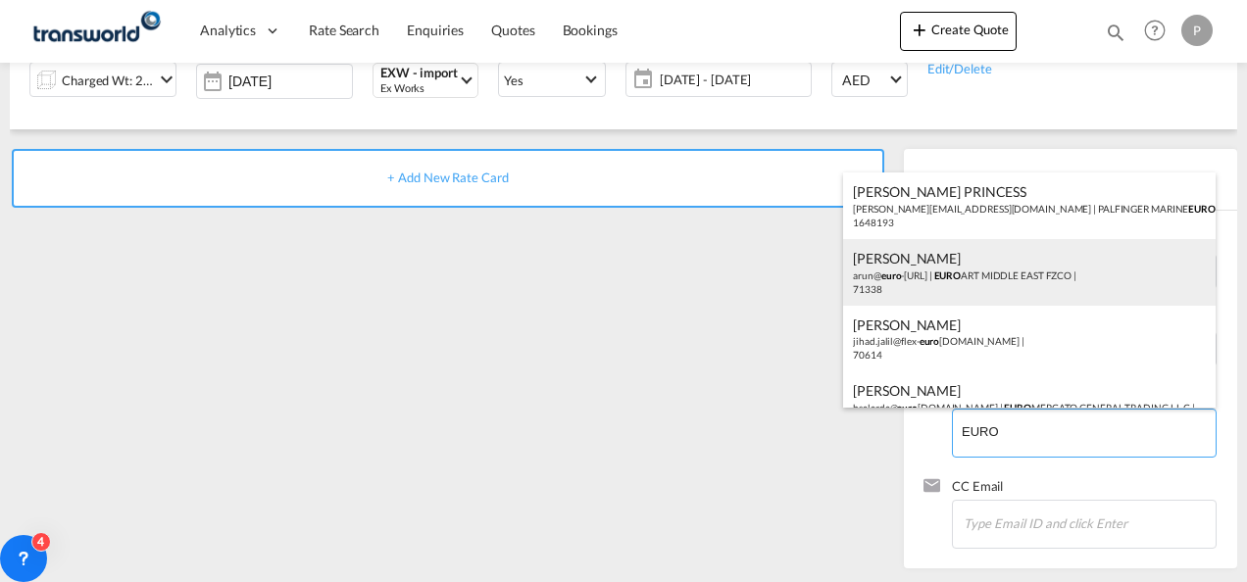
click at [918, 274] on div "[PERSON_NAME] [PERSON_NAME]@ euro -[URL] | EURO ART [GEOGRAPHIC_DATA] FZCO | 71…" at bounding box center [1029, 272] width 373 height 67
type input "EUROART MIDDLE EAST FZCO, [PERSON_NAME], [PERSON_NAME][EMAIL_ADDRESS][DOMAIN_NA…"
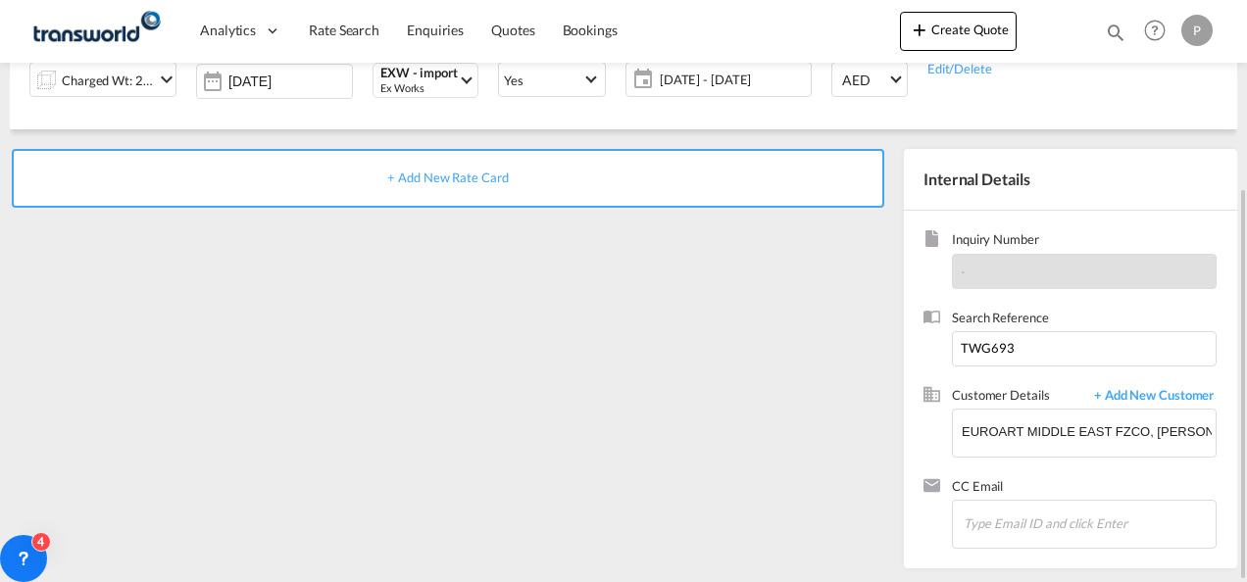
click at [451, 176] on span "+ Add New Rate Card" at bounding box center [447, 178] width 121 height 16
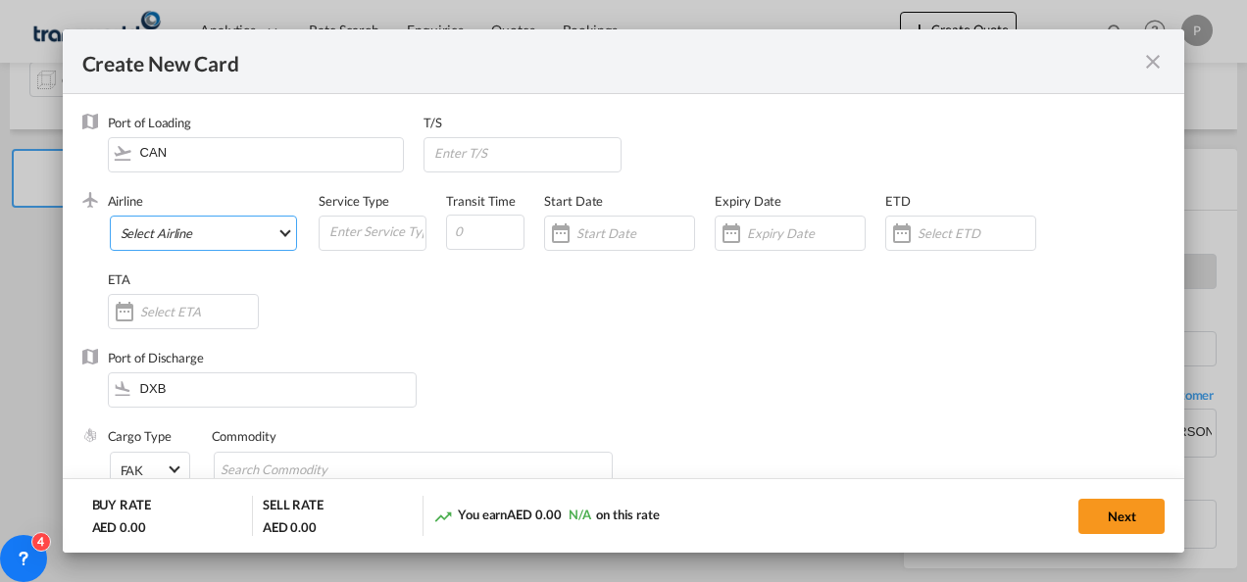
click at [239, 229] on md-select "Select Airline AIR EXPRESS S.A. (1166- / -) CMA CGM Air Cargo (1140-2C / -) DDW…" at bounding box center [204, 233] width 188 height 35
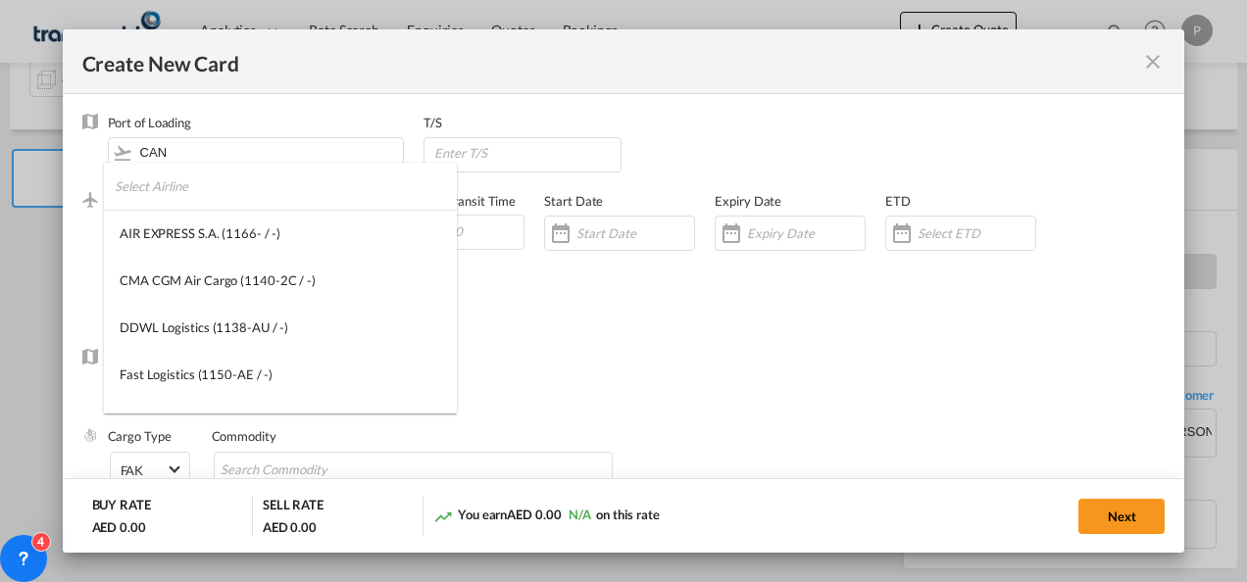
click at [176, 183] on input "search" at bounding box center [286, 186] width 342 height 47
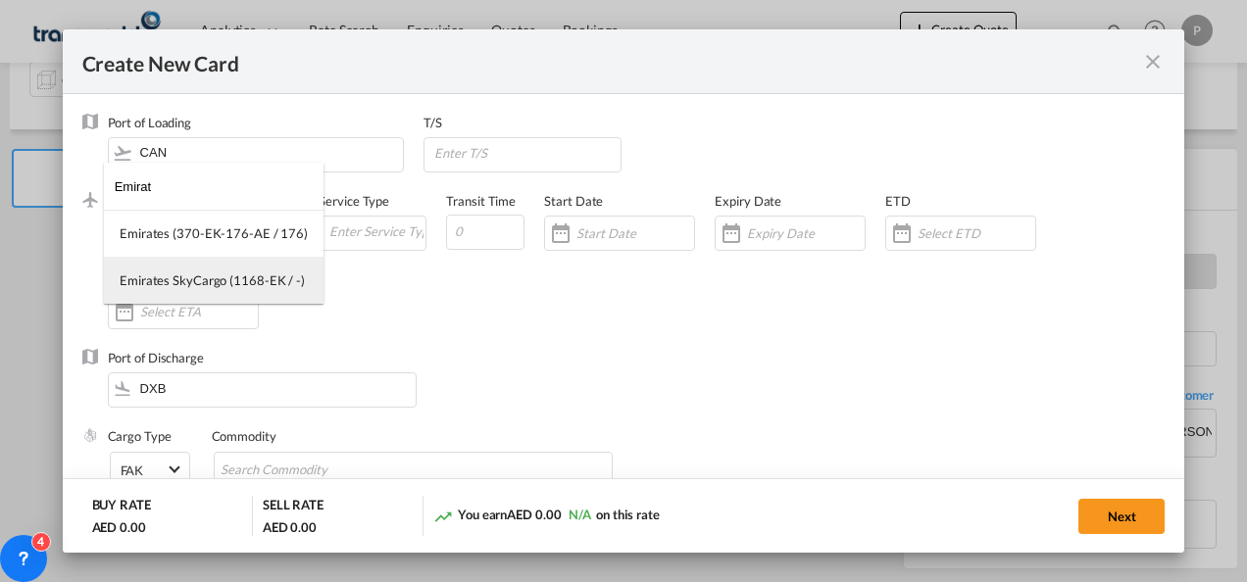
type input "Emirat"
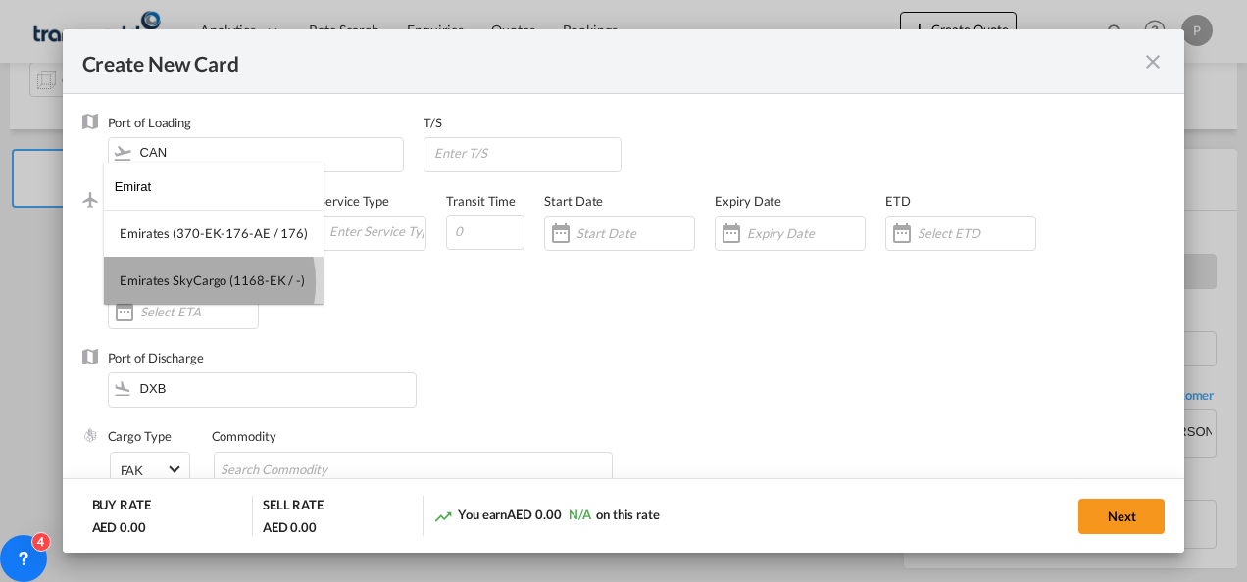
click at [197, 282] on div "Emirates SkyCargo (1168-EK / -)" at bounding box center [212, 281] width 185 height 18
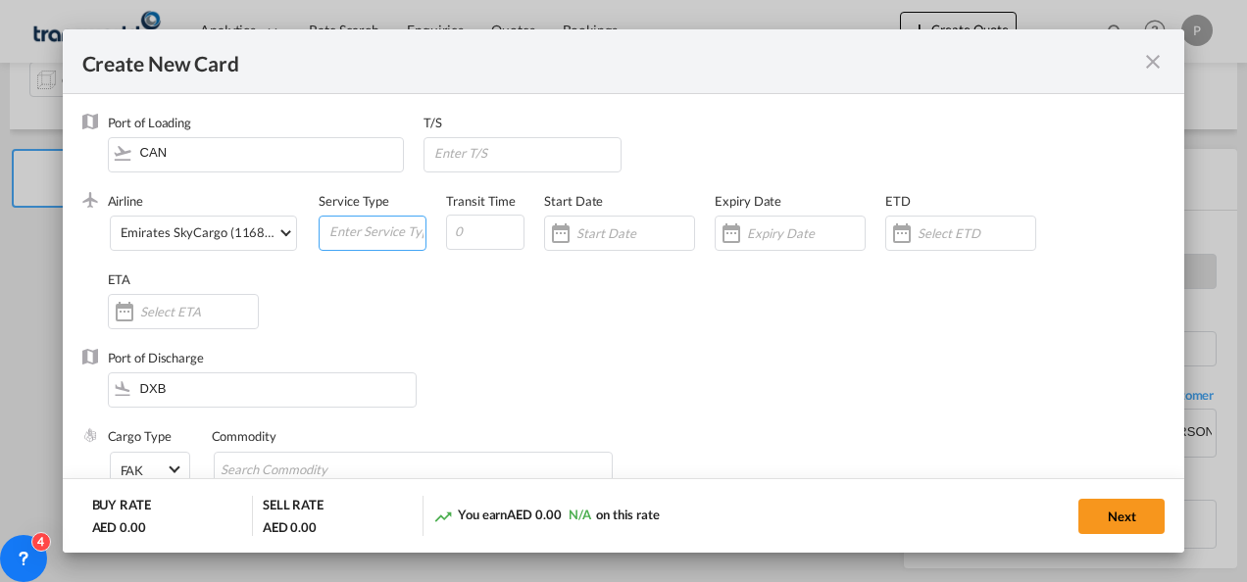
click at [365, 237] on input "Create New Card ..." at bounding box center [376, 231] width 98 height 29
type input "e"
click at [488, 235] on input "Create New Card ..." at bounding box center [485, 232] width 78 height 35
click at [366, 222] on input "EXW" at bounding box center [376, 231] width 98 height 29
type input "EXW Import"
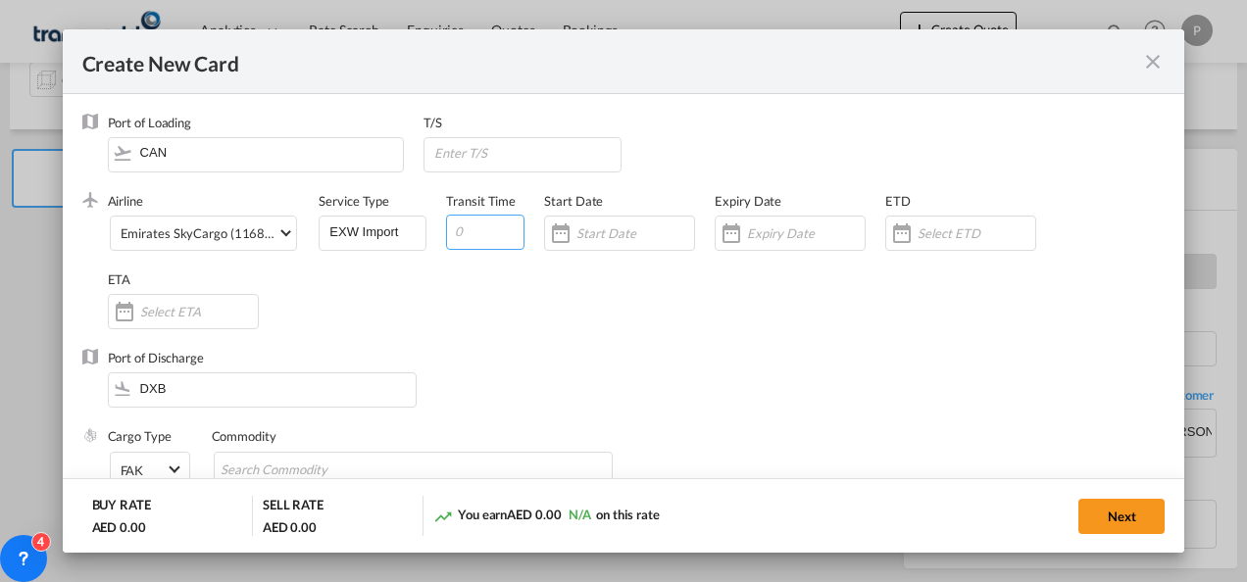
click at [481, 232] on input "Create New Card ..." at bounding box center [485, 232] width 78 height 35
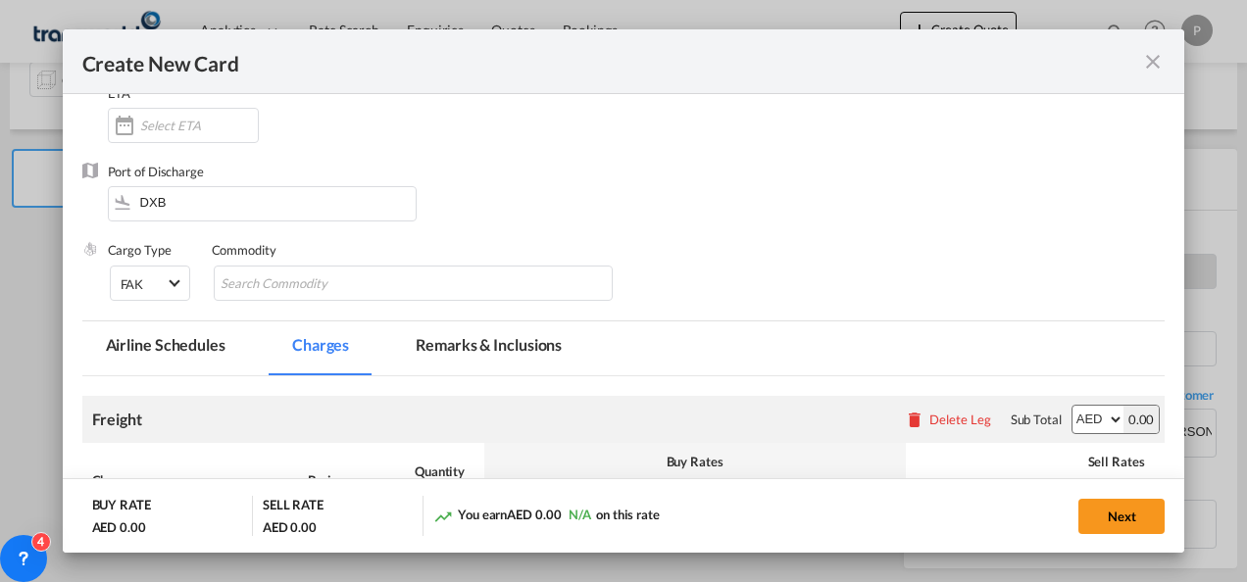
scroll to position [0, 0]
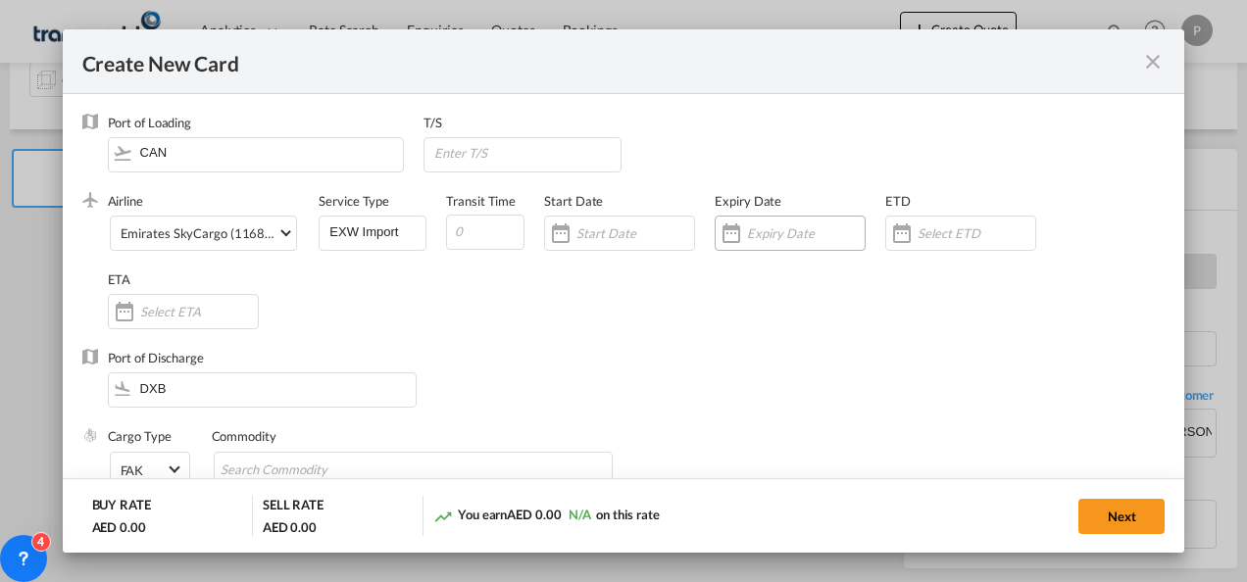
click at [785, 239] on input "Create New Card ..." at bounding box center [806, 234] width 118 height 16
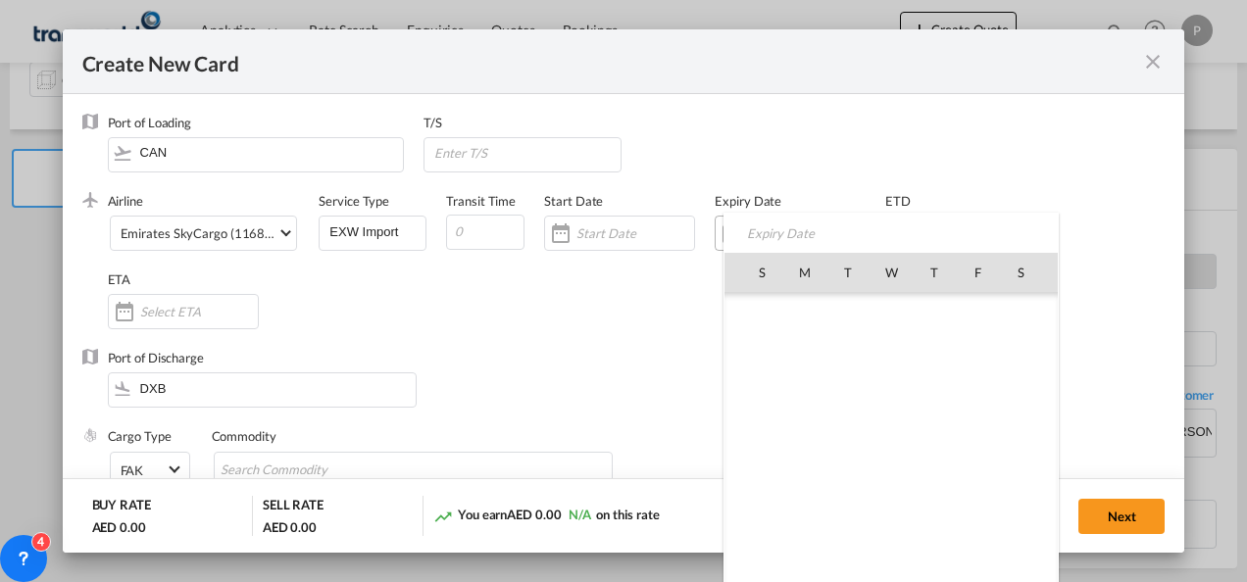
scroll to position [453905, 0]
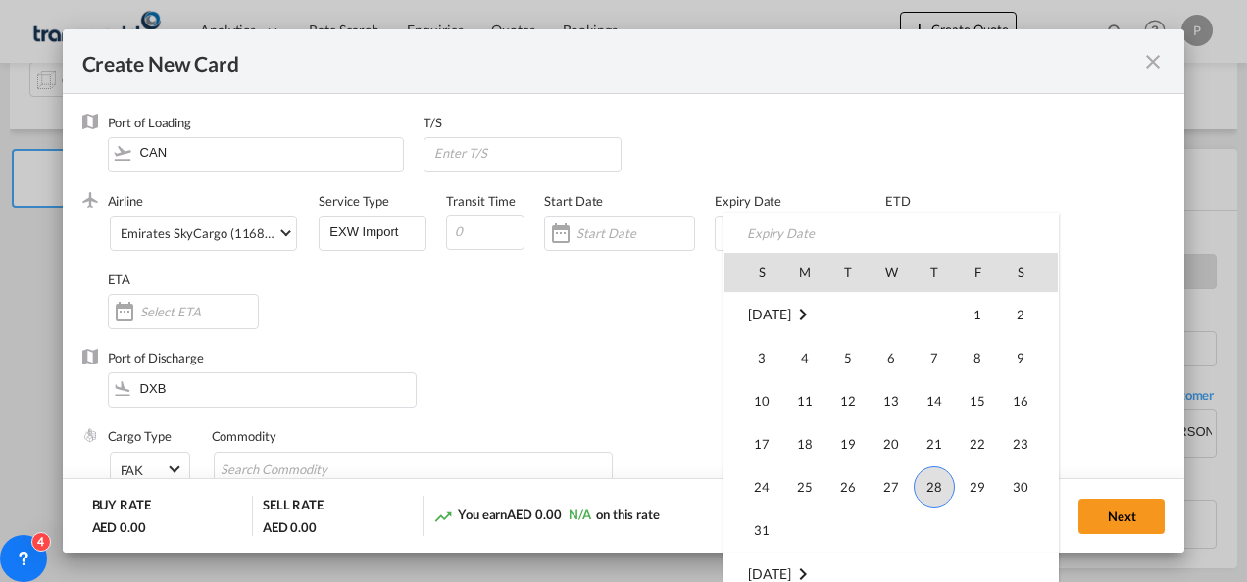
click at [815, 306] on md-icon "August 2025" at bounding box center [803, 315] width 24 height 24
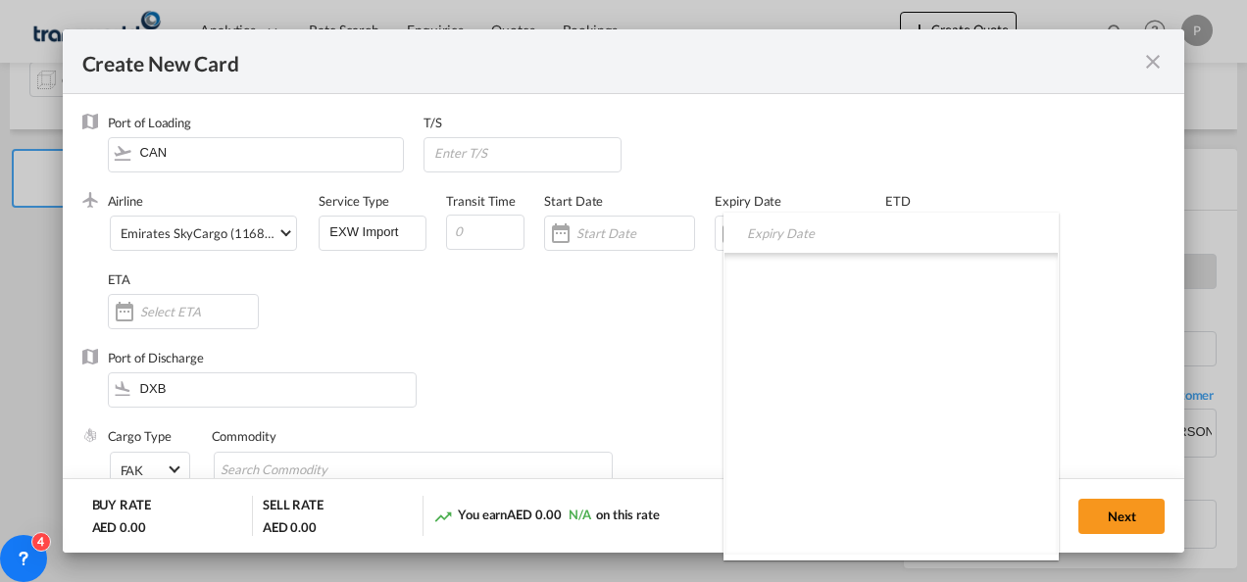
scroll to position [12511, 0]
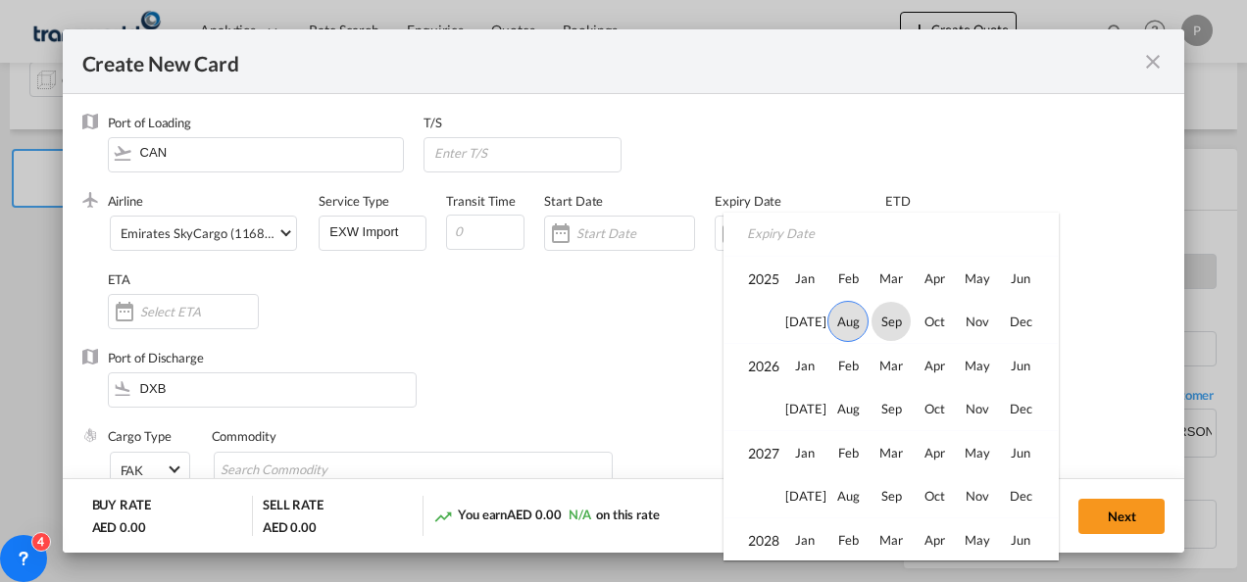
click at [882, 317] on span "Sep" at bounding box center [891, 321] width 39 height 39
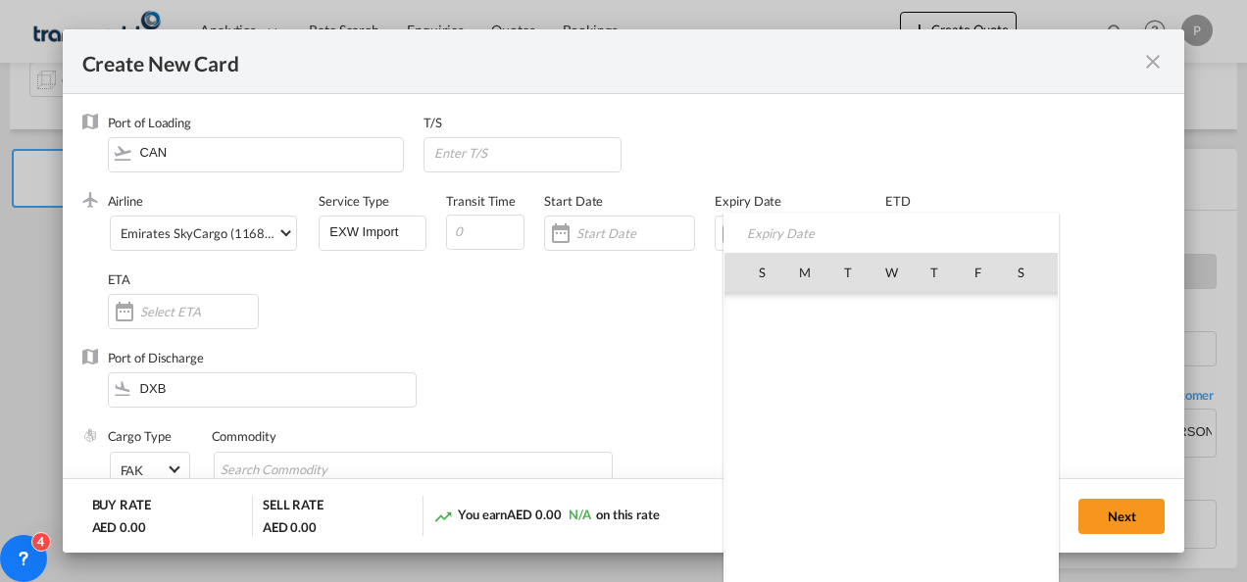
scroll to position [454165, 0]
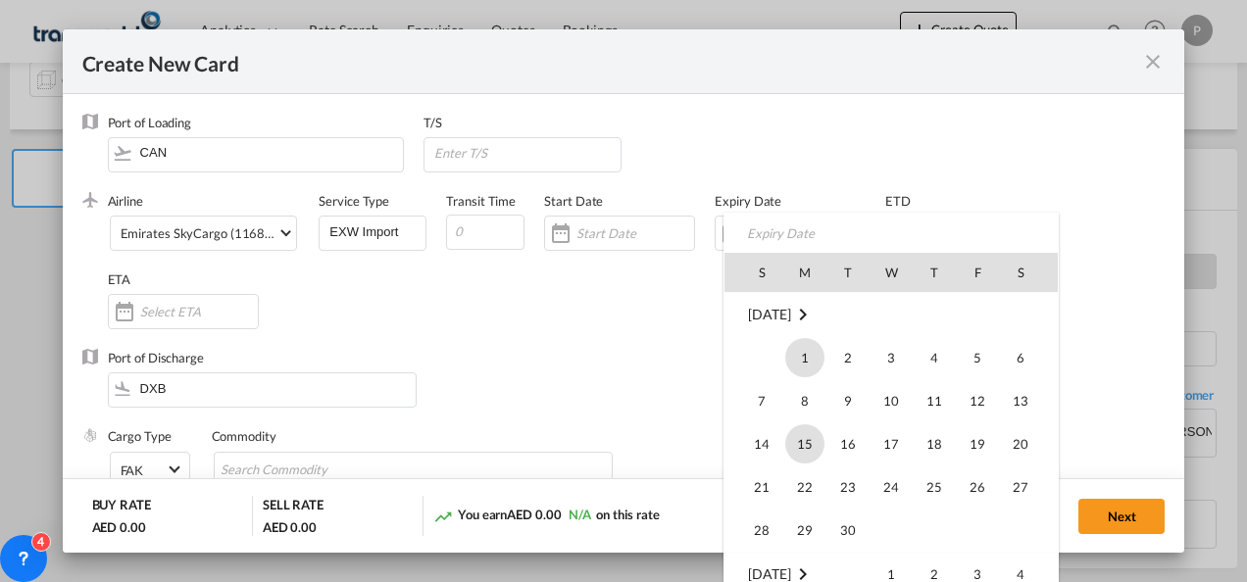
click at [798, 443] on span "15" at bounding box center [804, 444] width 39 height 39
type input "[DATE]"
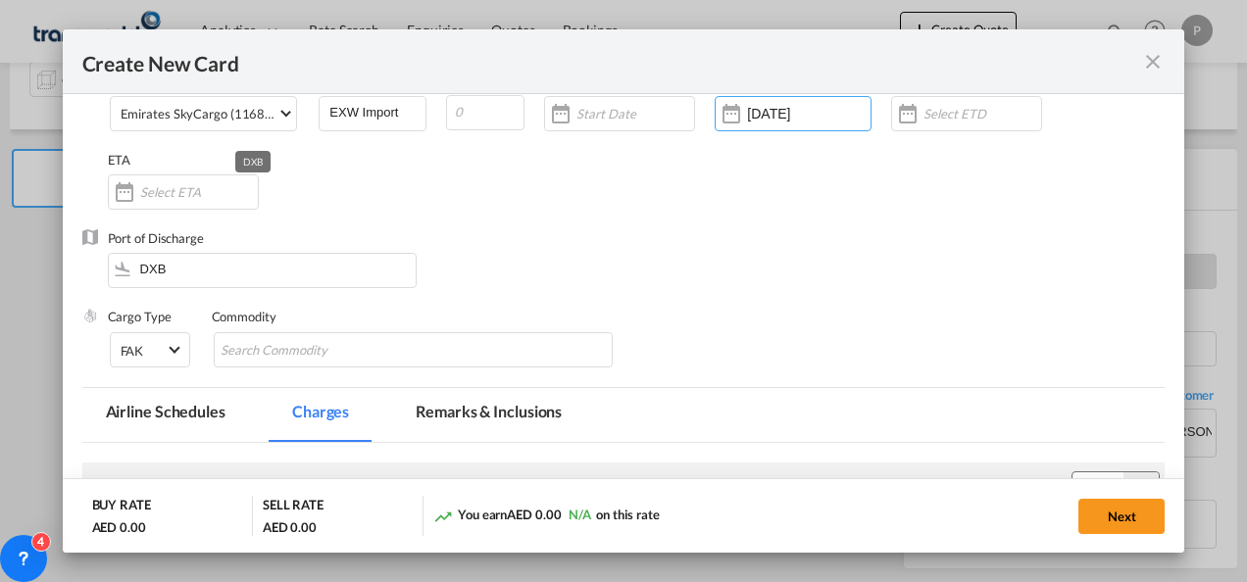
scroll to position [151, 0]
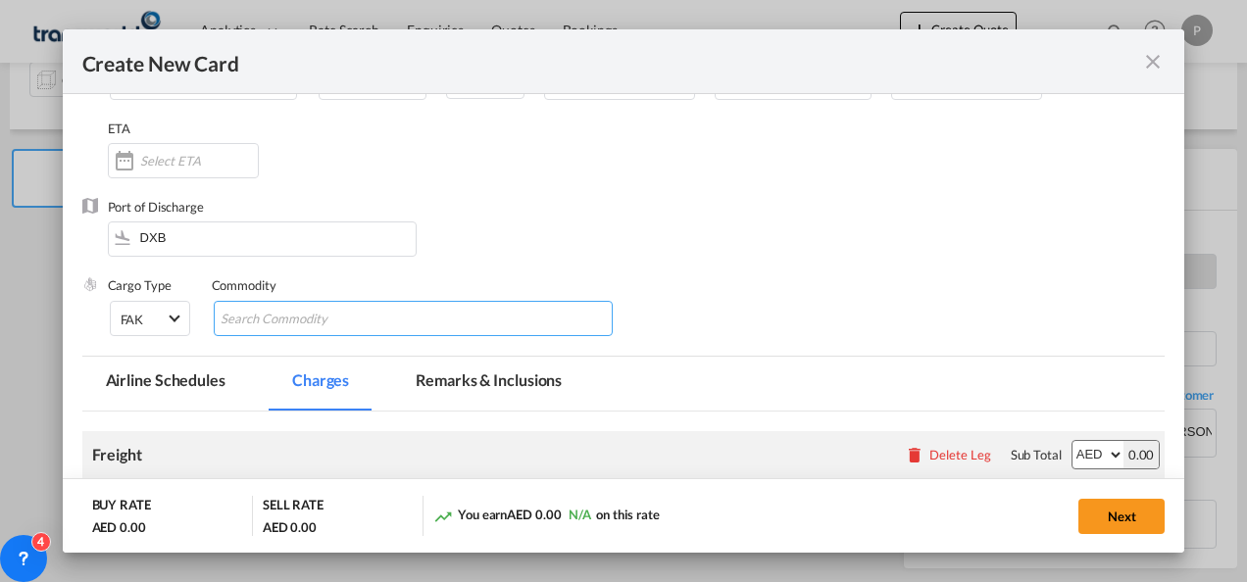
click at [270, 314] on input "Chips input." at bounding box center [310, 319] width 179 height 31
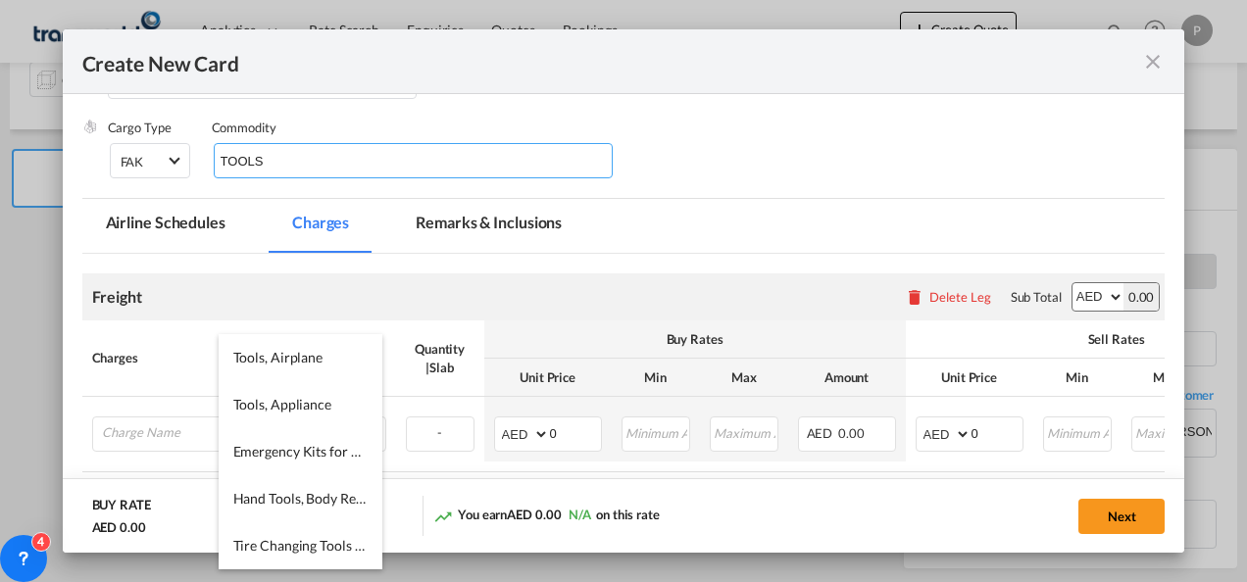
scroll to position [316, 0]
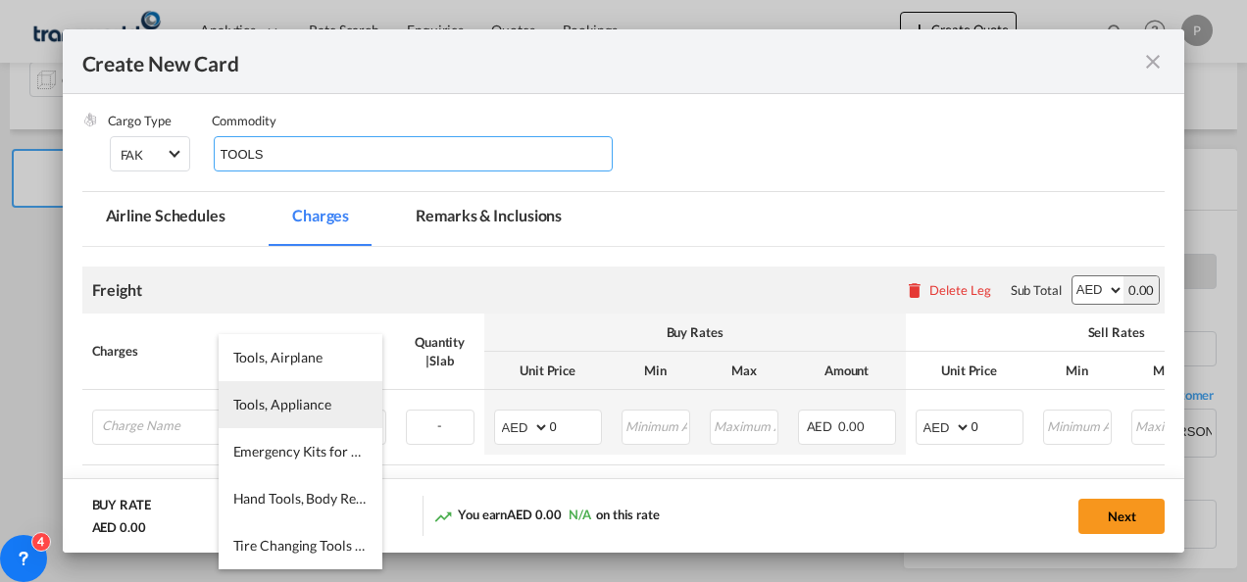
type input "TOOLS"
click at [288, 404] on span "Tools, Appliance" at bounding box center [282, 404] width 98 height 17
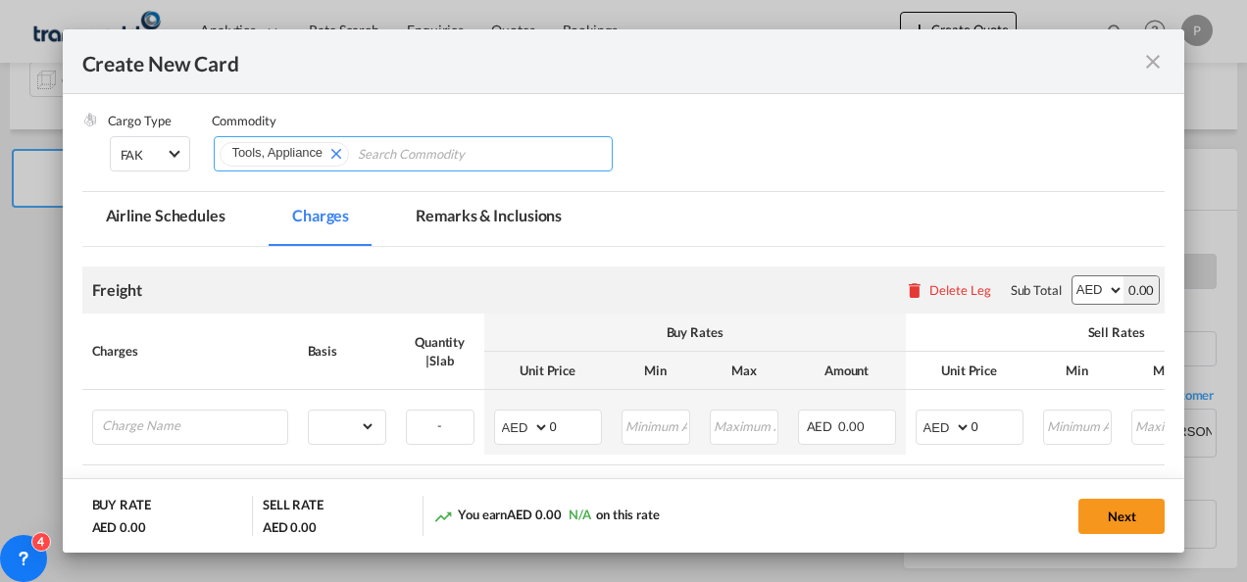
scroll to position [455, 0]
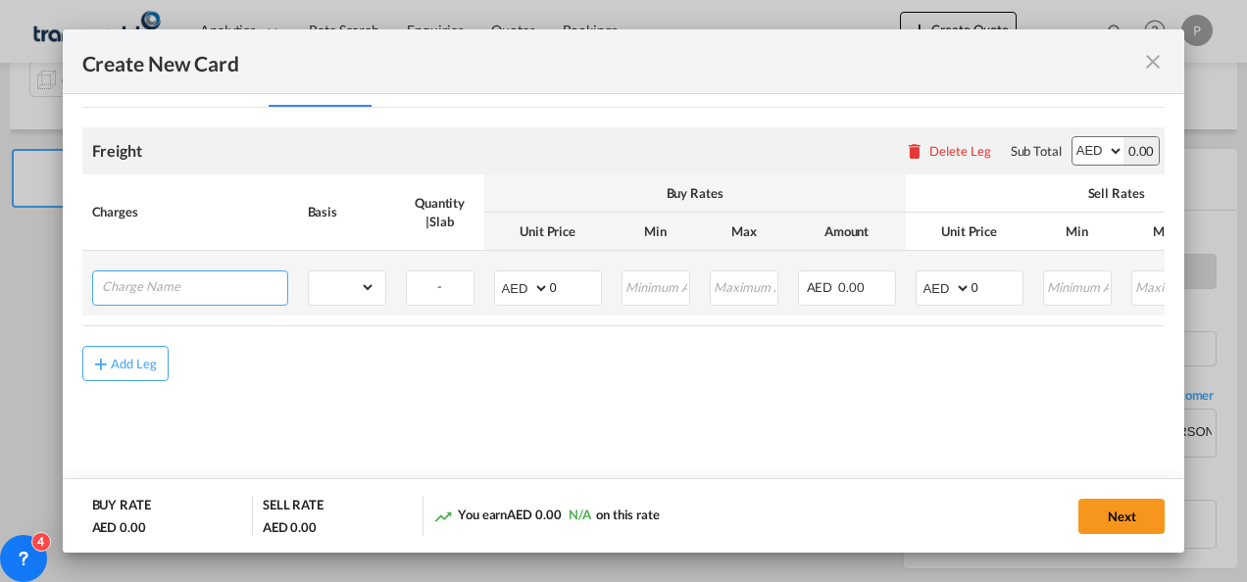
click at [195, 288] on input "Charge Name" at bounding box center [194, 286] width 185 height 29
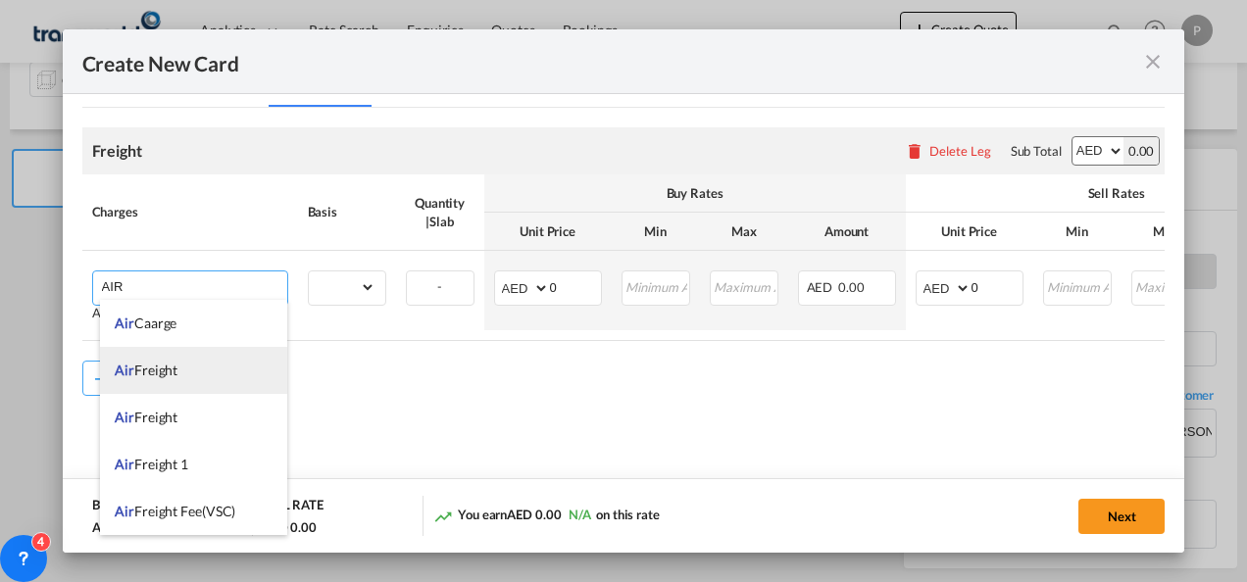
click at [176, 369] on span "Air Freight" at bounding box center [146, 370] width 63 height 17
type input "Air Freight"
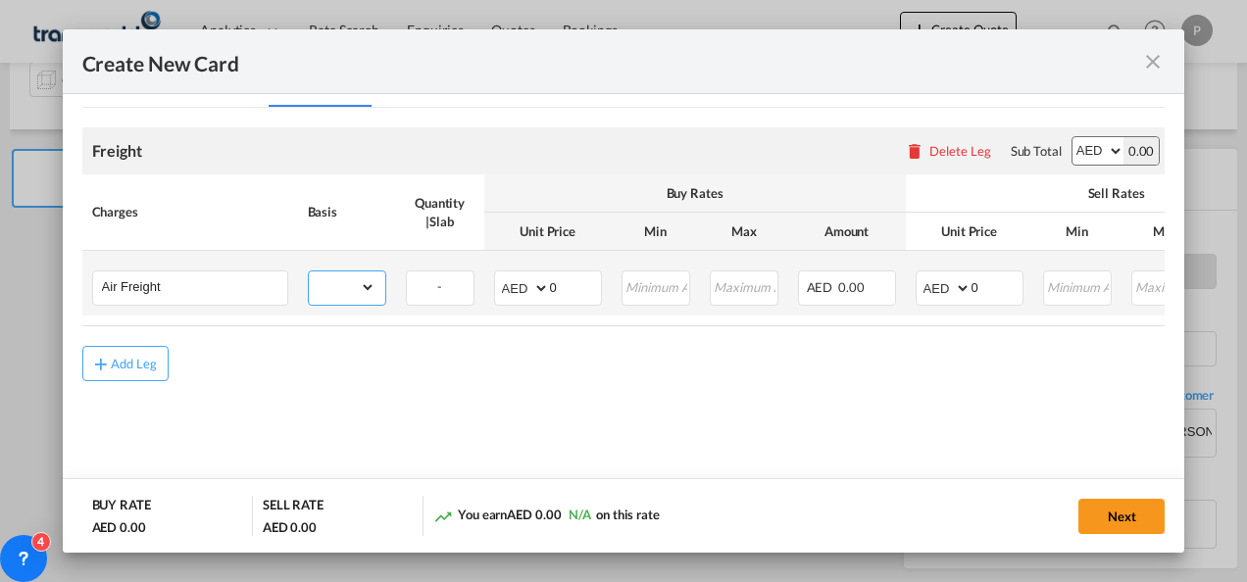
click at [360, 293] on select "gross_weight volumetric_weight per_shipment per_bl per_km % on air freight per_…" at bounding box center [342, 287] width 67 height 31
select select "per_shipment"
click at [309, 272] on select "gross_weight volumetric_weight per_shipment per_bl per_km % on air freight per_…" at bounding box center [342, 287] width 67 height 31
click at [543, 289] on select "AED AFN ALL AMD ANG AOA ARS AUD AWG AZN BAM BBD BDT BGN BHD BIF BMD BND [PERSON…" at bounding box center [523, 288] width 51 height 27
click at [498, 275] on select "AED AFN ALL AMD ANG AOA ARS AUD AWG AZN BAM BBD BDT BGN BHD BIF BMD BND [PERSON…" at bounding box center [523, 288] width 51 height 27
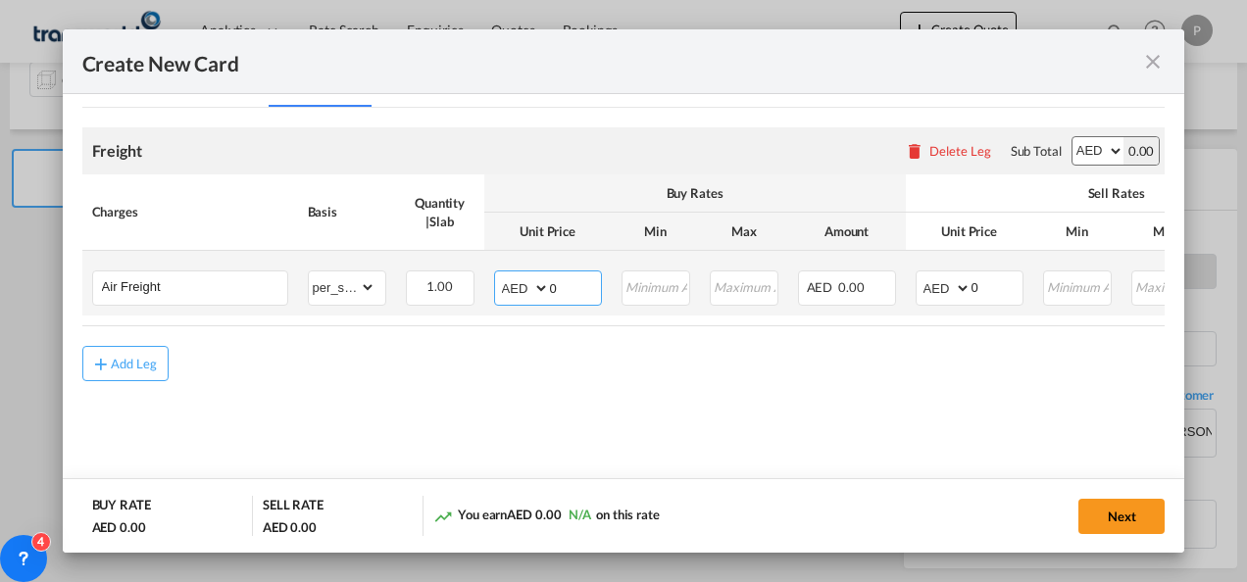
click at [565, 287] on input "0" at bounding box center [575, 286] width 51 height 29
type input "0"
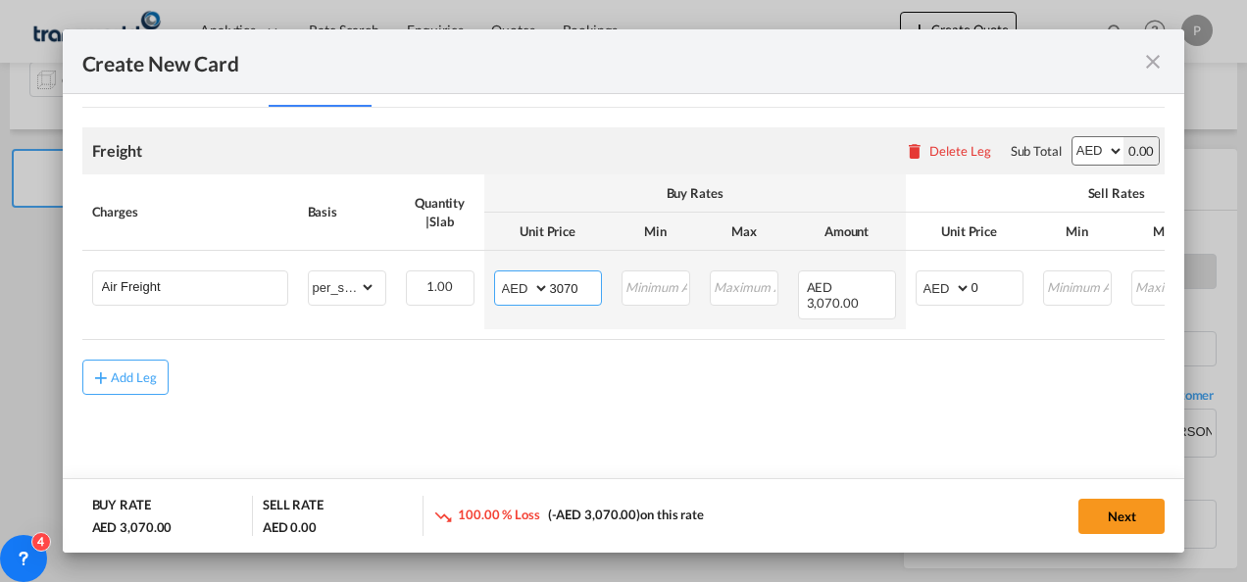
scroll to position [465, 0]
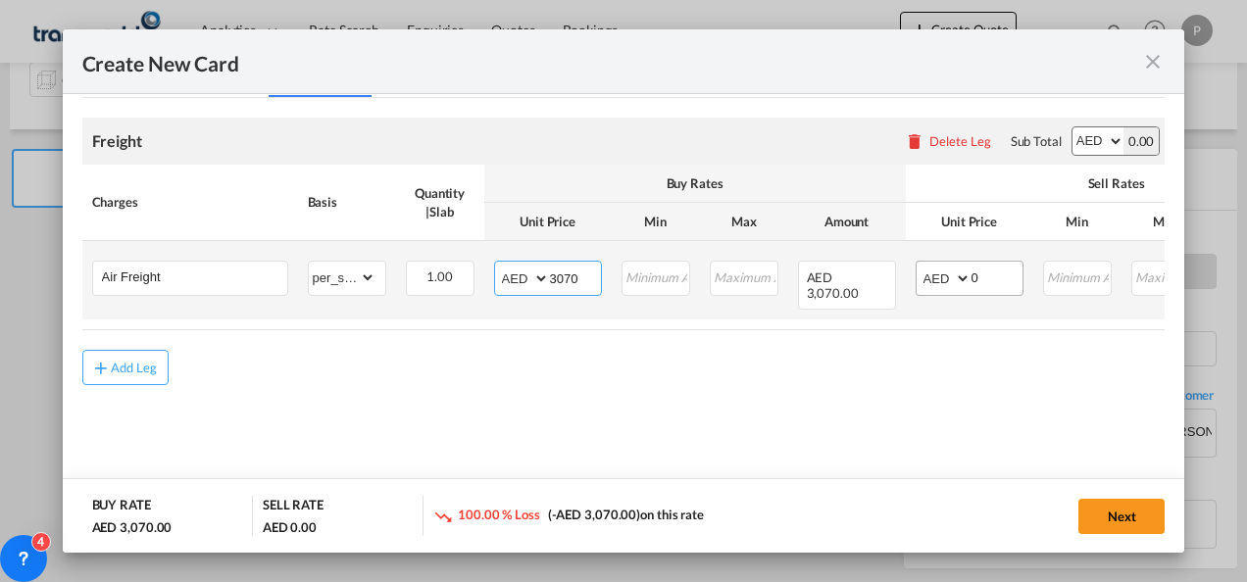
type input "3070"
click at [990, 268] on input "0" at bounding box center [997, 276] width 51 height 29
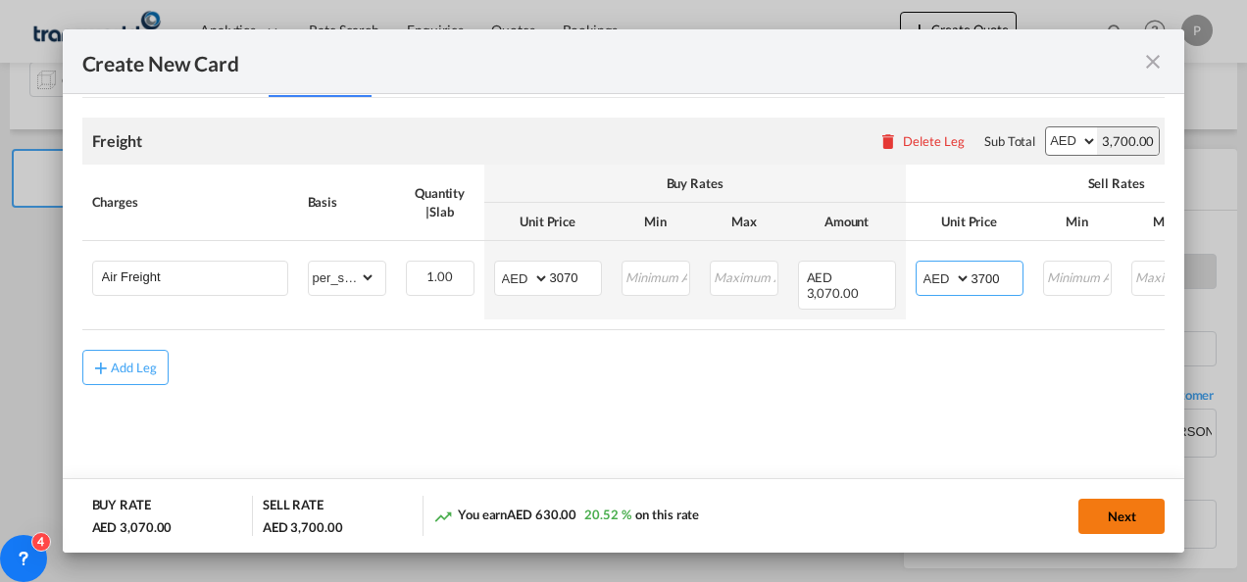
type input "3700"
click at [1111, 518] on button "Next" at bounding box center [1121, 516] width 86 height 35
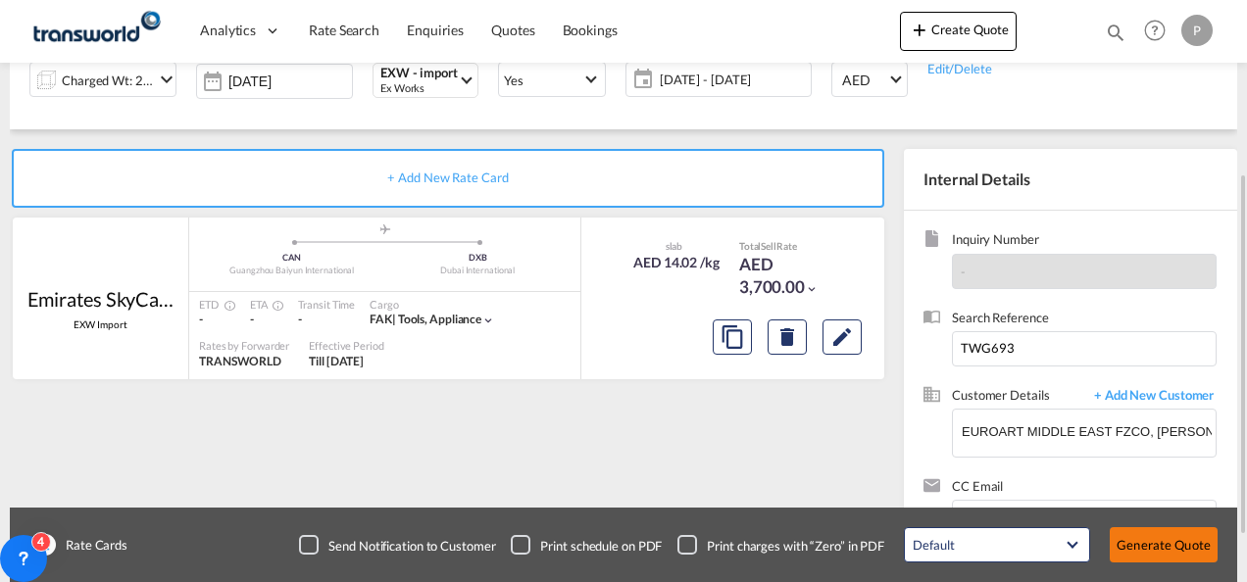
click at [1174, 551] on button "Generate Quote" at bounding box center [1164, 544] width 108 height 35
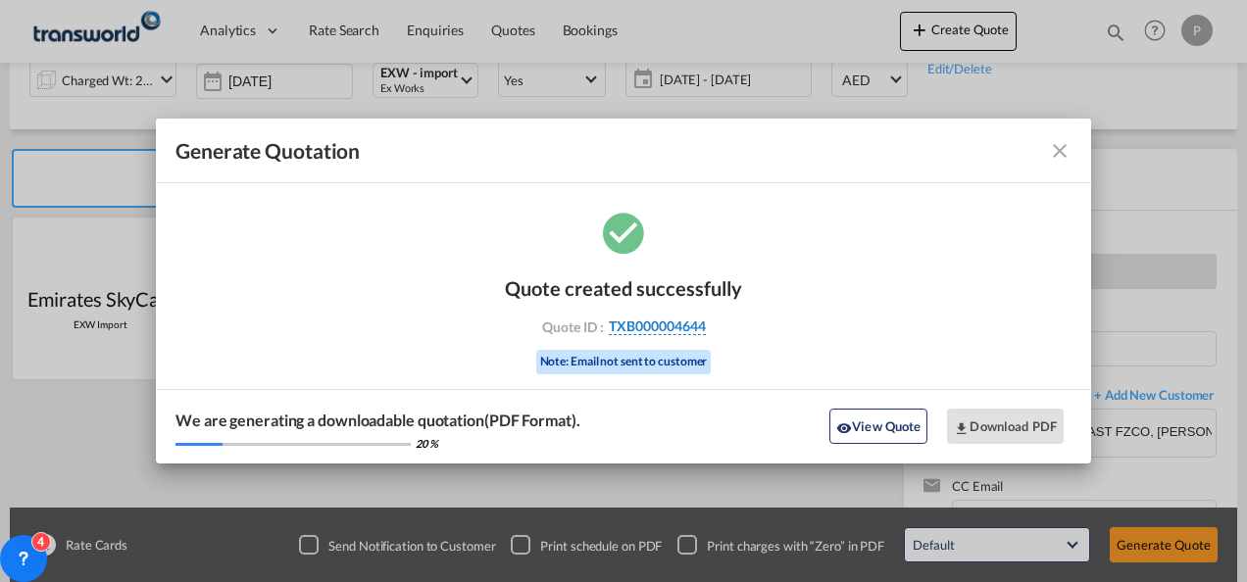
click at [667, 325] on span "TXB000004644" at bounding box center [657, 327] width 97 height 18
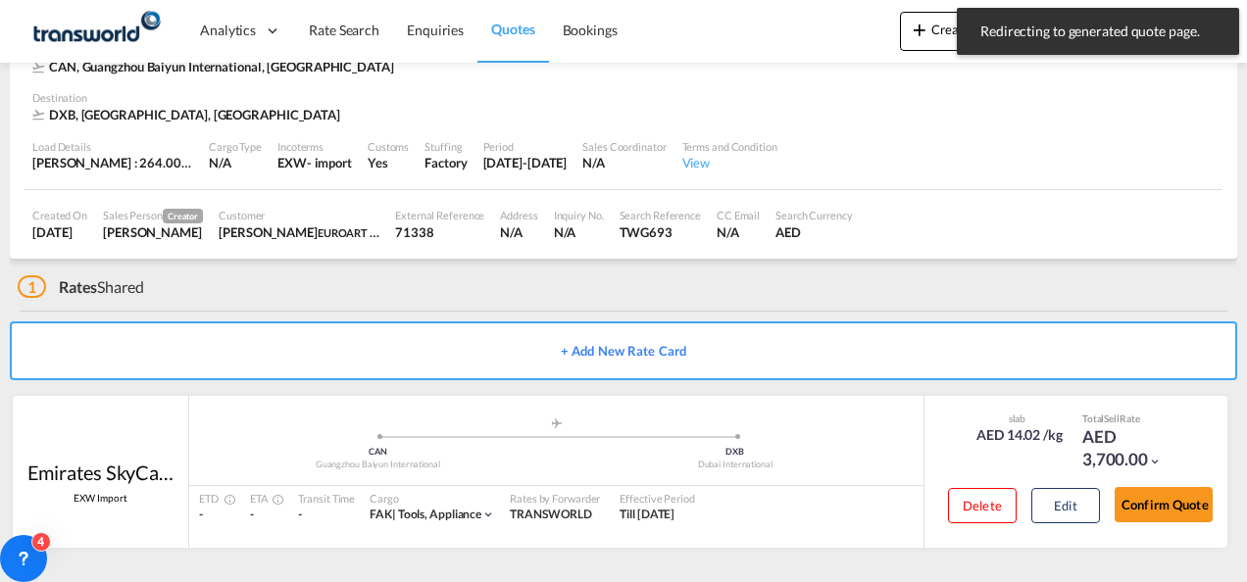
scroll to position [120, 0]
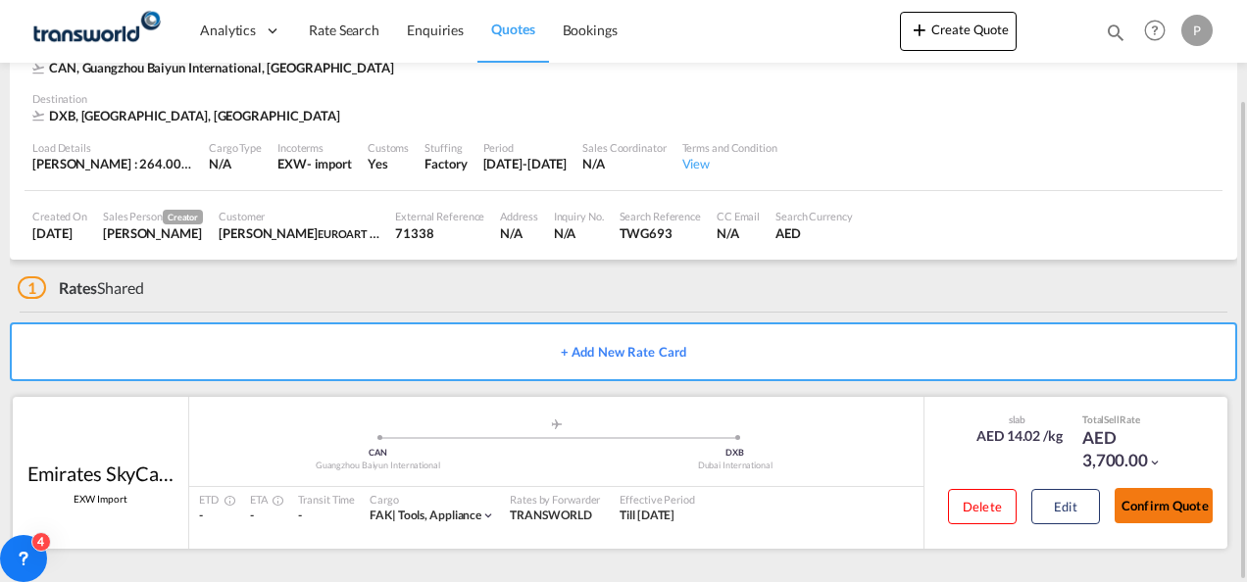
click at [1138, 492] on button "Confirm Quote" at bounding box center [1164, 505] width 98 height 35
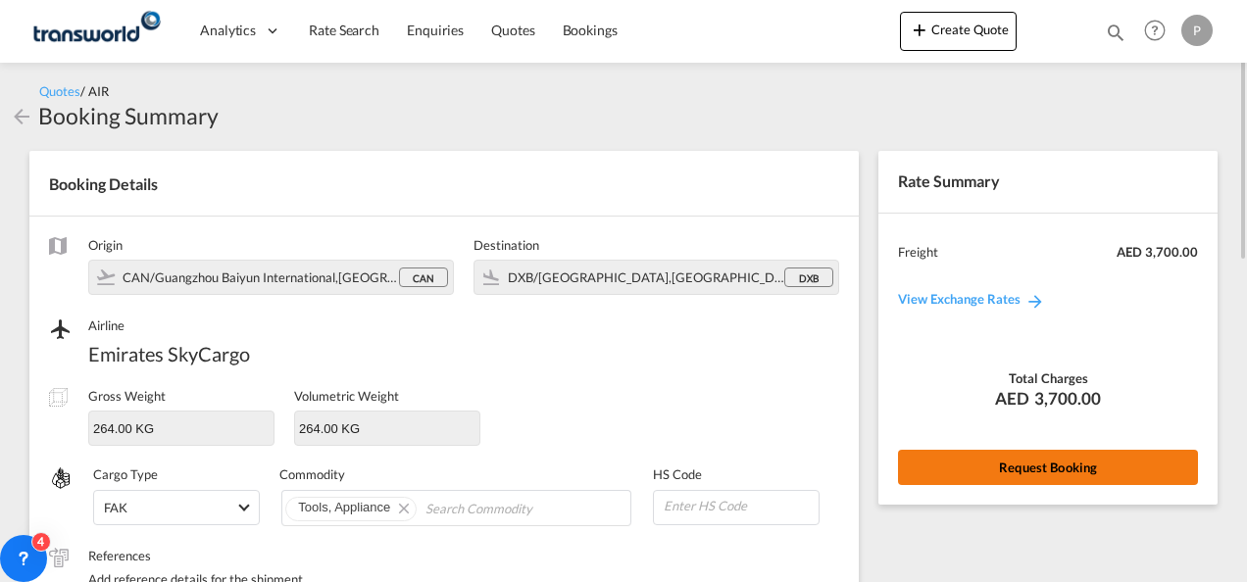
click at [1026, 465] on button "Request Booking" at bounding box center [1048, 467] width 300 height 35
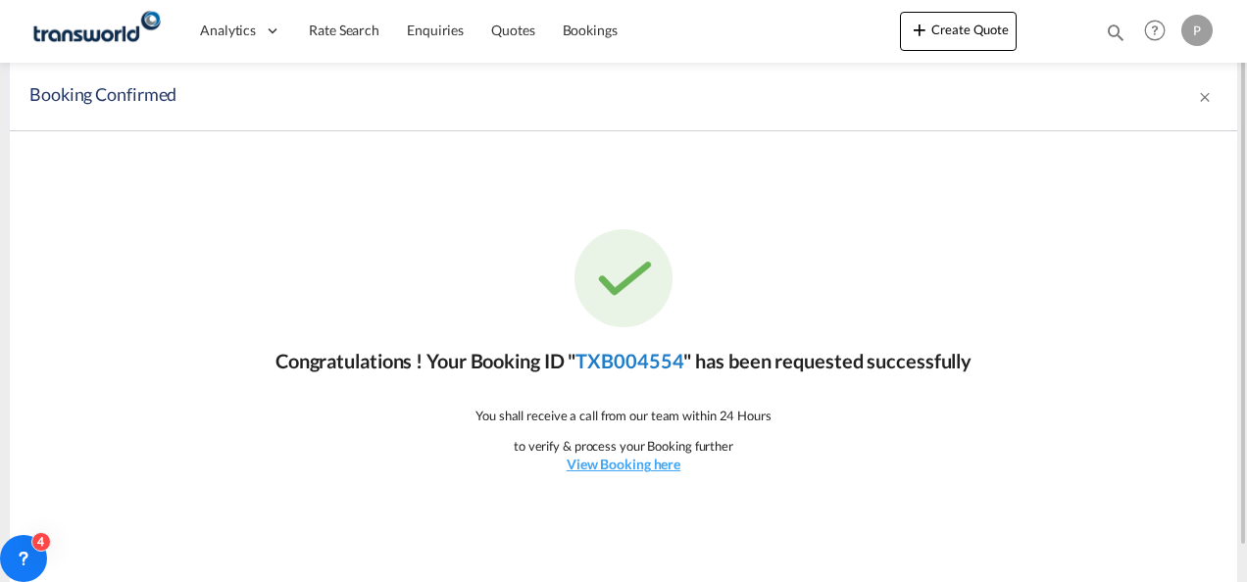
click at [622, 355] on link "TXB004554" at bounding box center [630, 361] width 108 height 24
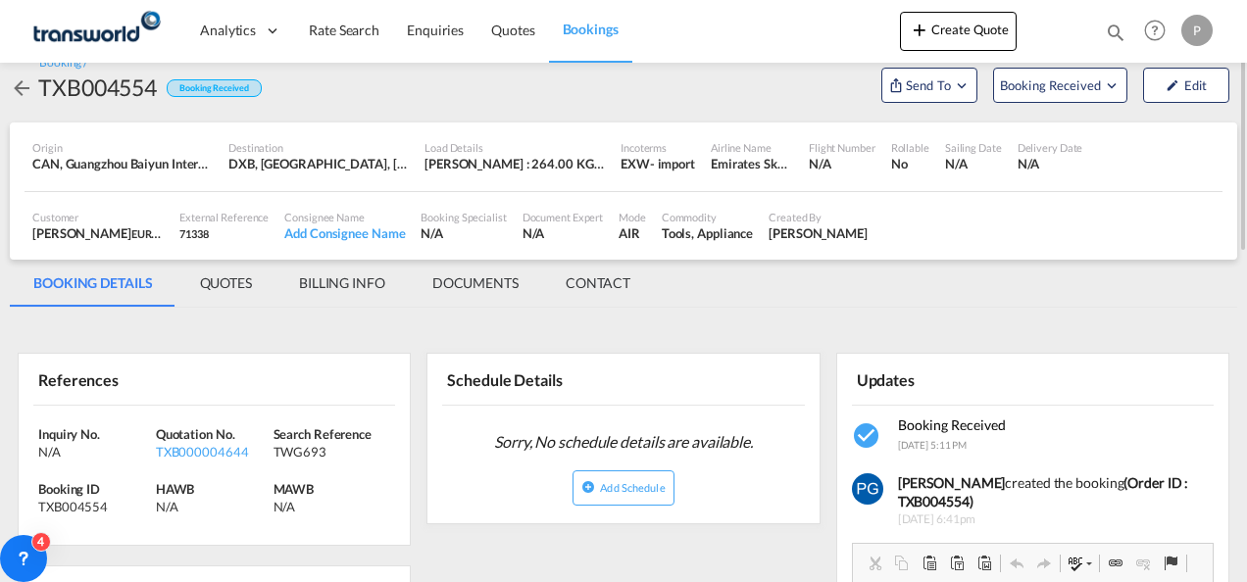
scroll to position [28, 0]
click at [953, 88] on md-icon "Open demo menu" at bounding box center [962, 84] width 18 height 18
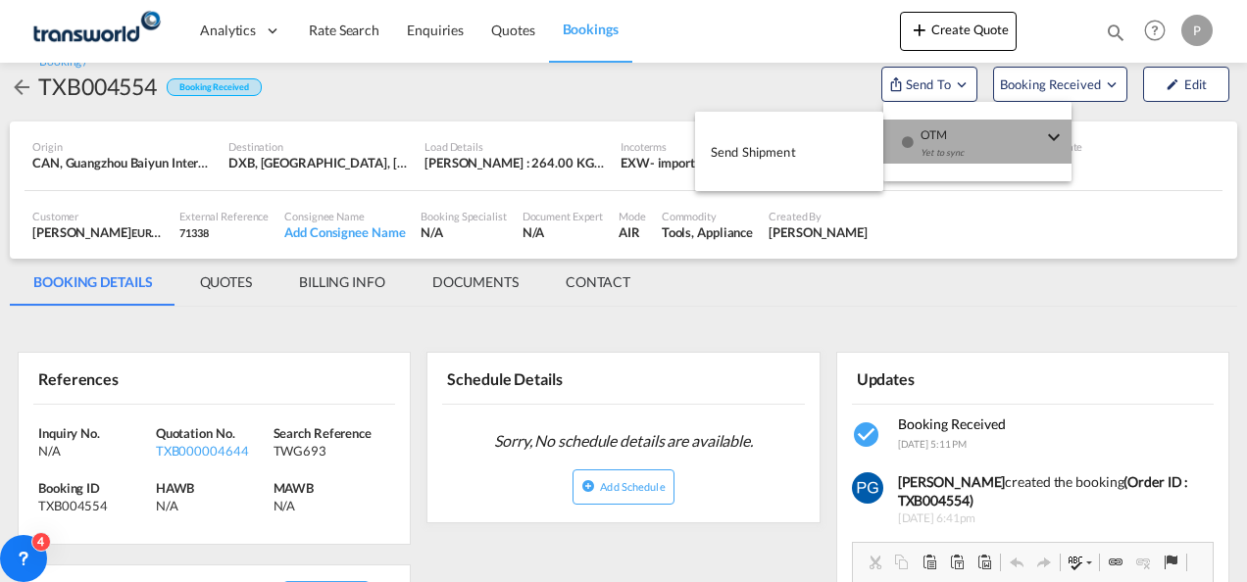
click at [936, 135] on span "OTM" at bounding box center [982, 129] width 122 height 18
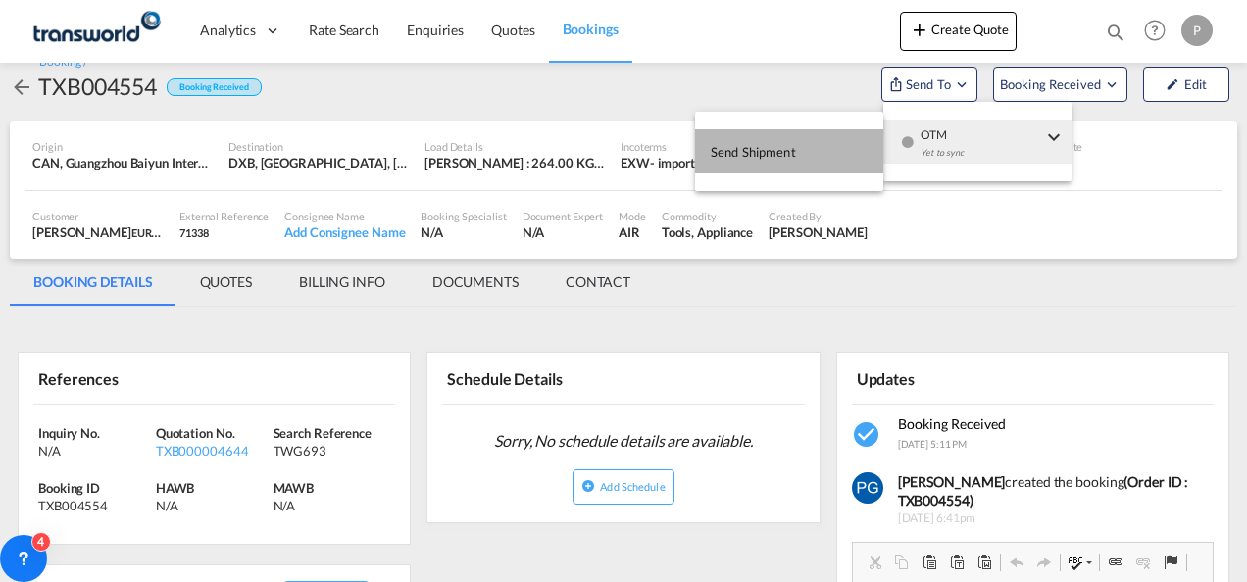
click at [802, 147] on button "Send Shipment" at bounding box center [789, 151] width 188 height 44
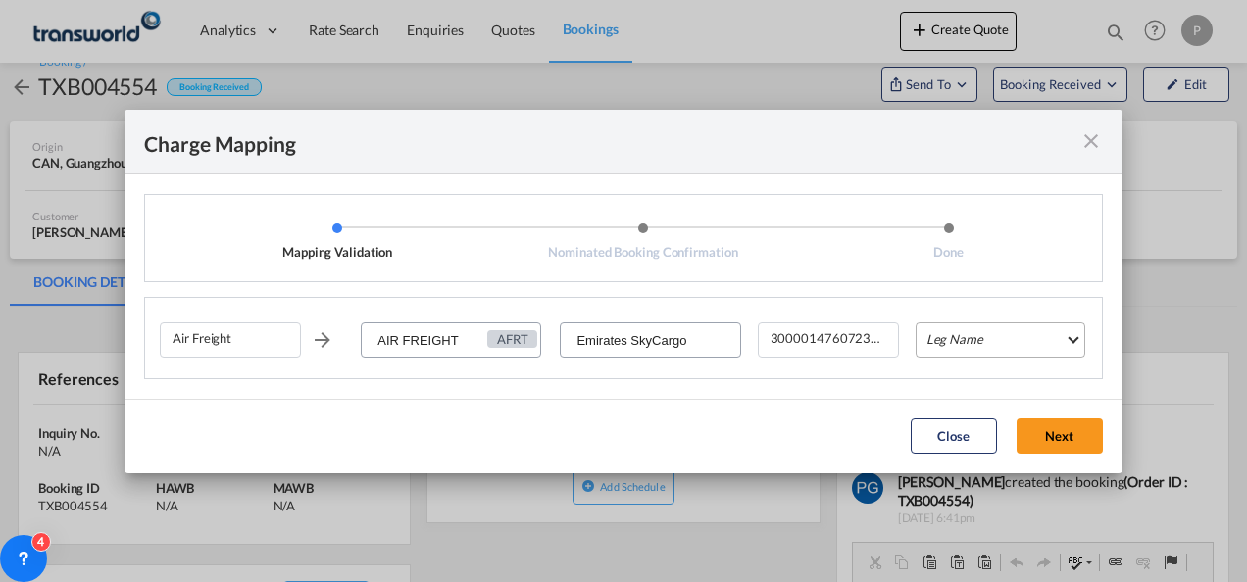
click at [949, 337] on md-select "Leg Name HANDLING ORIGIN HANDLING DESTINATION OTHERS TL PICK UP CUSTOMS ORIGIN …" at bounding box center [1001, 340] width 170 height 35
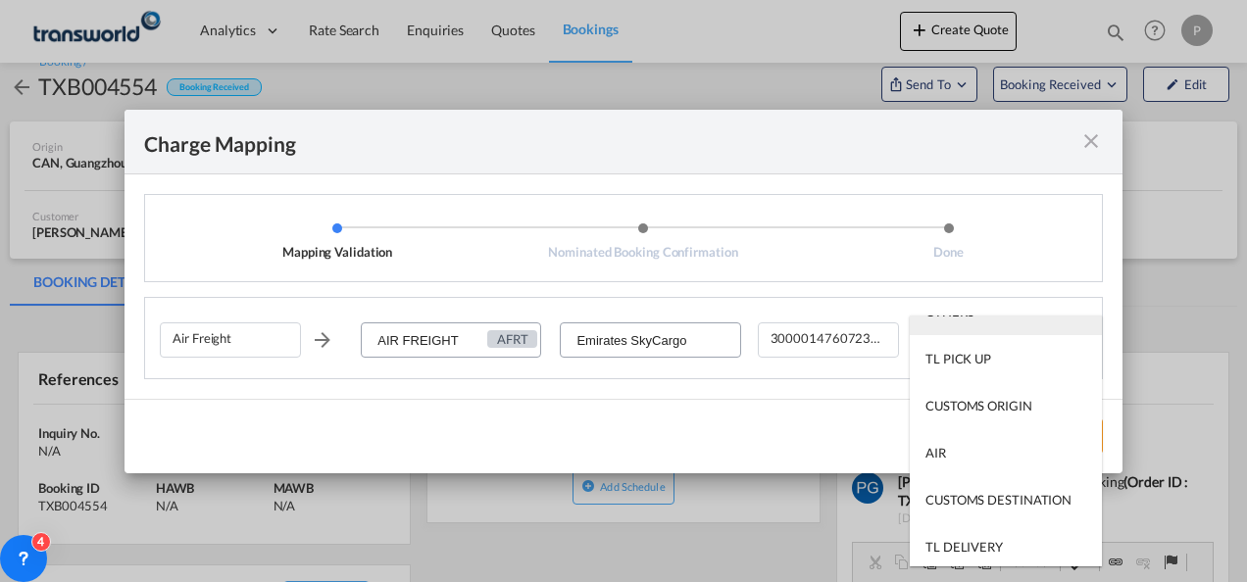
scroll to position [125, 0]
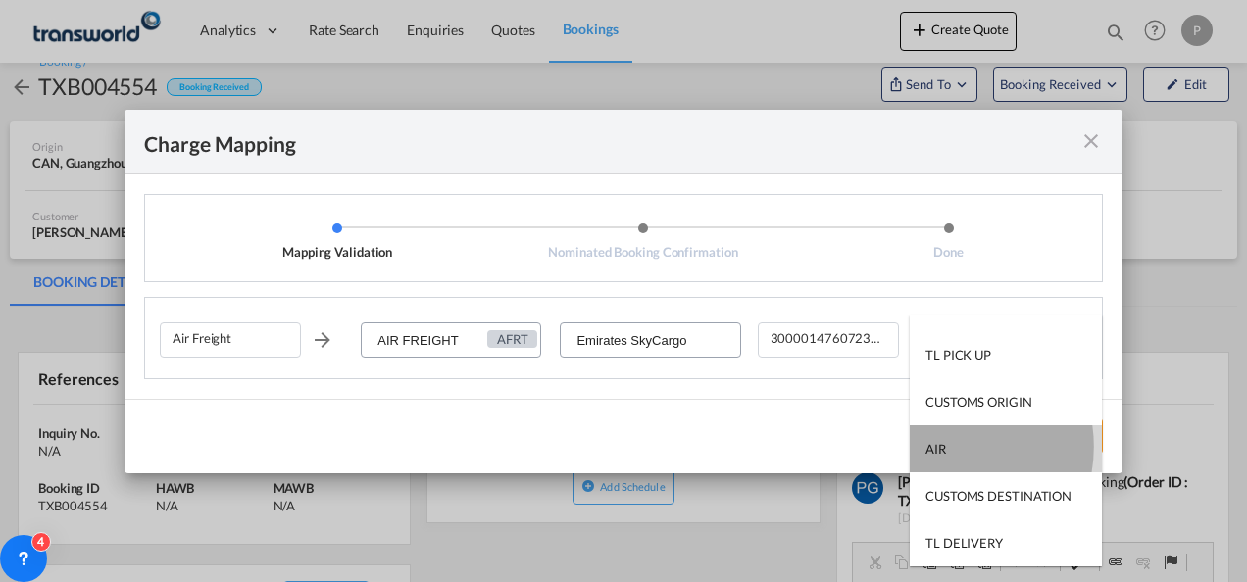
click at [942, 447] on div "AIR" at bounding box center [936, 449] width 21 height 18
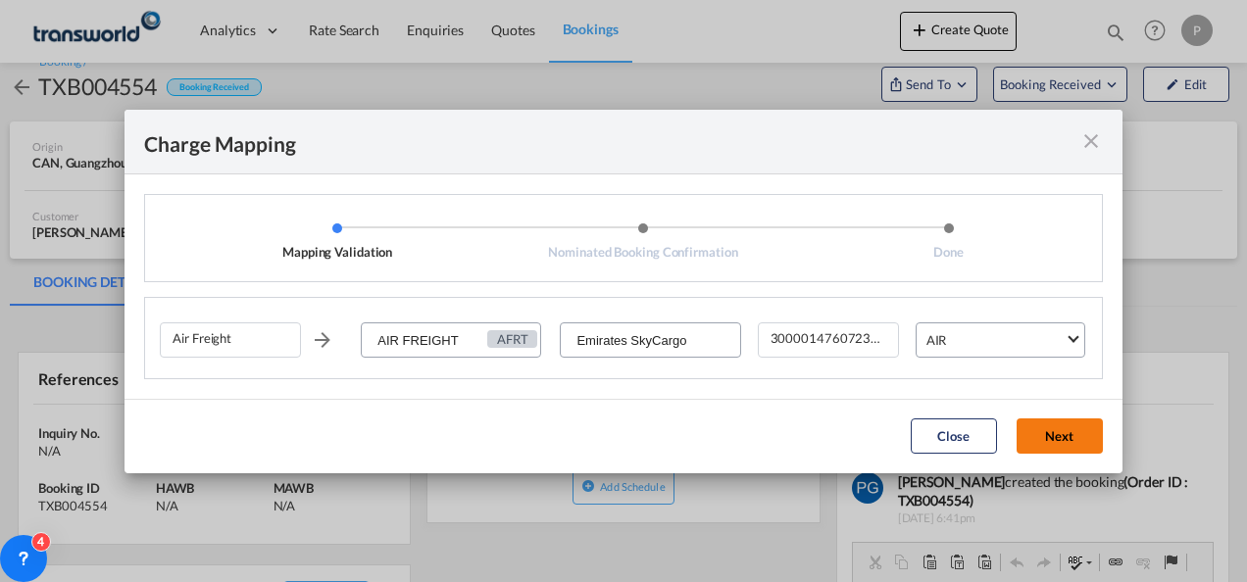
click at [1077, 425] on button "Next" at bounding box center [1060, 436] width 86 height 35
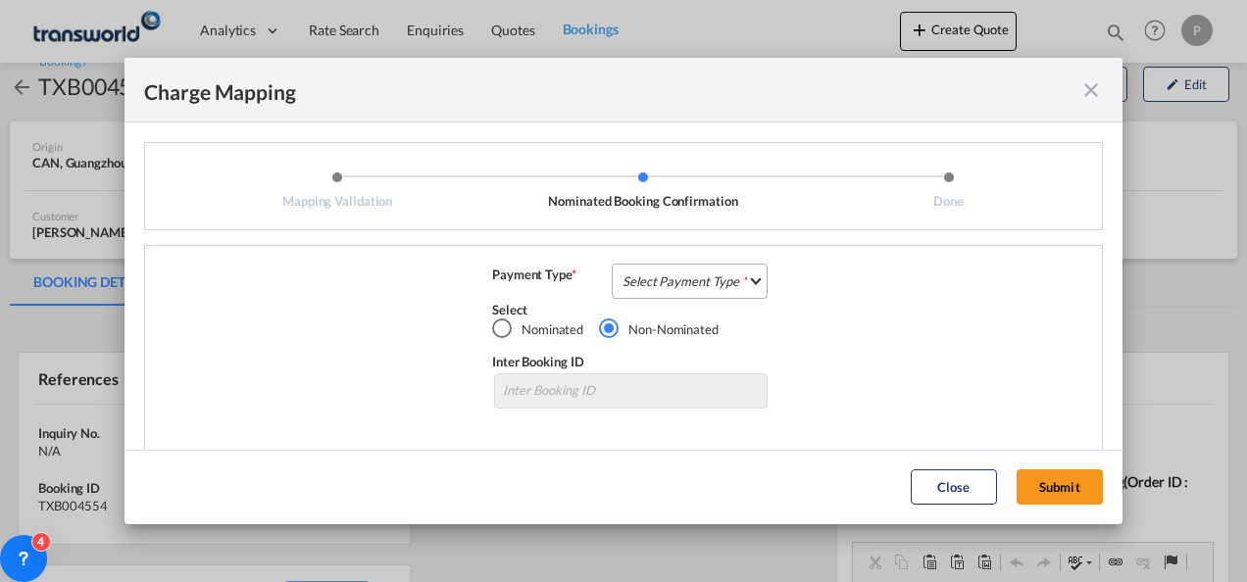
click at [719, 267] on md-select "Select Payment Type COLLECT PREPAID" at bounding box center [690, 281] width 156 height 35
click at [687, 285] on md-option "COLLECT" at bounding box center [688, 281] width 174 height 47
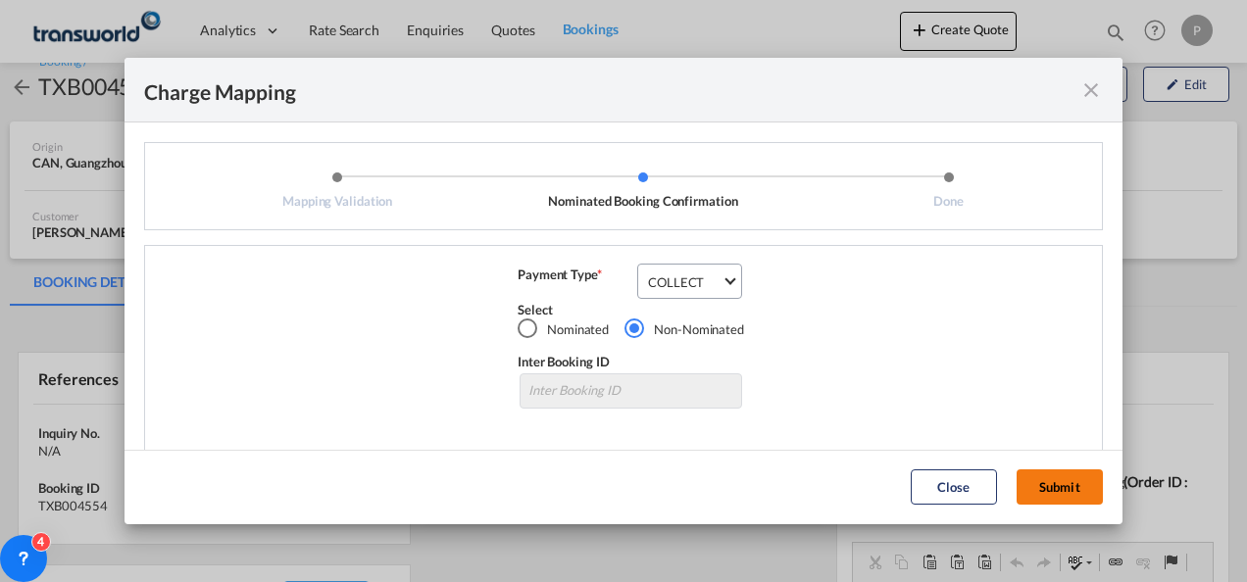
click at [1045, 494] on button "Submit" at bounding box center [1060, 487] width 86 height 35
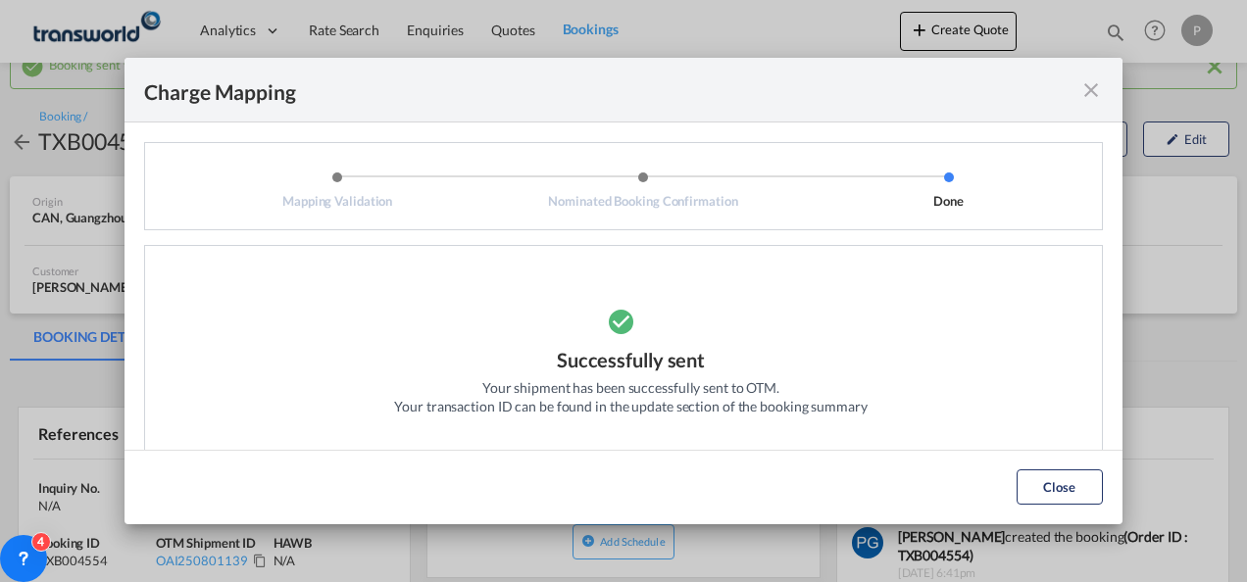
scroll to position [38, 0]
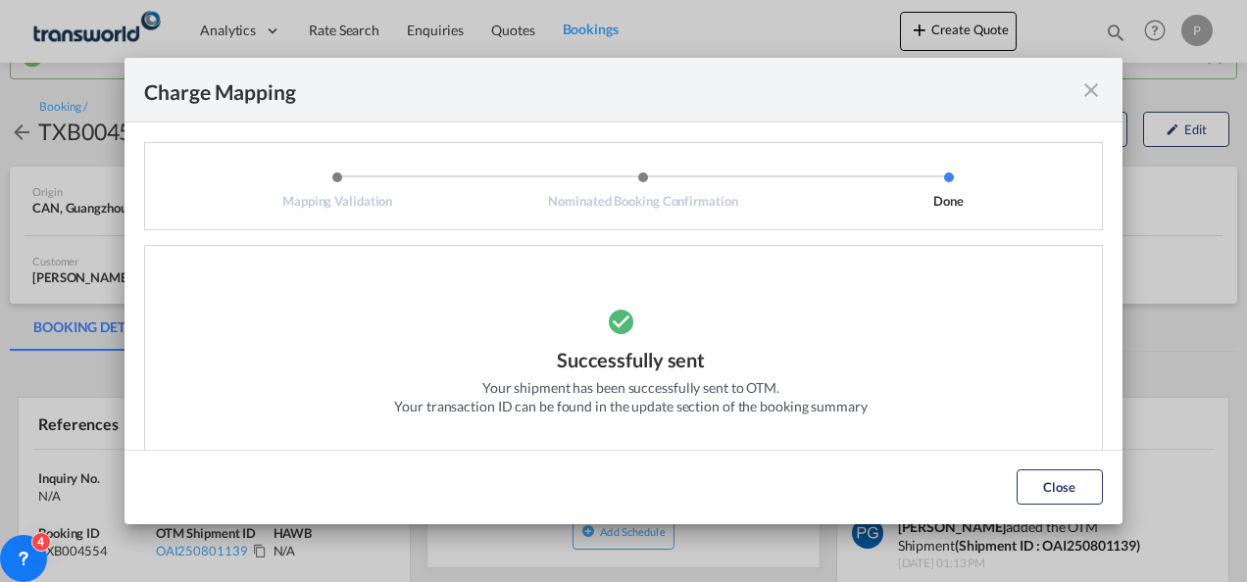
click at [1086, 84] on md-icon "icon-close fg-AAA8AD cursor" at bounding box center [1091, 90] width 24 height 24
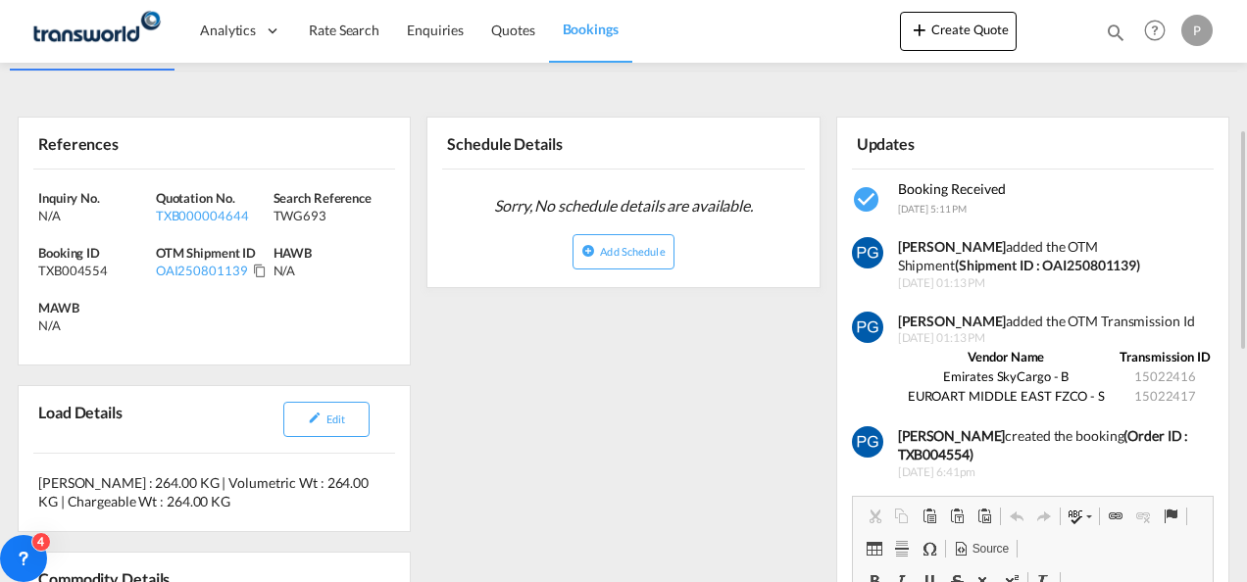
scroll to position [321, 0]
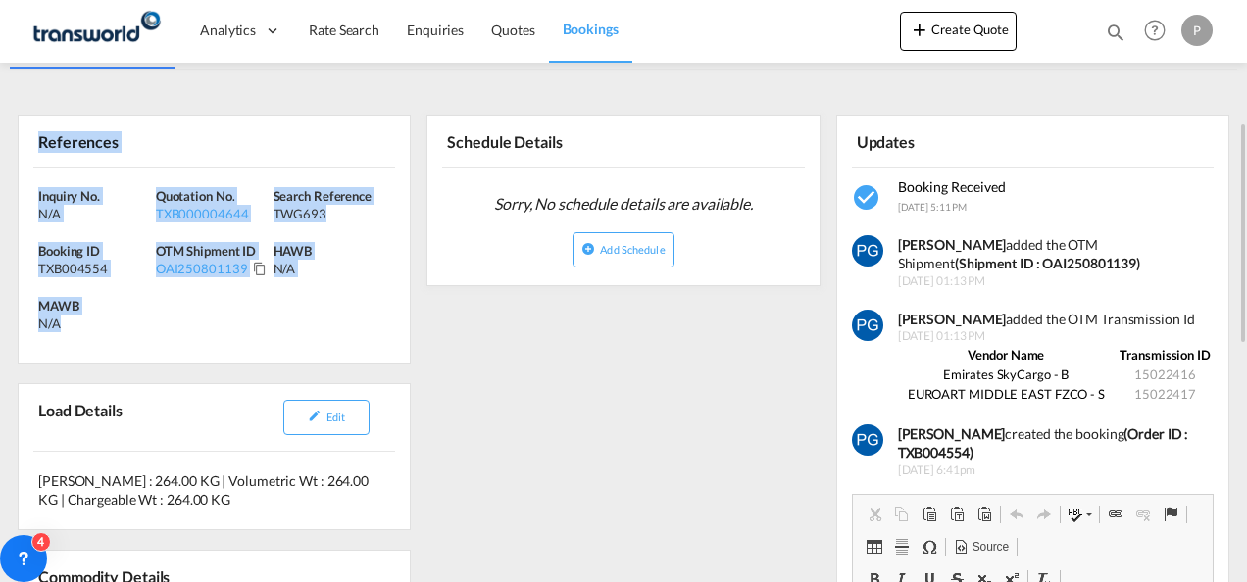
drag, startPoint x: 78, startPoint y: 322, endPoint x: 33, endPoint y: 132, distance: 194.5
click at [33, 132] on div "References Inquiry No. N/A Quotation No. TXB000004644 Search Reference TWG693 B…" at bounding box center [214, 239] width 393 height 249
copy div "References Inquiry No. N/A Quotation No. TXB000004644 Search Reference TWG693 B…"
